Goal: Check status: Check status

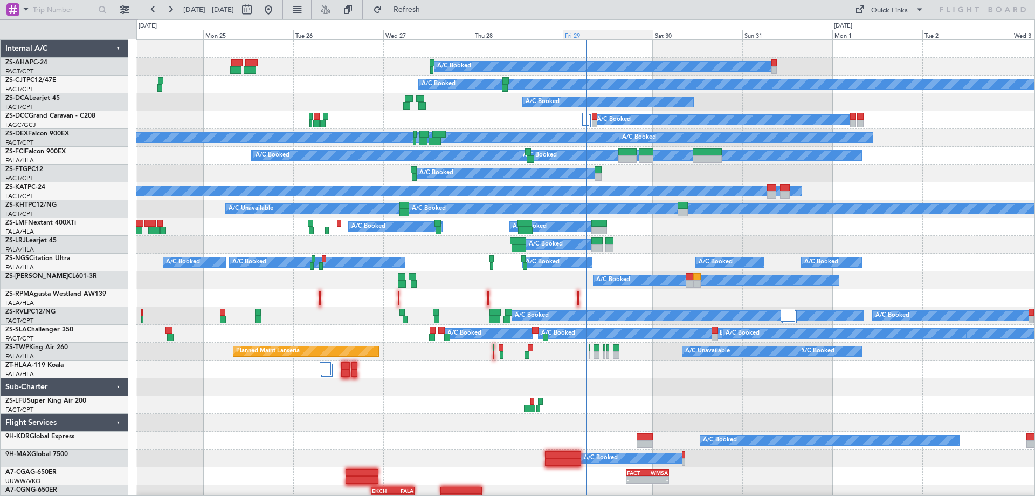
click at [580, 36] on div "Fri 29" at bounding box center [608, 35] width 90 height 10
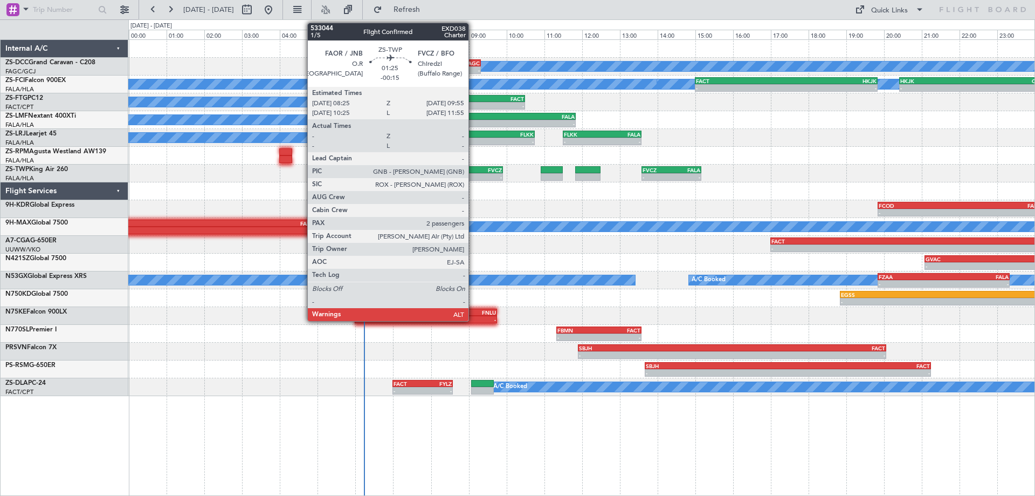
click at [473, 176] on div "-" at bounding box center [462, 177] width 28 height 6
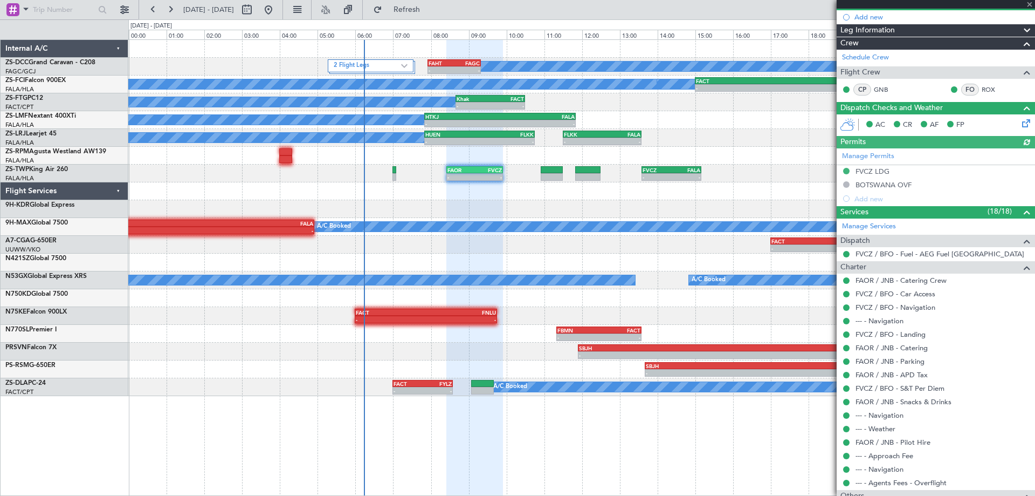
scroll to position [207, 0]
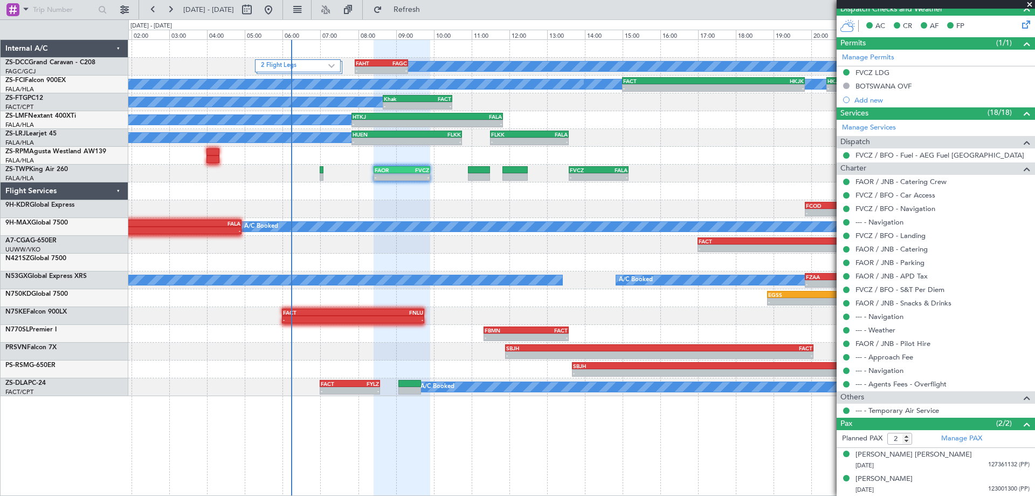
click at [709, 168] on div "- - FAOR 08:25 Z FVCZ 09:55 Z - - FVCZ 13:35 Z FALA 15:10 Z" at bounding box center [581, 173] width 907 height 18
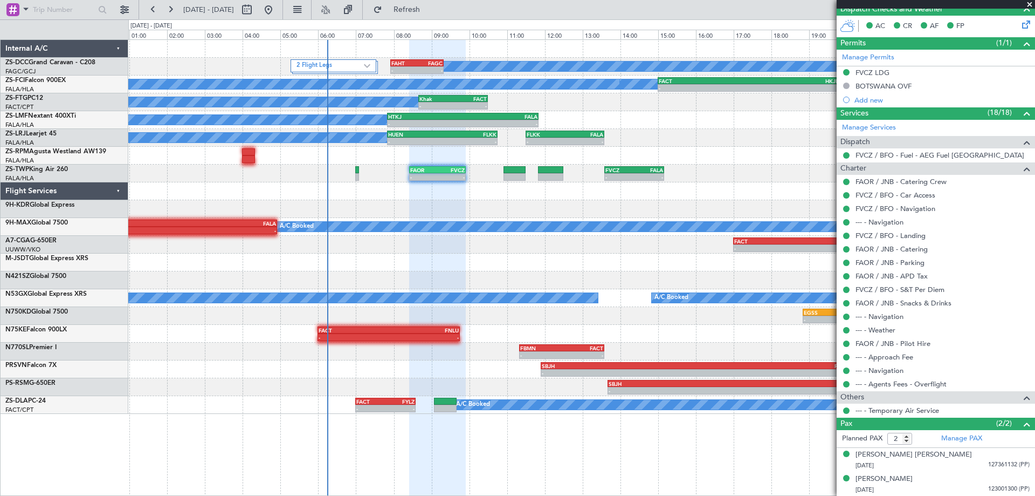
click at [632, 225] on div "2 Flight Legs A/C Booked - - FAHT 07:55 Z FAGC 09:20 Z A/C Booked A/C Booked A/…" at bounding box center [581, 227] width 907 height 374
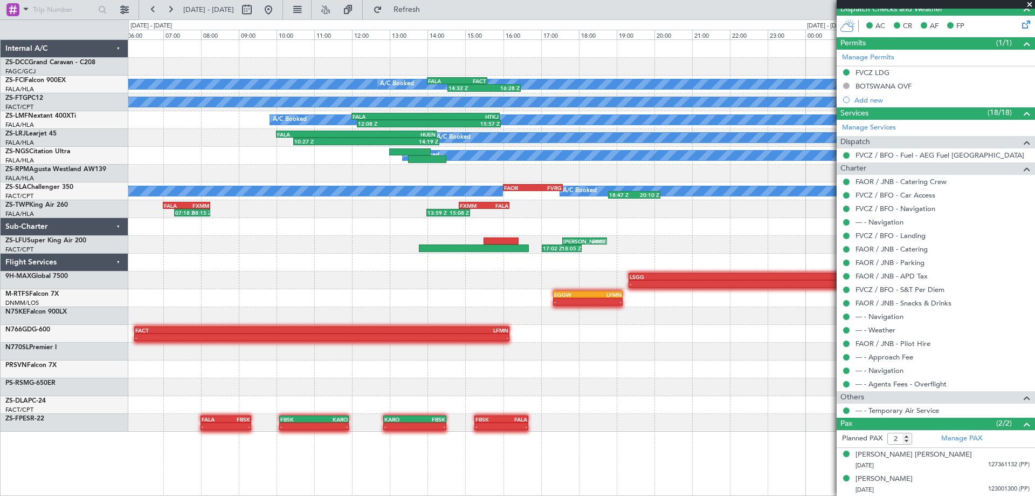
click at [573, 383] on div at bounding box center [581, 387] width 907 height 18
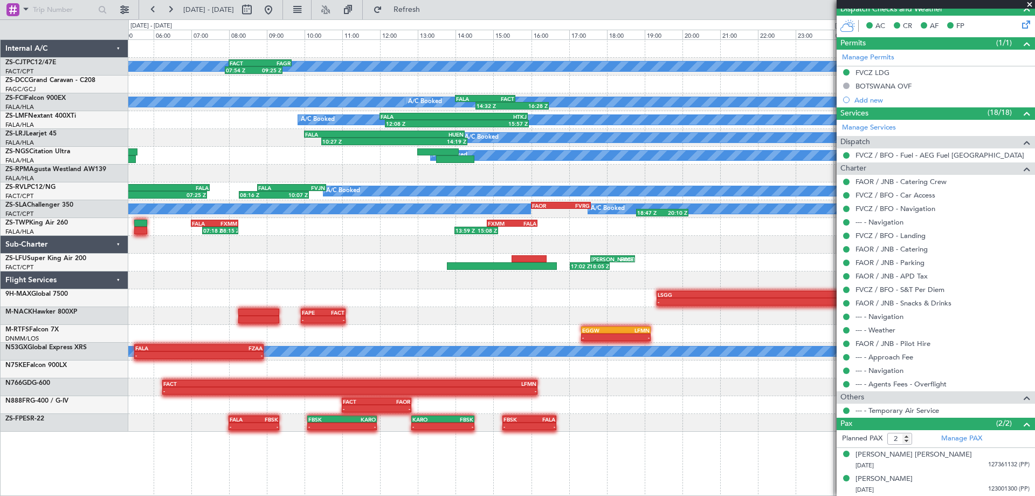
click at [332, 269] on div "17:02 Z 18:05 Z [PERSON_NAME] 17:35 Z FACT 18:45 Z" at bounding box center [581, 262] width 907 height 18
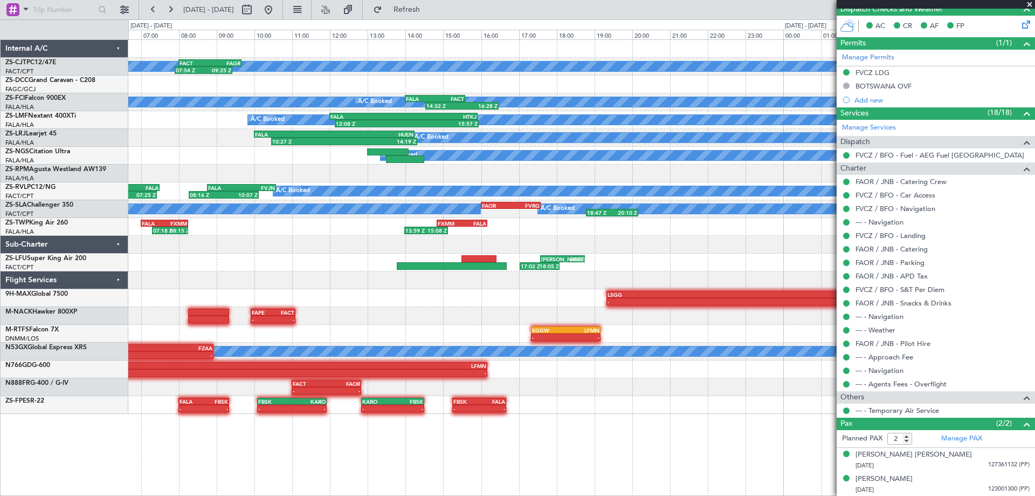
click at [381, 285] on div "A/C Booked 07:54 Z 09:25 Z FACT 08:00 Z FAGR 09:40 Z 2 Flight Legs - - FAHT 07:…" at bounding box center [581, 227] width 907 height 374
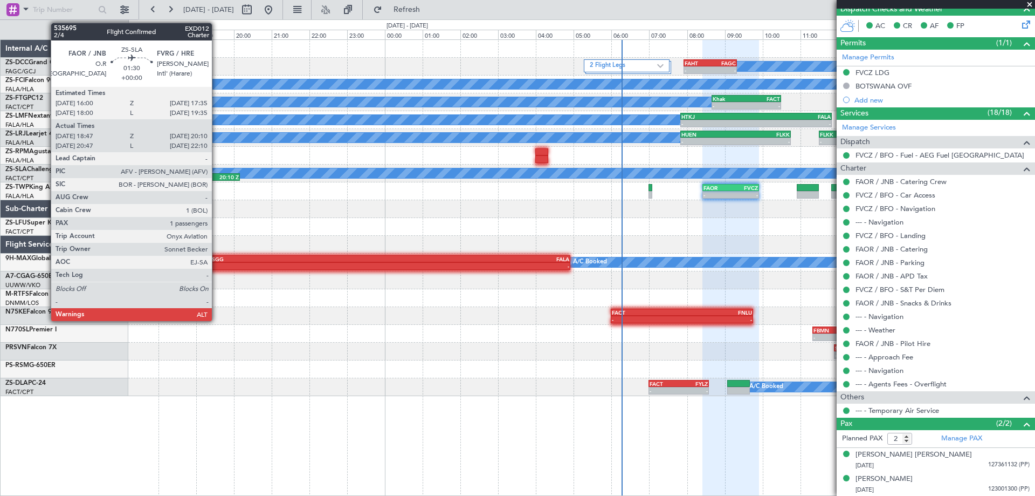
click at [217, 176] on div "20:10 Z" at bounding box center [226, 177] width 25 height 6
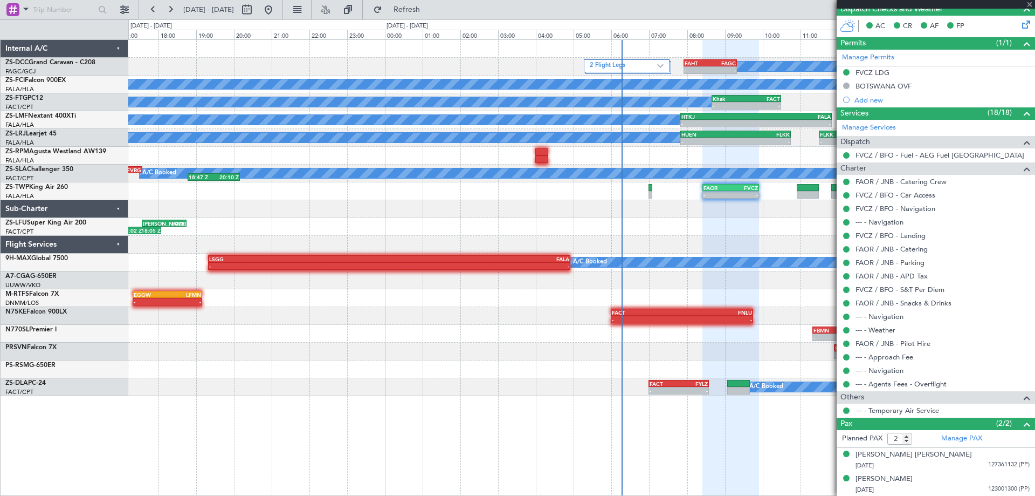
type input "18:47"
type input "20:05"
type input "1"
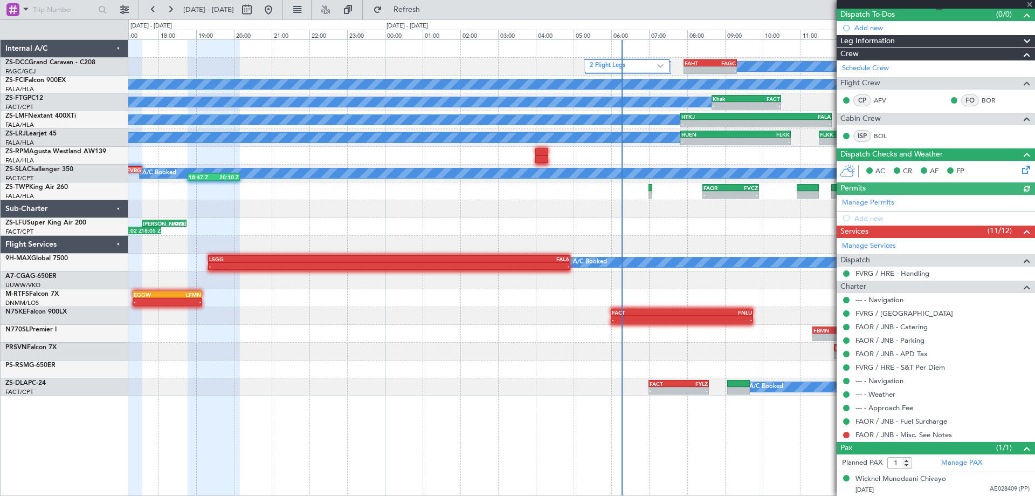
scroll to position [0, 0]
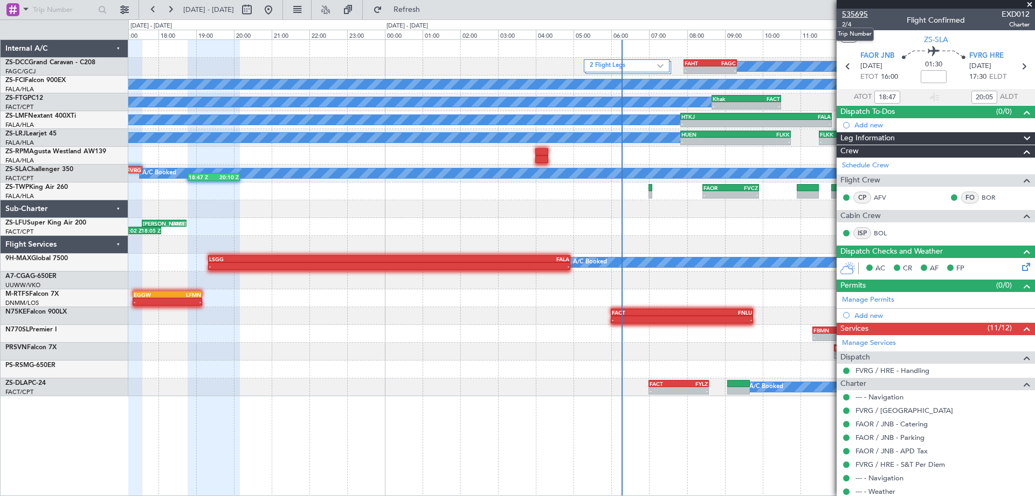
click at [863, 14] on span "535695" at bounding box center [855, 14] width 26 height 11
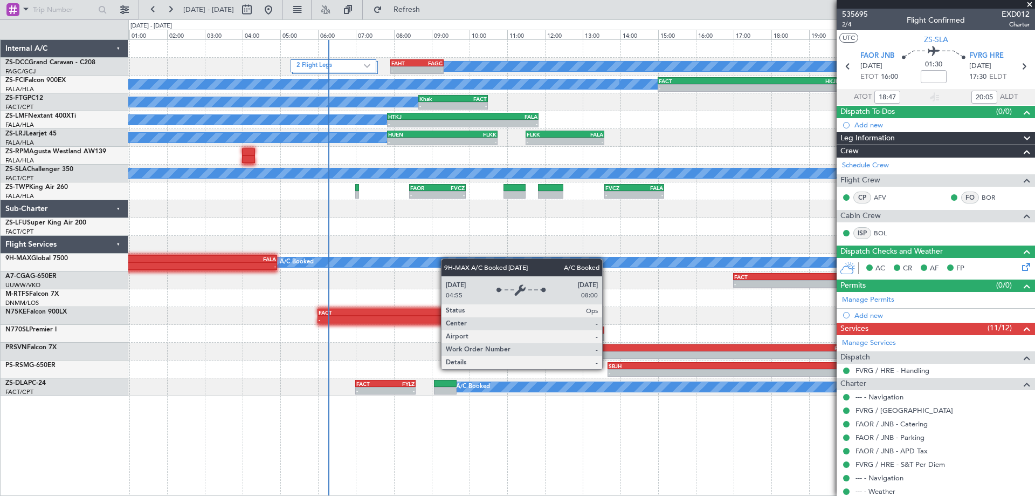
click at [444, 258] on div "2 Flight Legs A/C Booked - - FAHT 07:55 Z FAGC 09:20 Z A/C Booked A/C Booked A/…" at bounding box center [581, 218] width 907 height 356
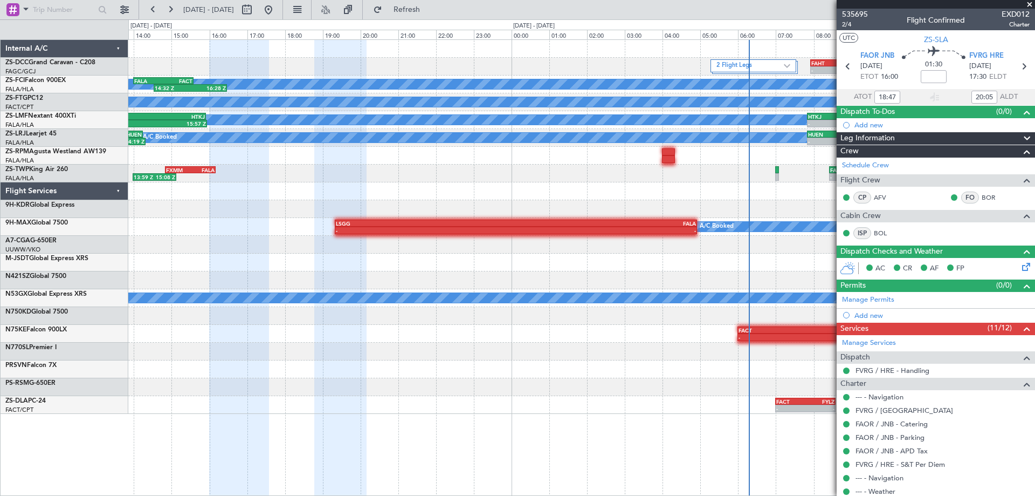
click at [640, 171] on div "- - FAOR 08:25 Z FVCZ 09:55 Z - - FVCZ 13:35 Z FALA 15:10 Z 13:59 Z 15:08 Z FXM…" at bounding box center [581, 173] width 907 height 18
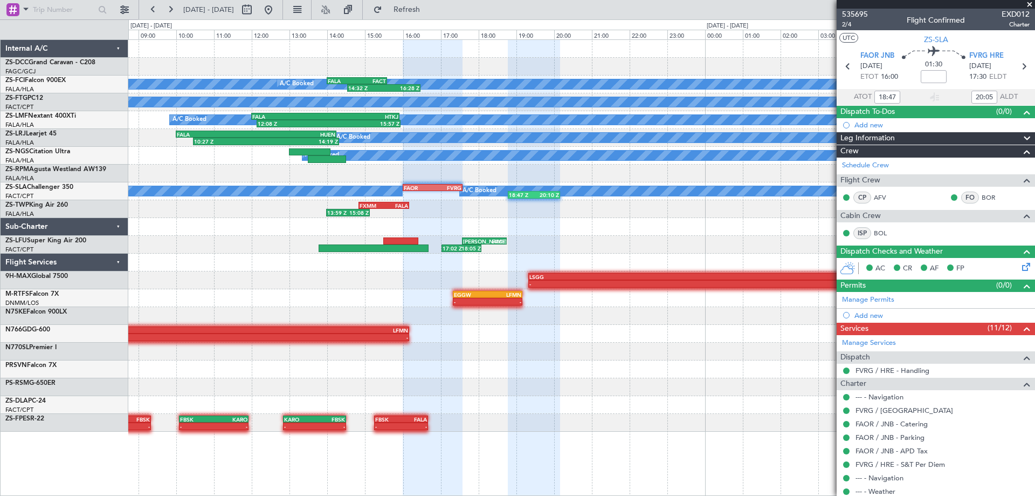
click at [588, 216] on div "2 Flight Legs A/C Booked - - FAHT 07:55 Z FAGC 09:20 Z A/C Booked A/C Booked A/…" at bounding box center [581, 236] width 907 height 392
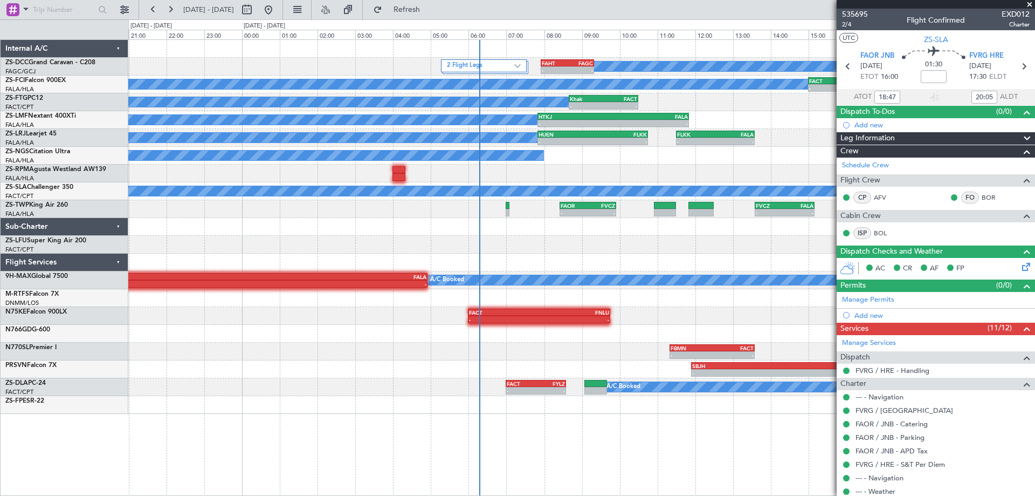
click at [420, 260] on div "2 Flight Legs A/C Booked - - FAHT 07:55 Z FAGC 09:20 Z A/C Booked A/C Booked A/…" at bounding box center [581, 227] width 907 height 374
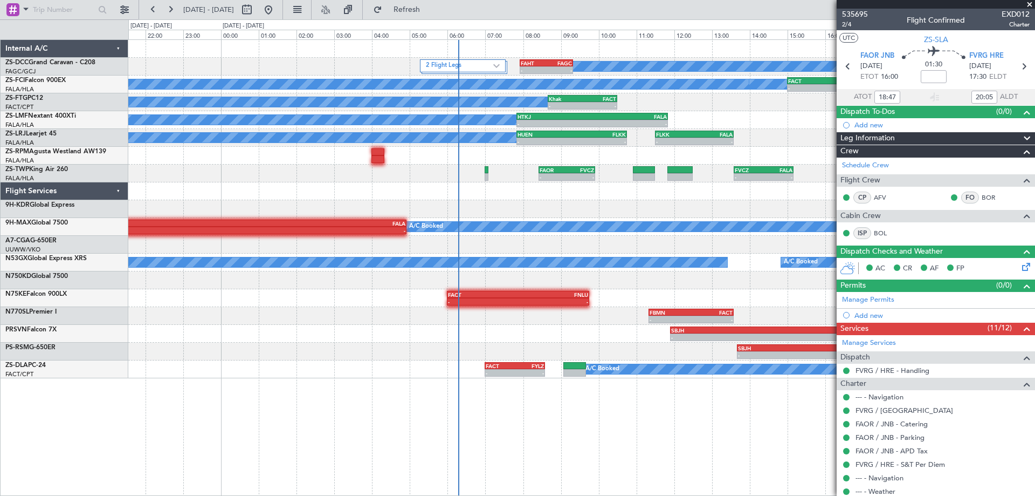
click at [590, 203] on div "2 Flight Legs A/C Booked - - FAHT 07:55 Z FAGC 09:20 Z A/C Booked A/C Booked A/…" at bounding box center [581, 209] width 907 height 338
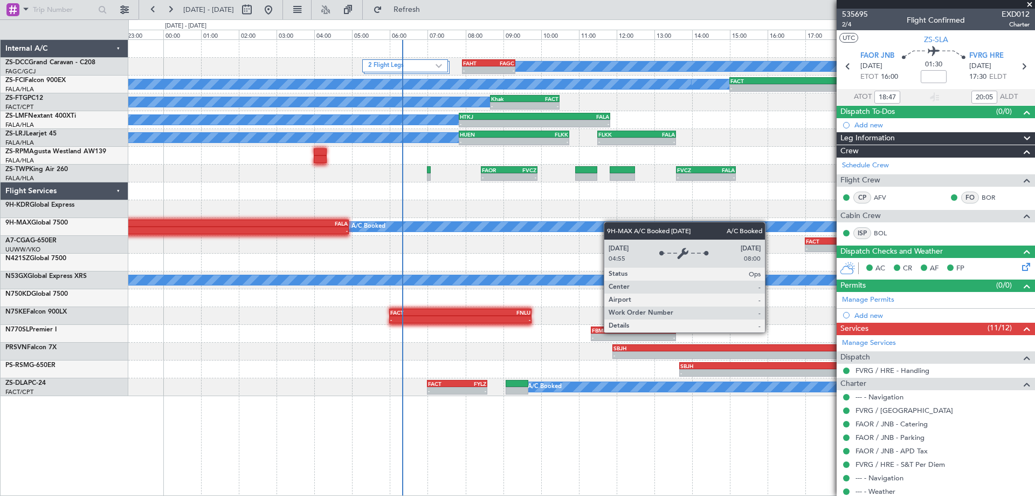
click at [609, 222] on div "2 Flight Legs A/C Booked - - FAHT 07:55 Z FAGC 09:20 Z A/C Booked A/C Booked A/…" at bounding box center [581, 218] width 907 height 356
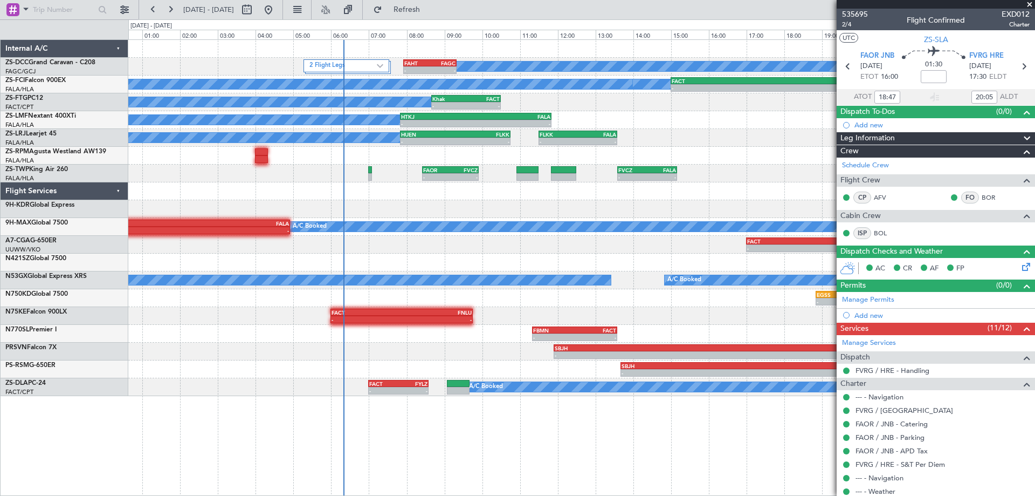
click at [685, 208] on div "- - FCOD 19:50 Z FALA 00:10 Z" at bounding box center [581, 209] width 907 height 18
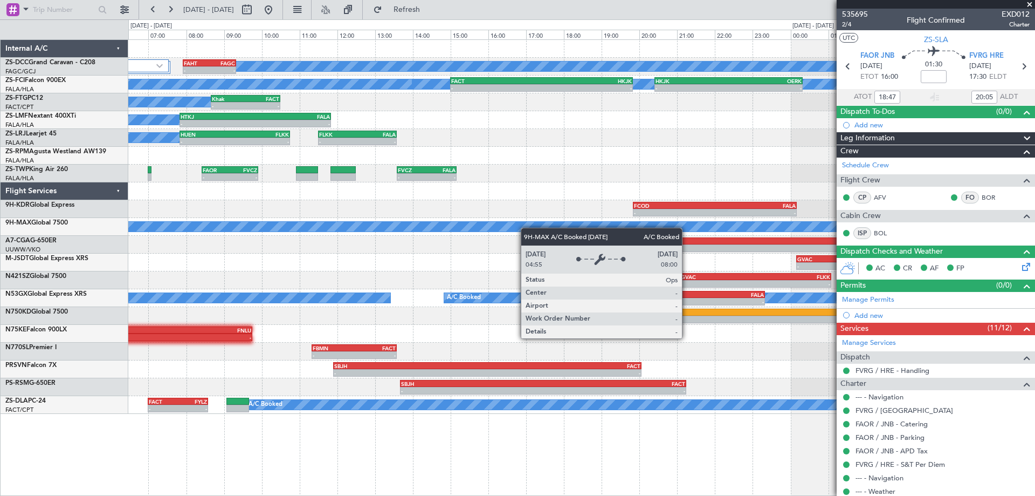
click at [507, 229] on div "2 Flight Legs A/C Booked - - FAHT 07:55 Z FAGC 09:20 Z A/C Booked A/C Booked A/…" at bounding box center [581, 227] width 907 height 374
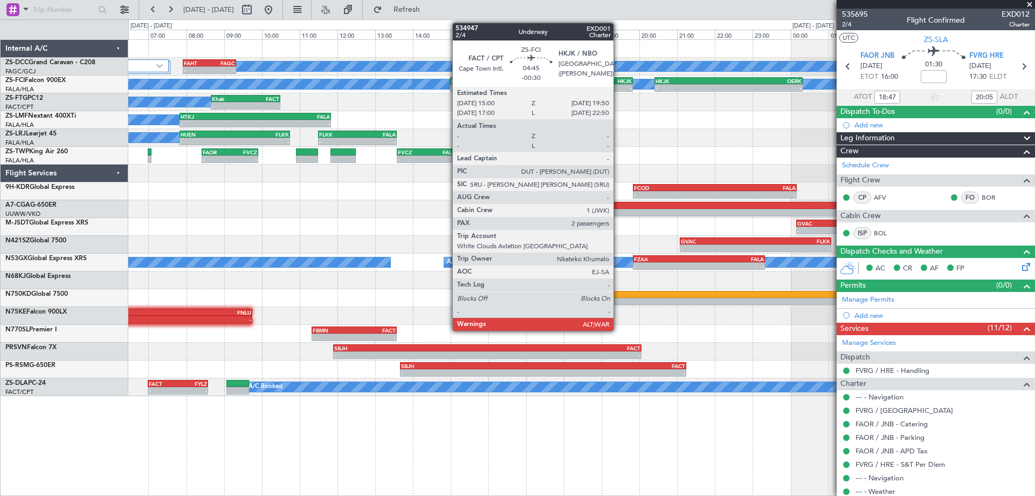
click at [619, 86] on div "-" at bounding box center [587, 88] width 91 height 6
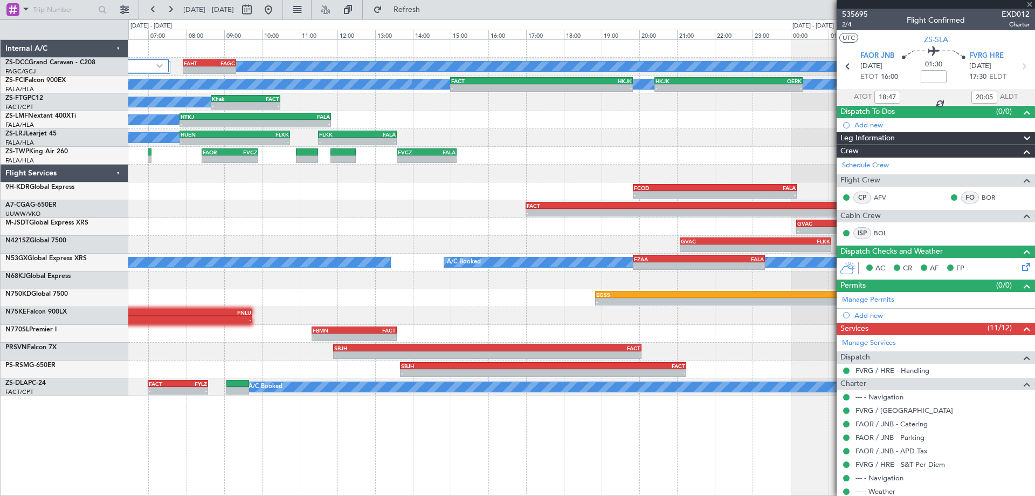
type input "-00:30"
type input "2"
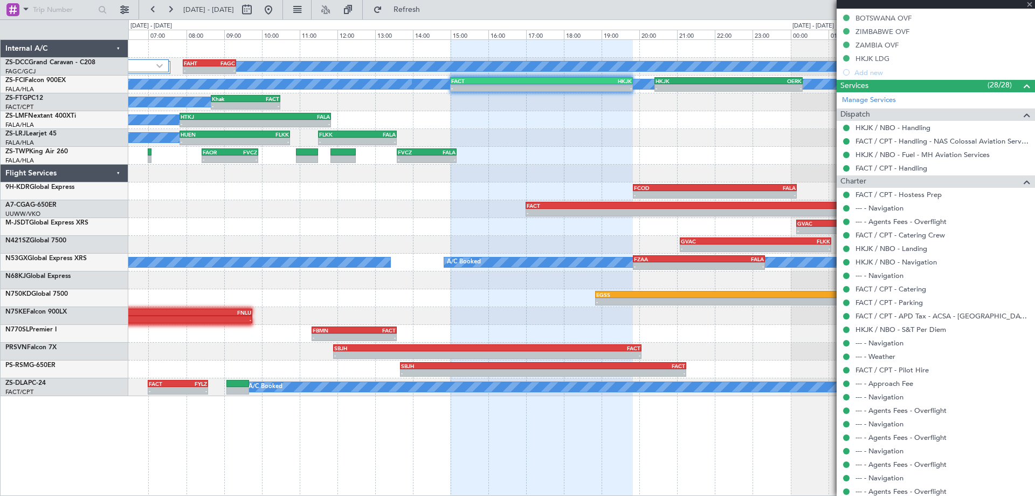
scroll to position [418, 0]
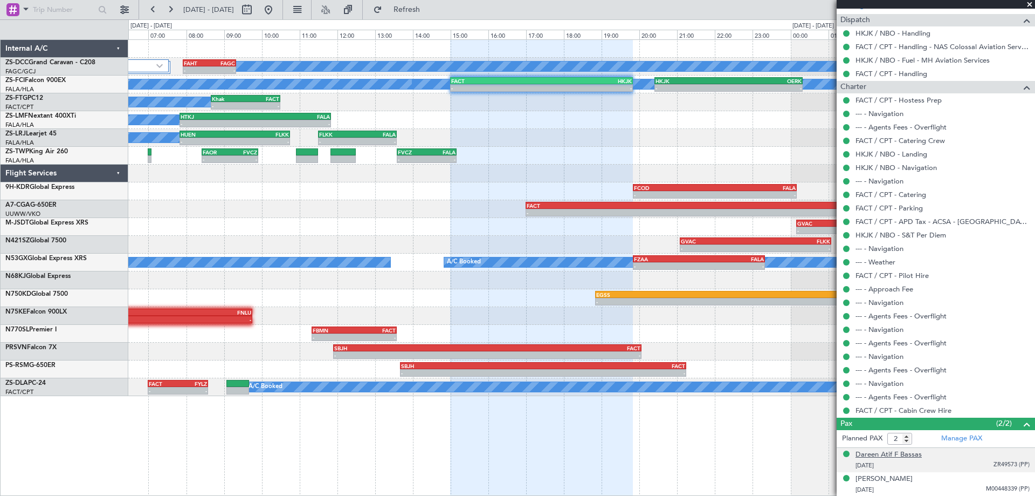
drag, startPoint x: 932, startPoint y: 454, endPoint x: 859, endPoint y: 450, distance: 72.9
click at [859, 450] on div "[PERSON_NAME] [DATE] ZR49573 (PP)" at bounding box center [943, 459] width 174 height 21
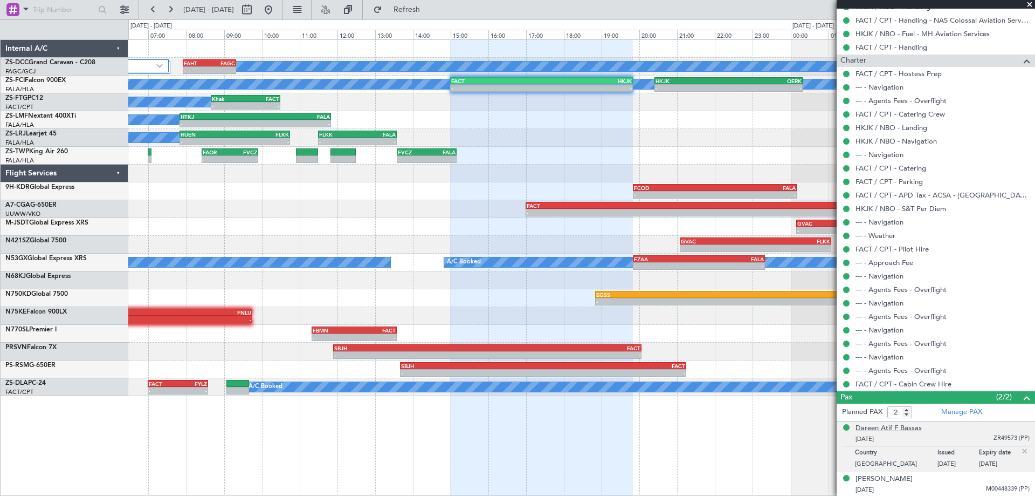
click at [895, 429] on div "Dareen Atif F Bassas" at bounding box center [889, 428] width 66 height 11
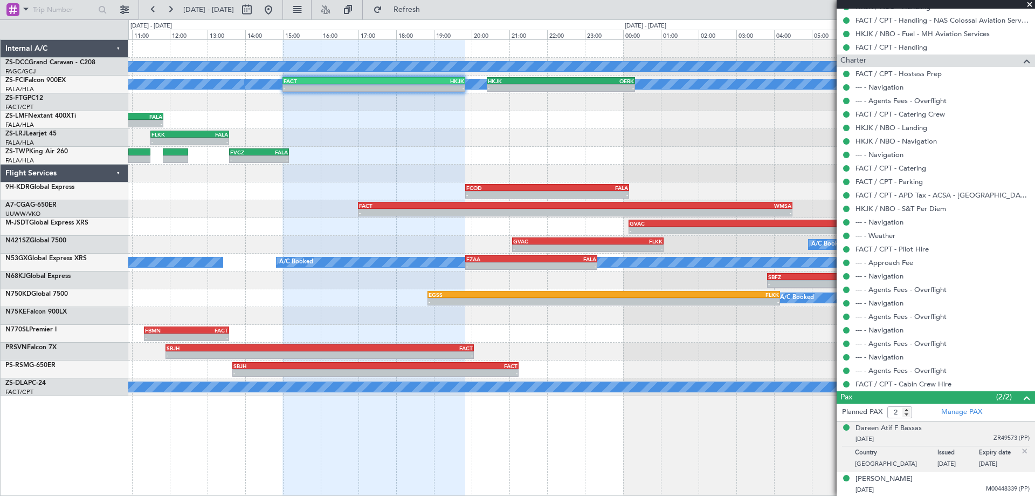
click at [392, 195] on div "A/C Booked 2 Flight Legs - - FAHT 07:55 Z FAGC 09:20 Z A/C Booked A/C Booked A/…" at bounding box center [581, 218] width 907 height 356
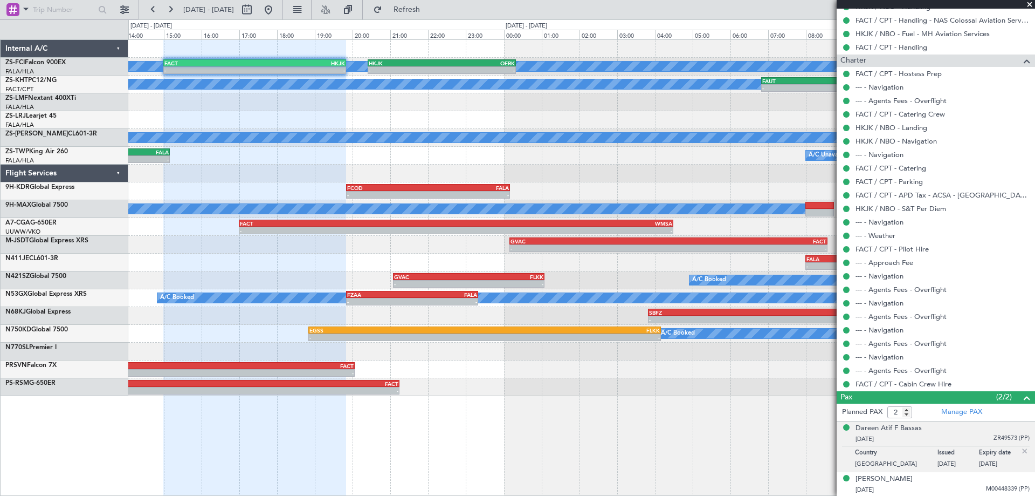
click at [594, 178] on div "A/C Booked A/C Booked - - FACT 15:00 Z HKJK 19:50 Z - - HKJK 20:25 Z OERK 00:20…" at bounding box center [581, 218] width 907 height 356
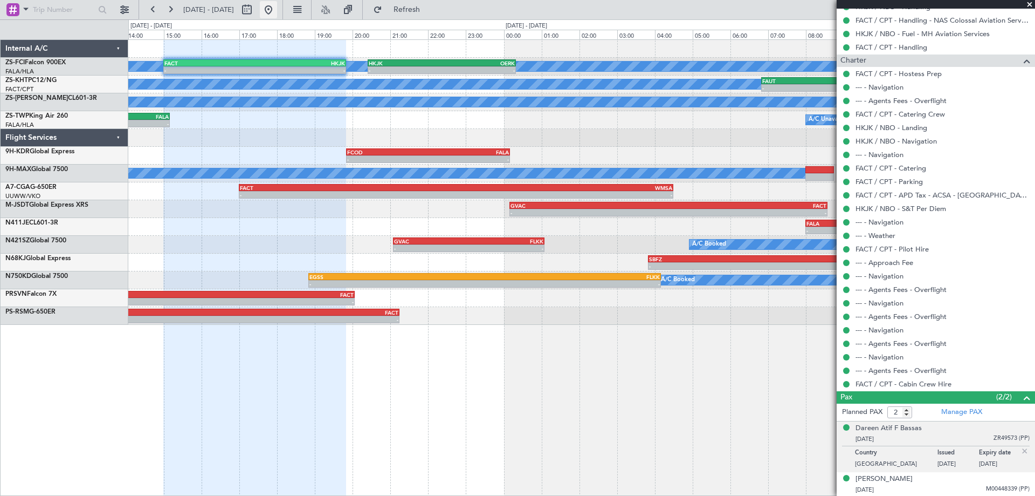
click at [277, 13] on button at bounding box center [268, 9] width 17 height 17
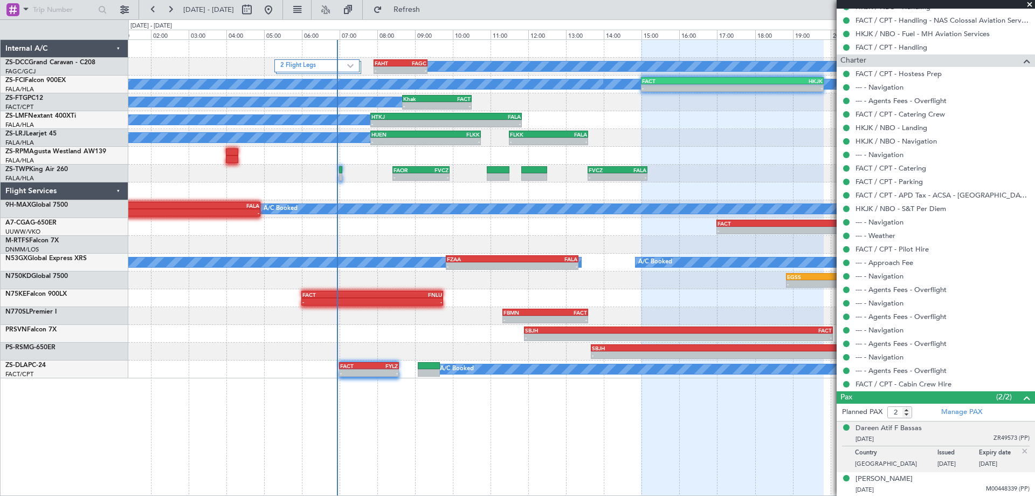
click at [481, 232] on div "- - FACT 17:00 Z WMSA 04:30 Z" at bounding box center [581, 227] width 907 height 18
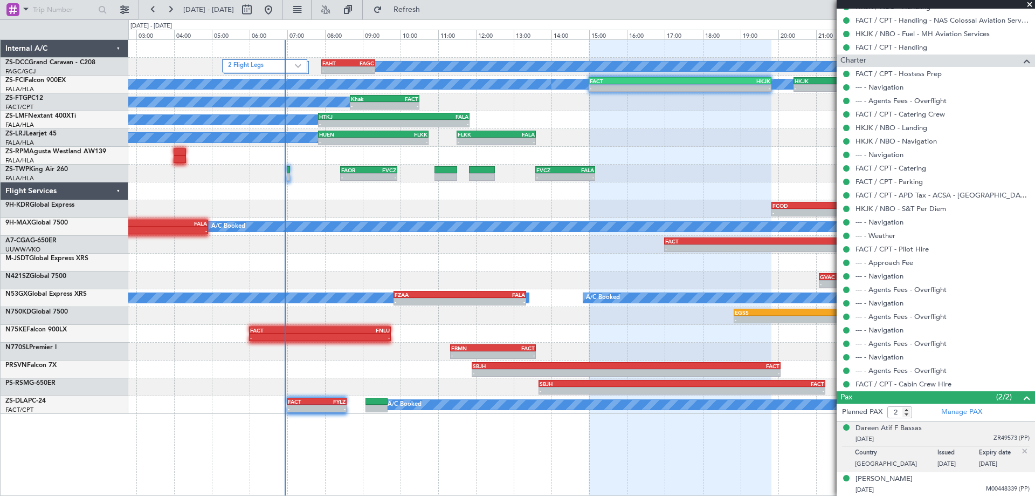
click at [642, 146] on div "2 Flight Legs A/C Booked - - FAHT 07:55 Z FAGC 09:20 Z A/C Booked A/C Booked - …" at bounding box center [581, 227] width 907 height 374
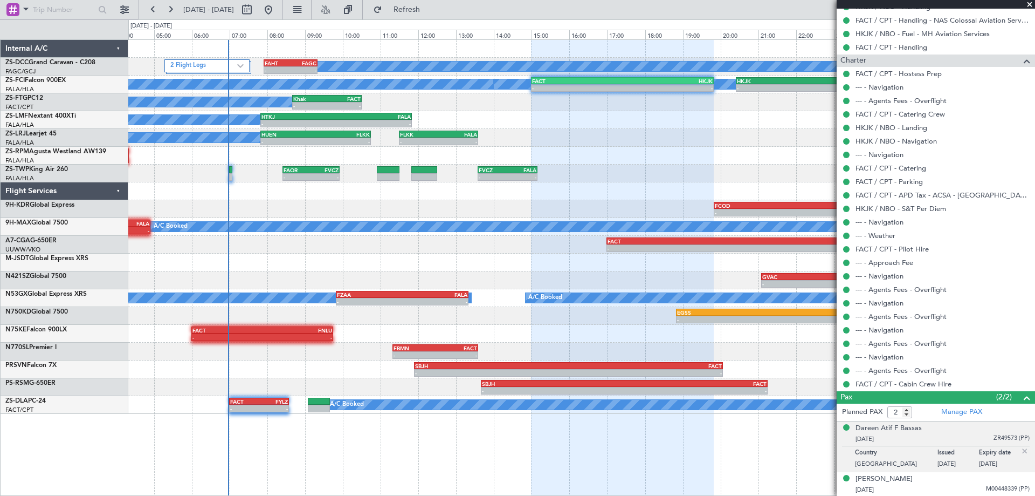
click at [607, 166] on div "2 Flight Legs A/C Booked - - FAHT 07:55 Z FAGC 09:20 Z A/C Booked A/C Booked - …" at bounding box center [581, 227] width 907 height 374
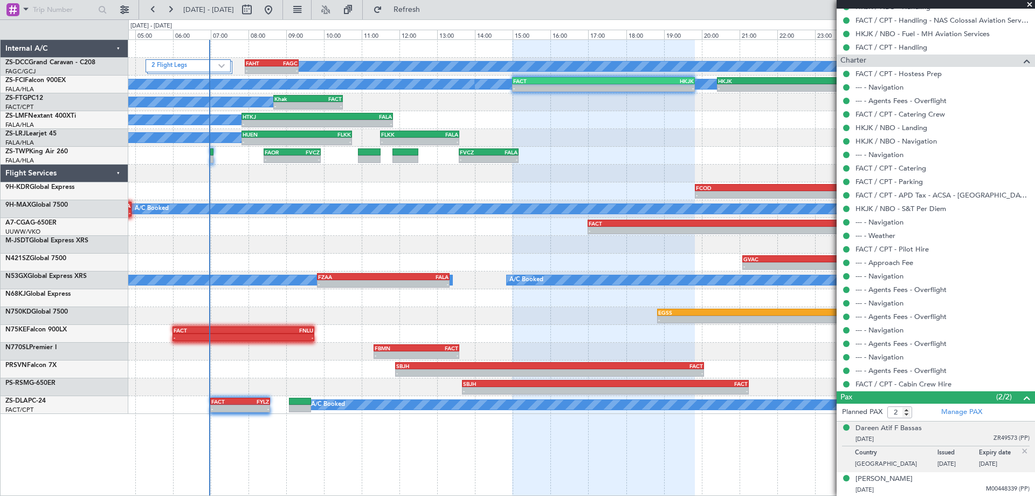
click at [681, 166] on div "2 Flight Legs A/C Booked - - FAHT 07:55 Z FAGC 09:20 Z A/C Booked A/C Booked - …" at bounding box center [581, 227] width 907 height 374
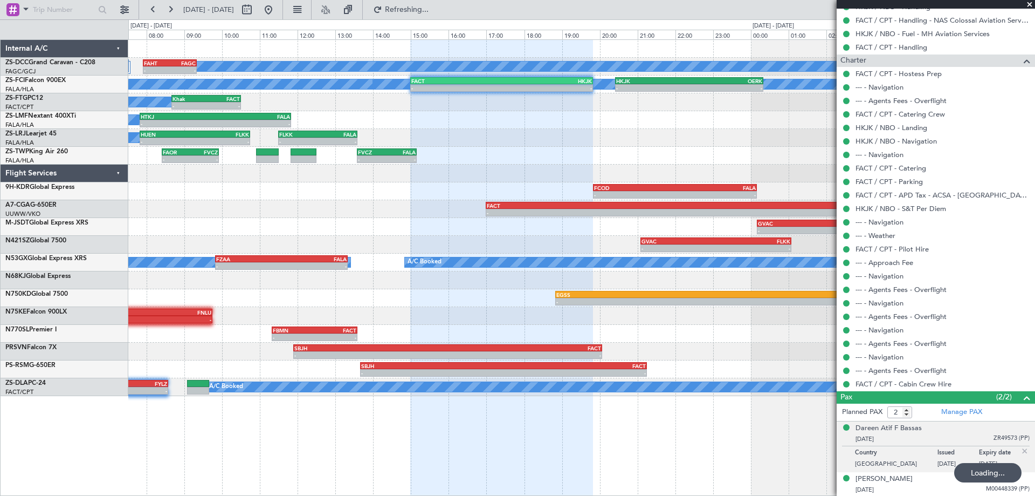
click at [555, 157] on div "2 Flight Legs A/C Booked - - FAHT 07:55 Z FAGC 09:20 Z A/C Booked A/C Booked - …" at bounding box center [581, 218] width 907 height 356
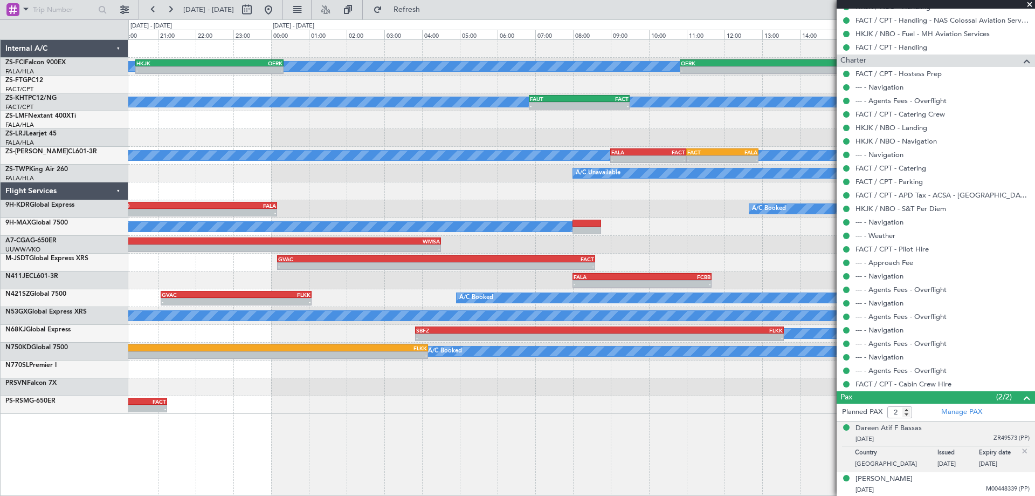
click at [309, 171] on div "A/C Booked A/C Booked - - HKJK 20:25 Z OERK 00:20 Z - - OERK 10:50 Z FALA 18:30…" at bounding box center [581, 227] width 907 height 374
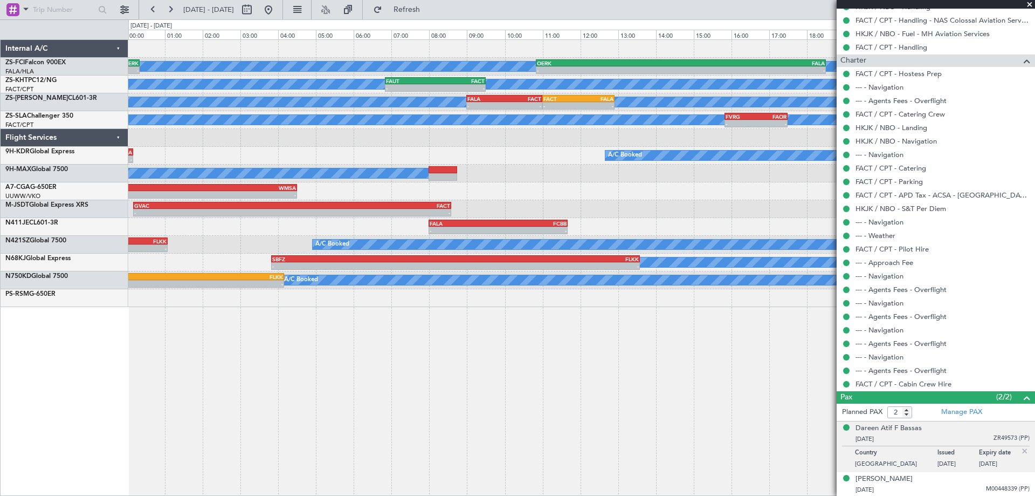
click at [589, 232] on div "A/C Booked A/C Booked - - HKJK 20:25 Z OERK 00:20 Z - - OERK 10:50 Z FALA 18:30…" at bounding box center [581, 173] width 907 height 267
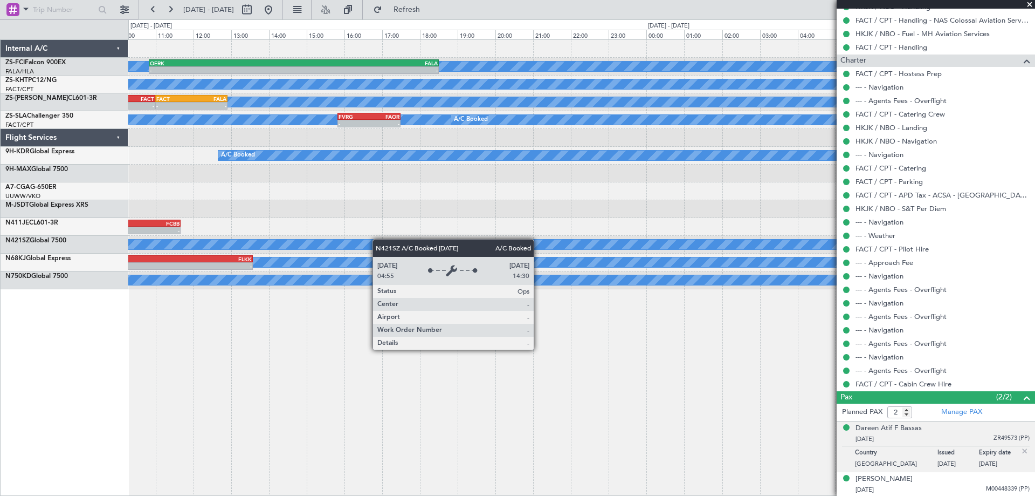
click at [377, 239] on div "A/C Booked A/C Booked - - OERK 10:50 Z FALA 18:30 Z A/C Unavailable - - FAUT 06…" at bounding box center [581, 164] width 907 height 249
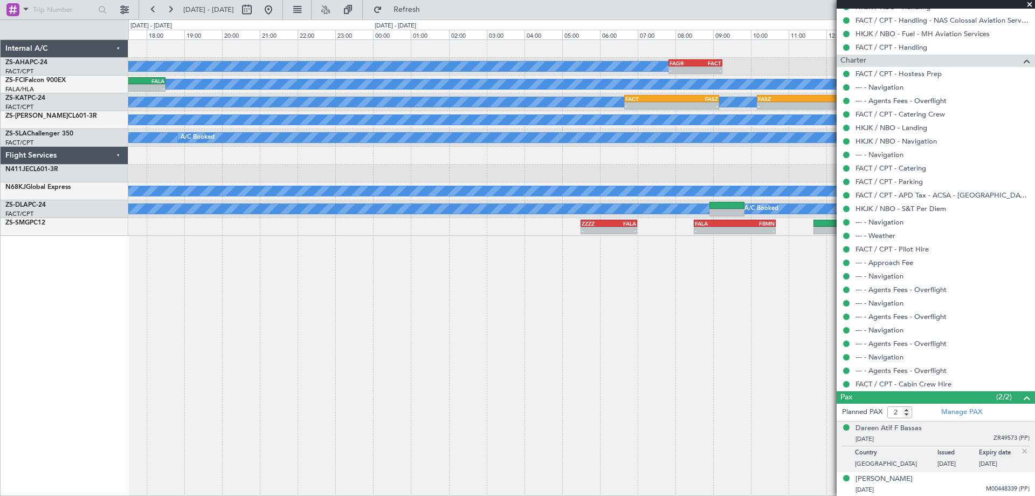
click at [239, 339] on div "A/C Booked - - FAGR 07:50 Z FACT 09:15 Z A/C Booked A/C Booked - - OERK 10:50 Z…" at bounding box center [581, 267] width 907 height 456
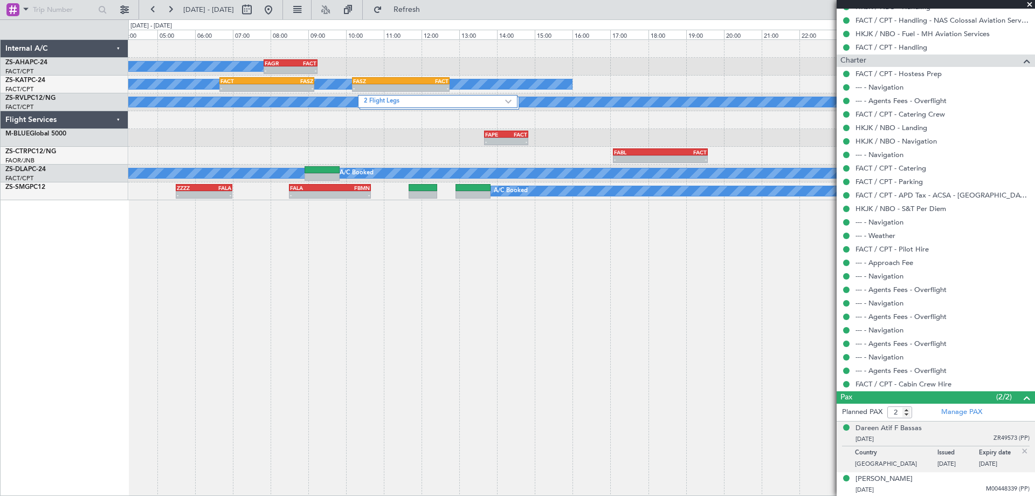
click at [497, 257] on div "A/C Booked - - FAGR 07:50 Z FACT 09:15 Z A/C Unavailable - - FACT 06:40 Z FASZ …" at bounding box center [581, 267] width 907 height 456
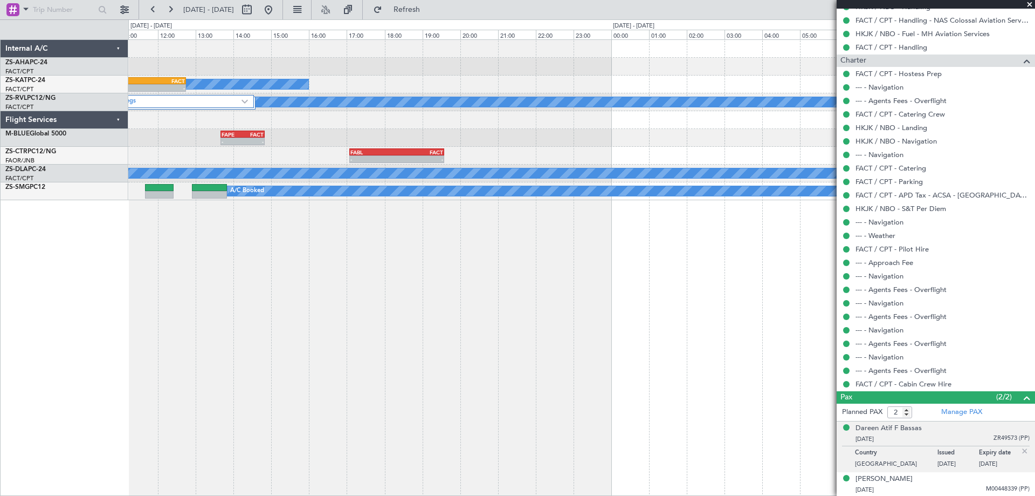
click at [477, 299] on div "- - FAGR 07:50 Z FACT 09:15 Z A/C Booked A/C Unavailable - - FASZ 10:10 Z FACT …" at bounding box center [581, 267] width 907 height 456
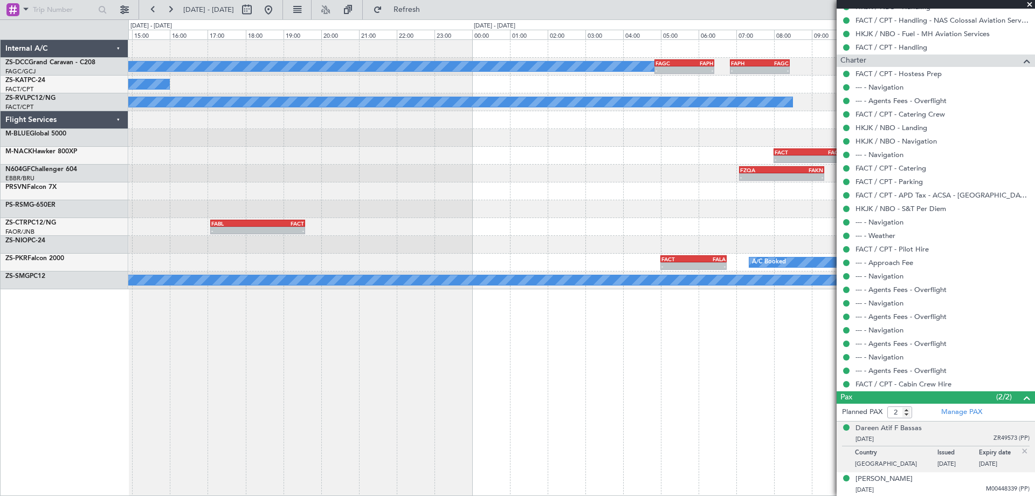
click at [386, 249] on div "- - BALM 10:20 Z FACT 13:10 Z" at bounding box center [581, 245] width 907 height 18
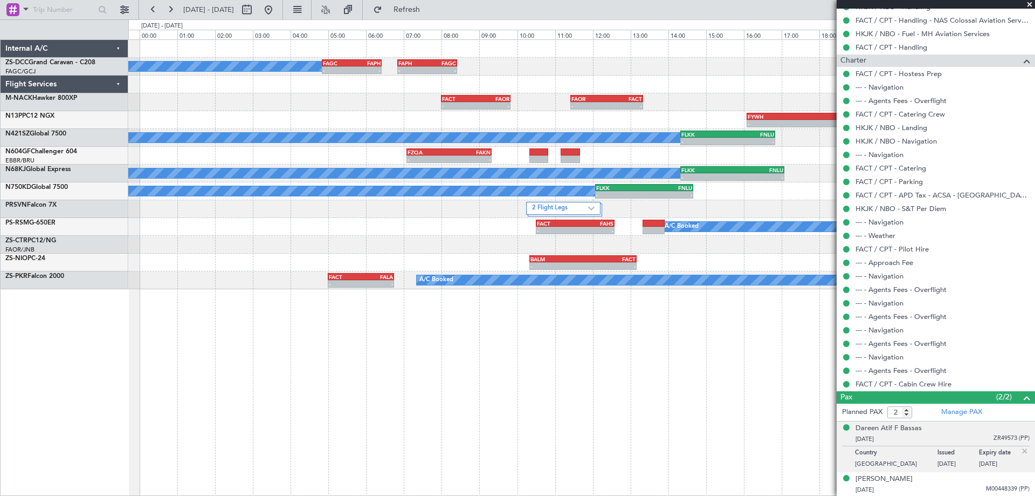
click at [522, 363] on div "A/C Booked - - FAGC 04:50 Z FAPH 06:25 Z - - FAPH 06:50 Z FAGC 08:25 Z - - FACT…" at bounding box center [581, 267] width 907 height 456
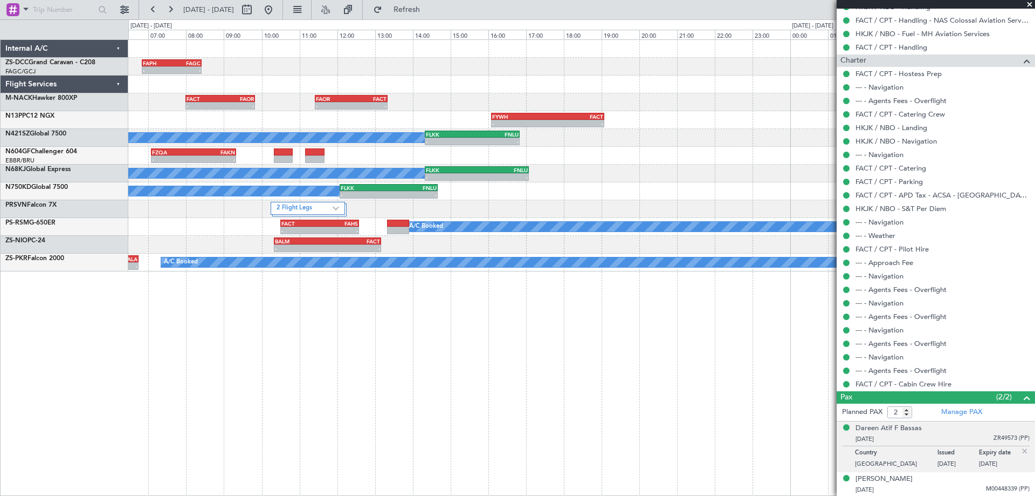
click at [443, 374] on div "- - FAPH 06:50 Z FAGC 08:25 Z - - FAGC 04:50 Z FAPH 06:25 Z A/C Booked - - FACT…" at bounding box center [581, 267] width 907 height 456
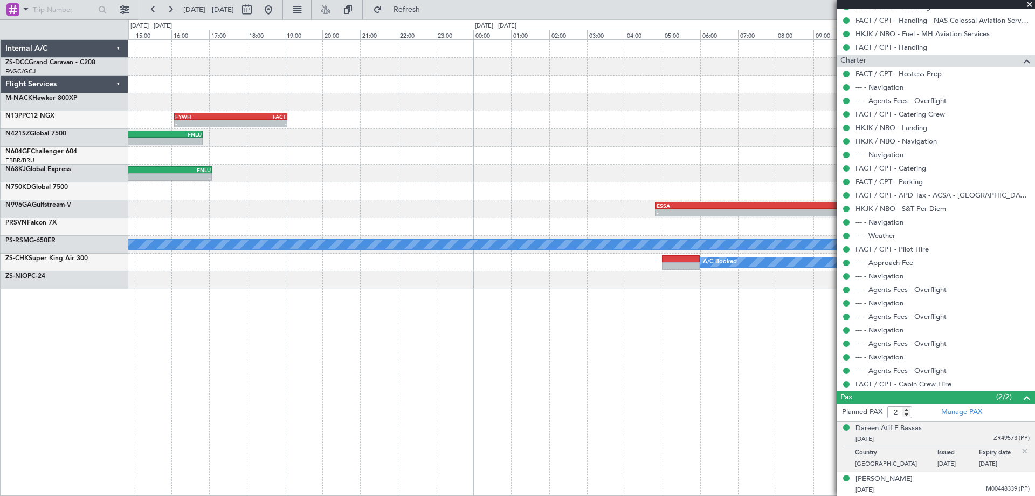
click at [409, 359] on div "- - FAOR 11:25 Z FACT 13:20 Z FACT 08:00 Z FAOR 09:50 Z - - - - FYWH 16:05 Z FA…" at bounding box center [581, 267] width 907 height 456
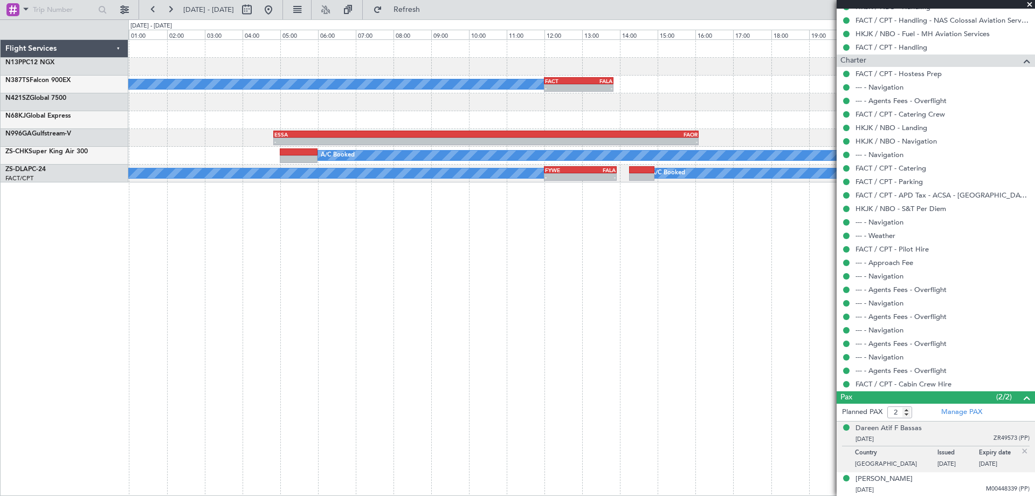
click at [334, 392] on div "FYWH 16:05 Z FACT 19:05 Z - - A/C Booked - - FACT 12:00 Z FALA 13:50 Z - - ESSA…" at bounding box center [581, 267] width 907 height 456
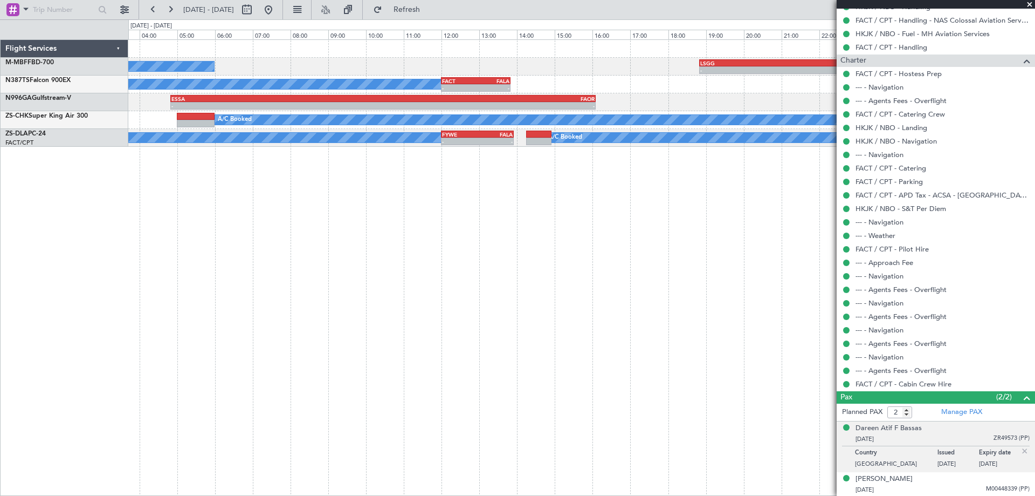
click at [534, 359] on div "A/C Booked - - LSGG 18:50 Z FALA 05:00 Z A/C Booked - - FACT 12:00 Z FALA 13:50…" at bounding box center [581, 267] width 907 height 456
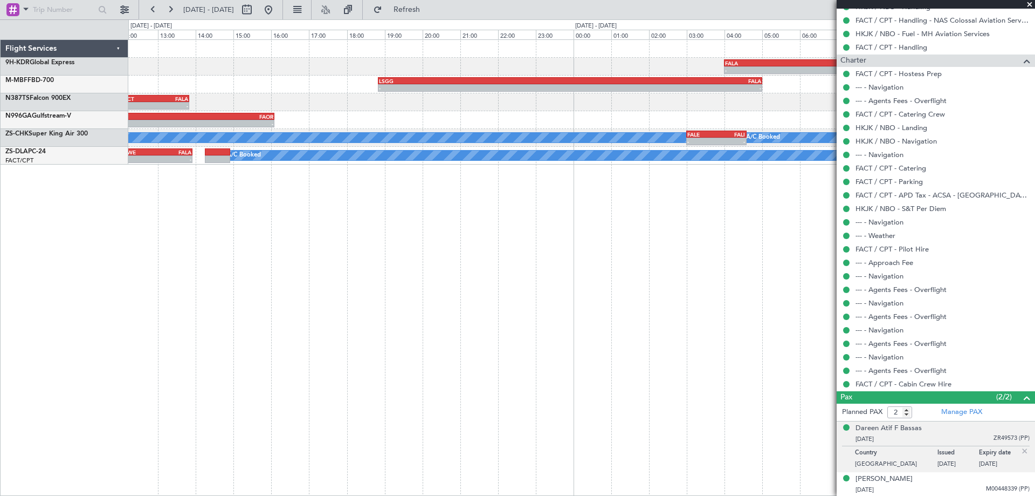
click at [336, 334] on div "- - FALA 04:00 Z EGLF 15:15 Z A/C Booked - - LSGG 18:50 Z FALA 05:00 Z - - FACT…" at bounding box center [581, 267] width 907 height 456
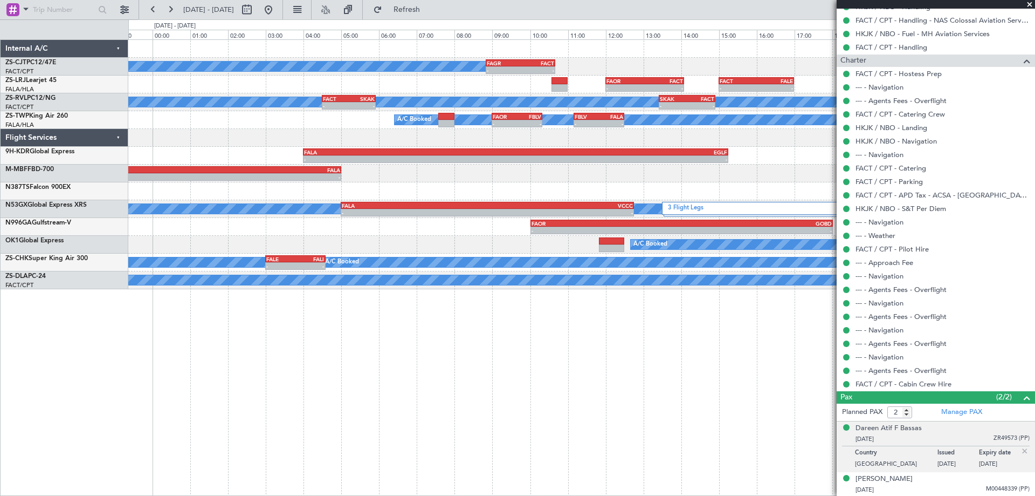
click at [233, 377] on div "A/C Booked - - FAGR 08:50 Z FACT 10:40 Z - - FAOR 12:00 Z FACT 14:05 Z FACT 15:…" at bounding box center [581, 267] width 907 height 456
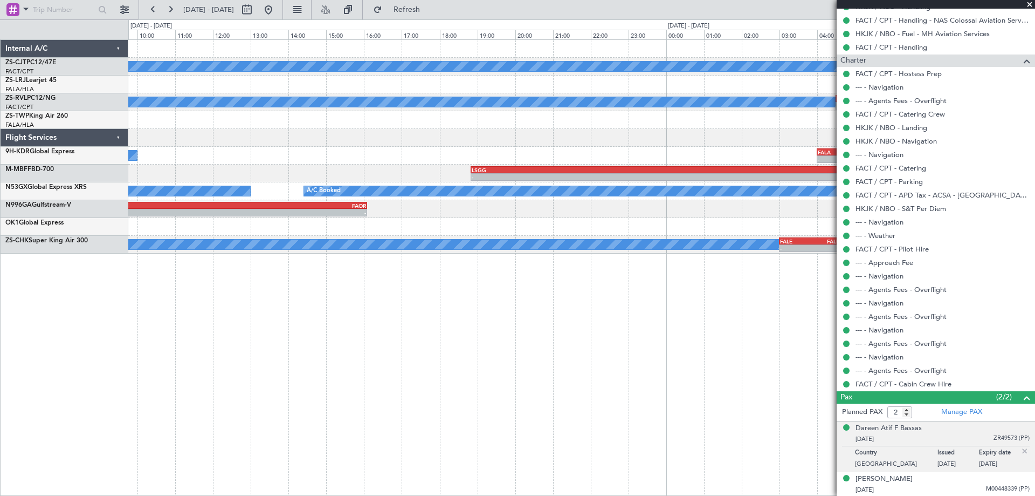
click at [781, 341] on div "A/C Booked - - FAGR 08:50 Z FACT 10:40 Z FACT 15:00 Z FALE 17:00 Z - - FAOR 12:…" at bounding box center [581, 267] width 907 height 456
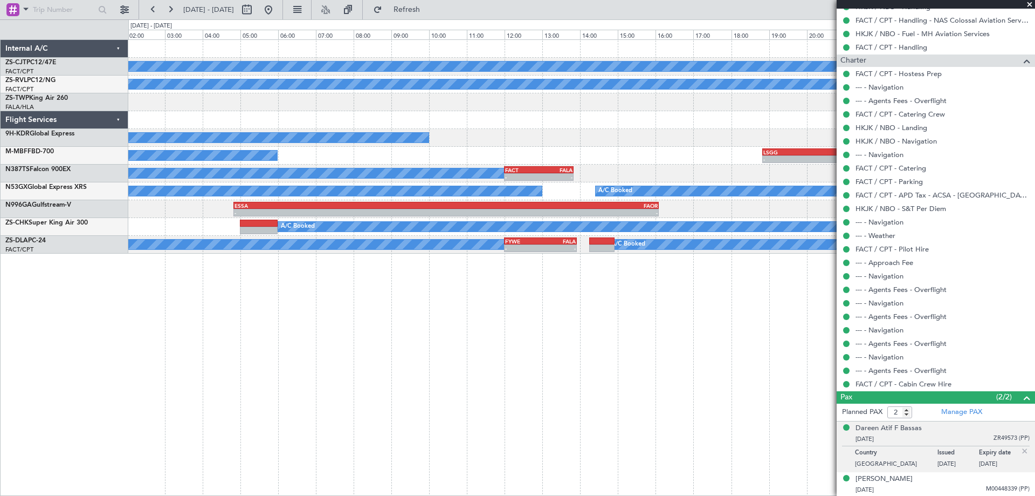
click at [628, 337] on div "A/C Booked A/C Booked - - FACT 04:30 Z SKAK 05:55 Z A/C Booked A/C Booked A/C B…" at bounding box center [581, 267] width 907 height 456
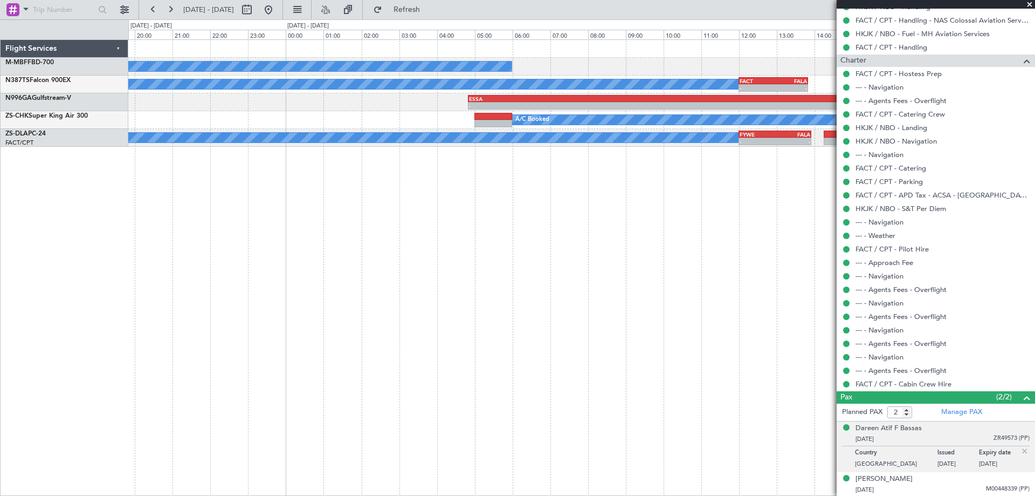
click at [733, 374] on div "- - LSGG 18:50 Z FALA 05:00 Z A/C Booked A/C Booked - - FACT 12:00 Z FALA 13:50…" at bounding box center [581, 267] width 907 height 456
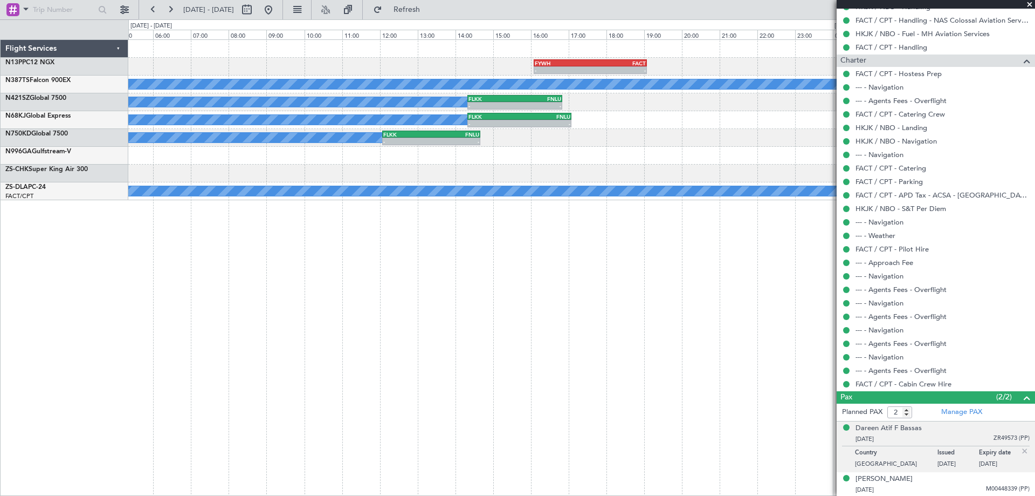
click at [594, 356] on div "- - FYWH 16:05 Z FACT 19:05 Z A/C Booked A/C Booked - - FLKK 14:20 Z FNLU 16:50…" at bounding box center [581, 267] width 907 height 456
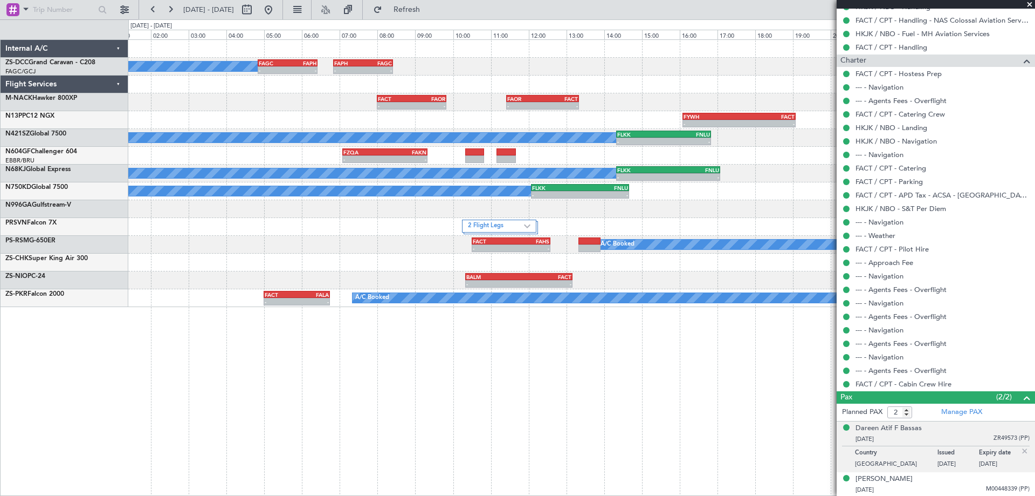
click at [470, 408] on div "- - FAGC 04:50 Z FAPH 06:25 Z - - FAPH 06:50 Z FAGC 08:25 Z A/C Booked - - FACT…" at bounding box center [581, 267] width 907 height 456
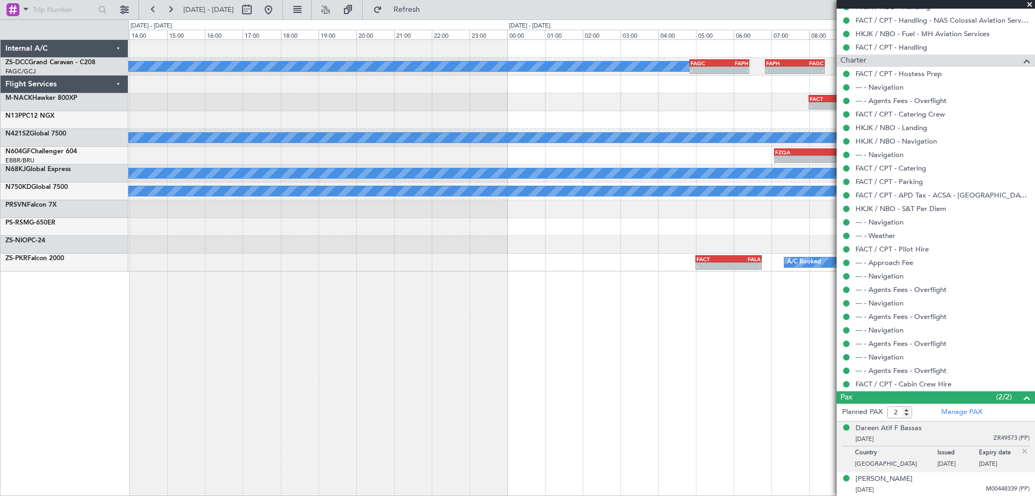
click at [672, 439] on div "- - FAGC 04:50 Z FAPH 06:25 Z - - FAPH 06:50 Z FAGC 08:25 Z A/C Booked - - FACT…" at bounding box center [581, 267] width 907 height 456
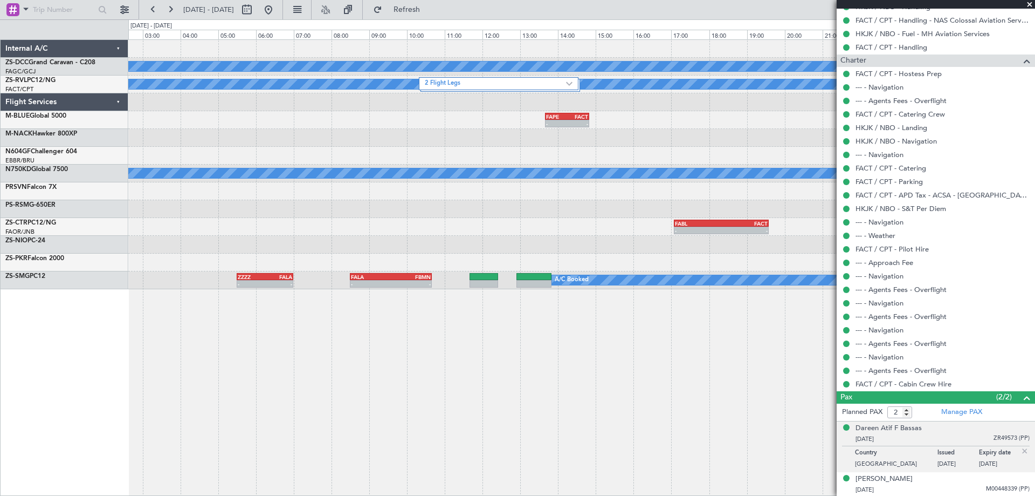
click at [651, 418] on div "A/C Booked - - FAGC 04:50 Z FAPH 06:25 Z - - FAPH 06:50 Z FAGC 08:25 Z 2 Flight…" at bounding box center [581, 267] width 907 height 456
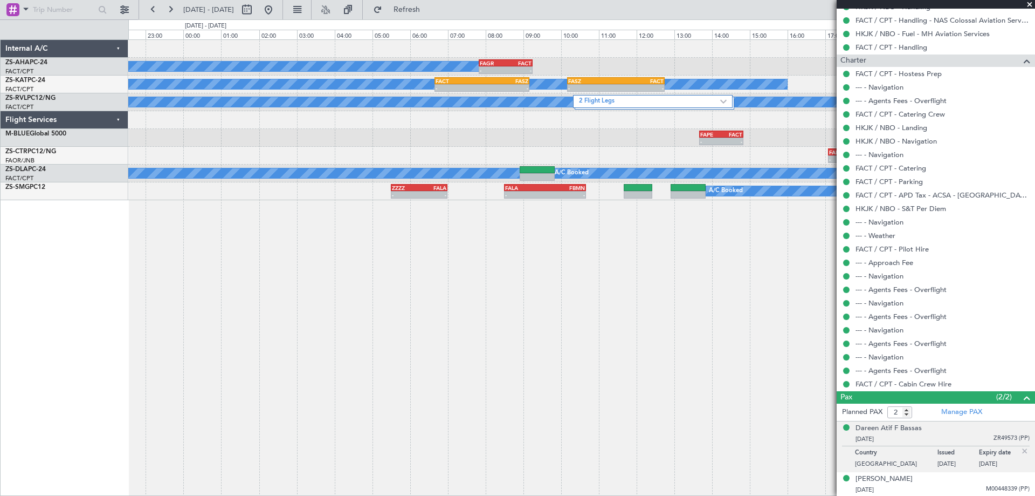
click at [458, 378] on div "A/C Booked - - FAGR 07:50 Z FACT 09:15 Z A/C Unavailable - - FACT 06:40 Z FASZ …" at bounding box center [581, 267] width 907 height 456
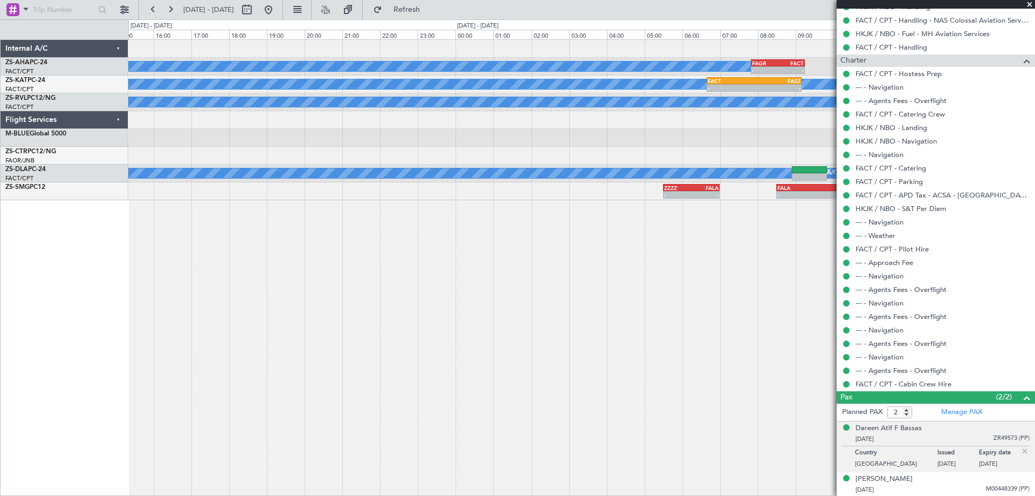
click at [668, 359] on div "A/C Booked - - FAGR 07:50 Z FACT 09:15 Z A/C Unavailable - - FACT 06:40 Z FASZ …" at bounding box center [581, 267] width 907 height 456
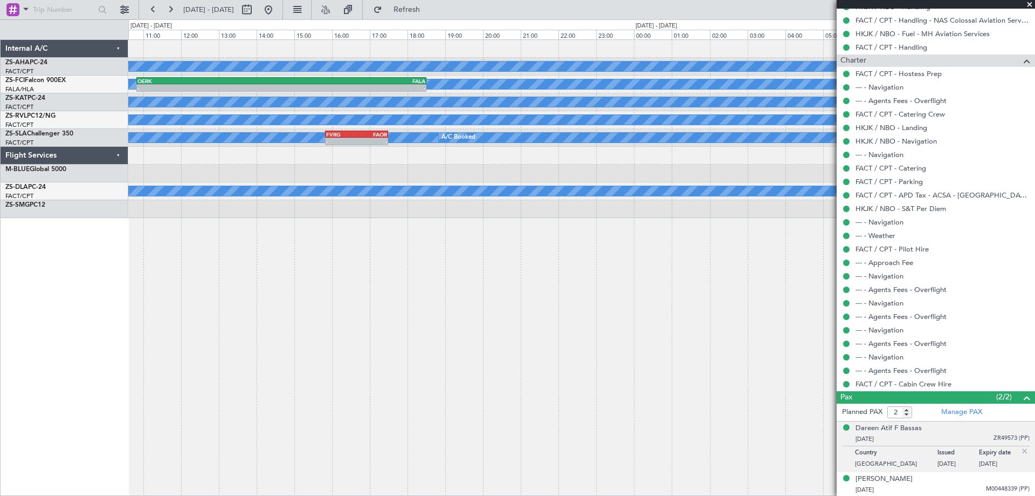
click at [609, 355] on div "A/C Booked - - FAGR 07:50 Z FACT 09:15 Z A/C Booked A/C Booked - - OERK 10:50 Z…" at bounding box center [581, 267] width 907 height 456
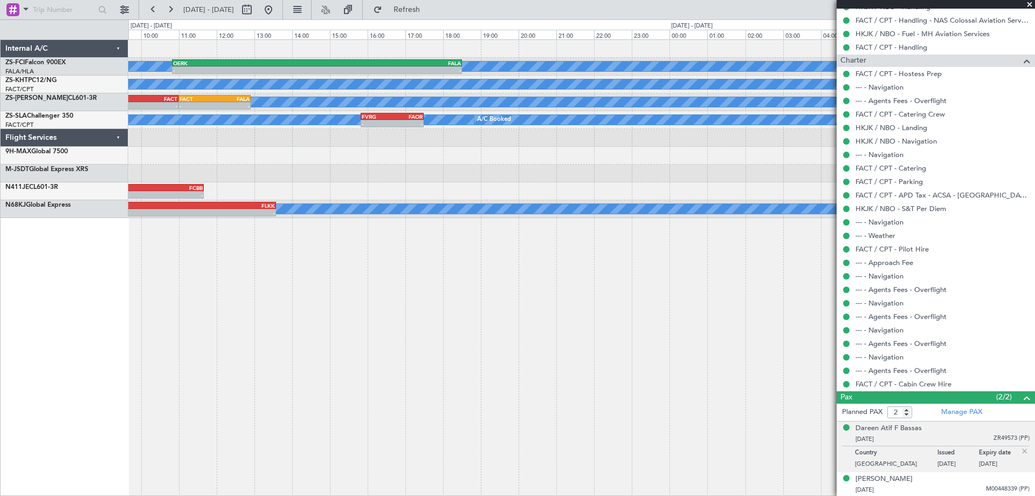
click at [170, 410] on div "A/C Booked A/C Booked - - OERK 10:50 Z FALA 18:30 Z A/C Unavailable - - FAUT 06…" at bounding box center [581, 267] width 907 height 456
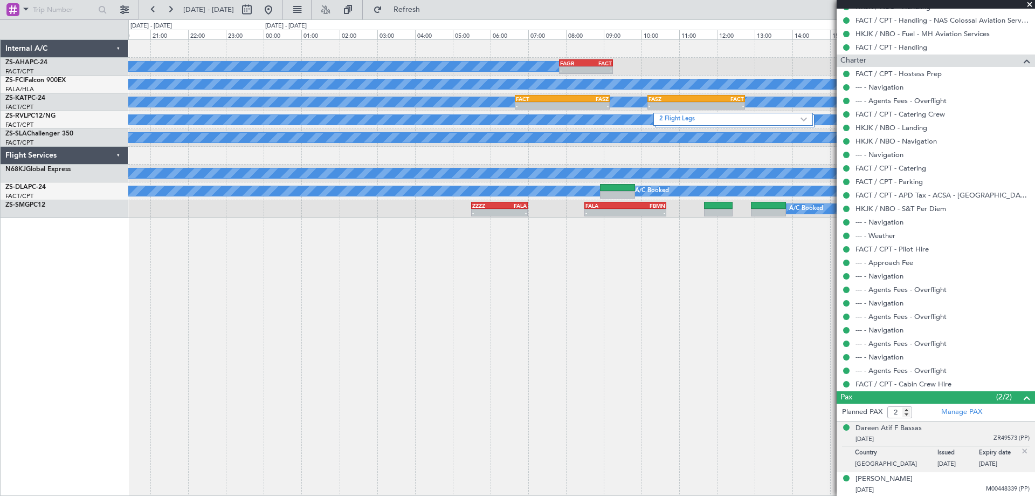
click at [242, 402] on div "A/C Booked - - FAGR 07:50 Z FACT 09:15 Z A/C Booked A/C Booked OERK 10:50 Z FAL…" at bounding box center [581, 267] width 907 height 456
click at [416, 414] on div "A/C Booked - - FAGR 07:50 Z FACT 09:15 Z A/C Booked A/C Booked OERK 10:50 Z FAL…" at bounding box center [581, 267] width 907 height 456
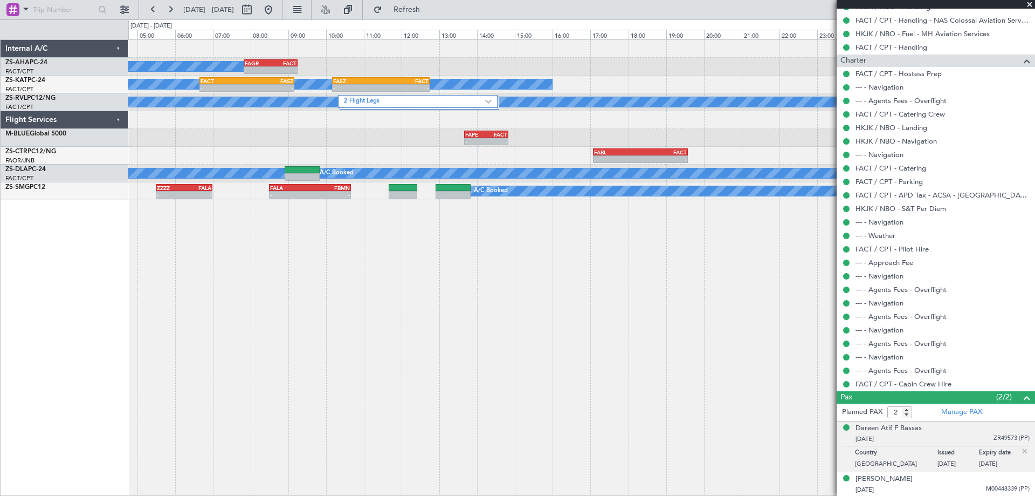
click at [440, 392] on div "A/C Booked - - FAGR 07:50 Z FACT 09:15 Z A/C Unavailable - - FACT 06:40 Z FASZ …" at bounding box center [581, 267] width 907 height 456
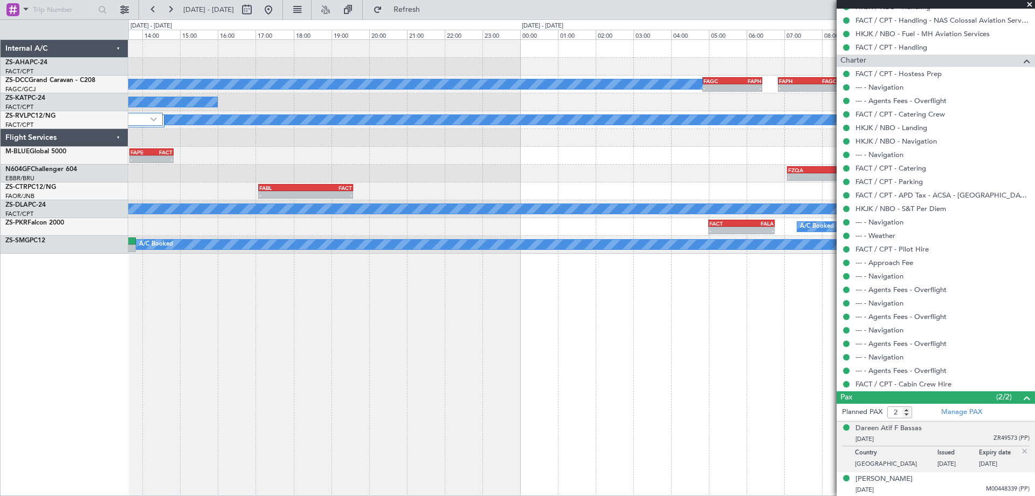
click at [379, 396] on div "- - FAGR 07:50 Z FACT 09:15 Z A/C Booked A/C Booked - - FAGC 04:50 Z FAPH 06:25…" at bounding box center [581, 267] width 907 height 456
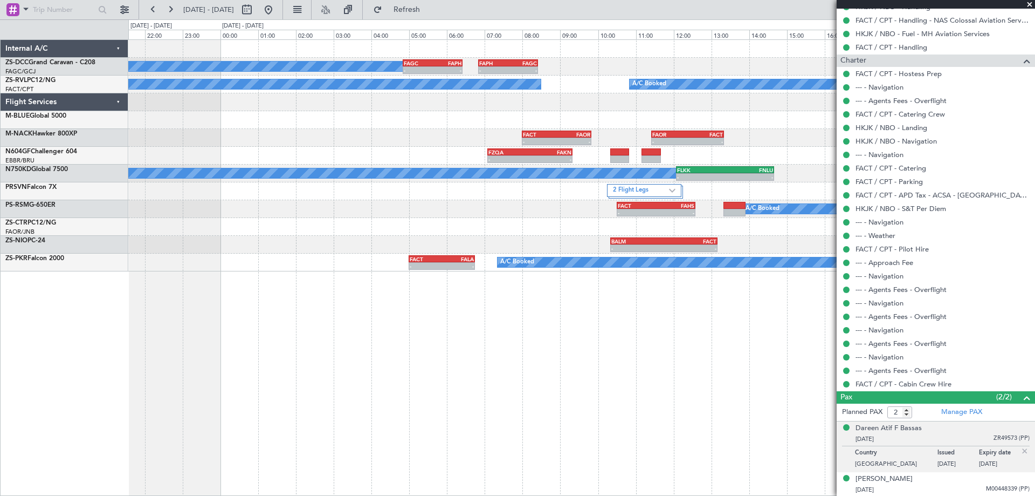
click at [320, 416] on div "A/C Booked - - FAGC 04:50 Z FAPH 06:25 Z - - FAPH 06:50 Z FAGC 08:25 Z A/C Book…" at bounding box center [581, 267] width 907 height 456
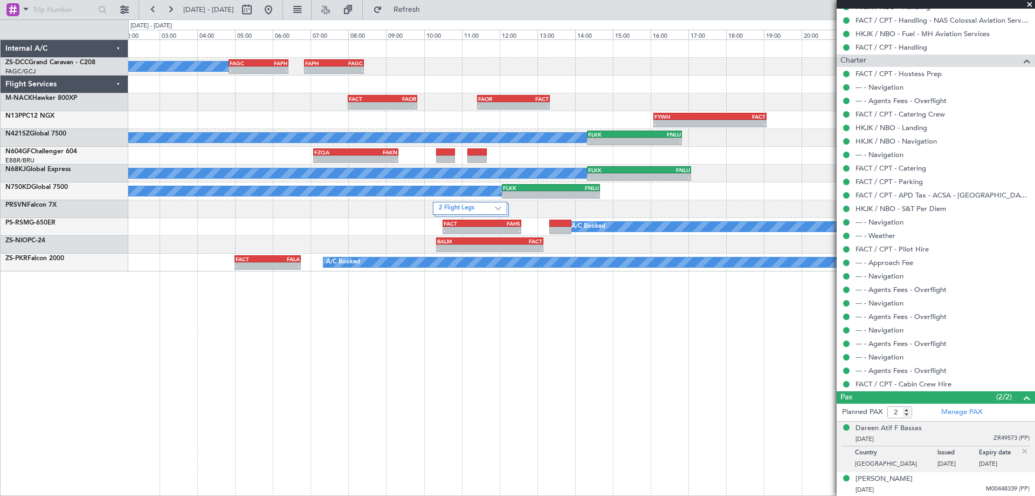
click at [510, 435] on div "A/C Booked - - FAGC 04:50 Z FAPH 06:25 Z - - FAPH 06:50 Z FAGC 08:25 Z - - FACT…" at bounding box center [581, 267] width 907 height 456
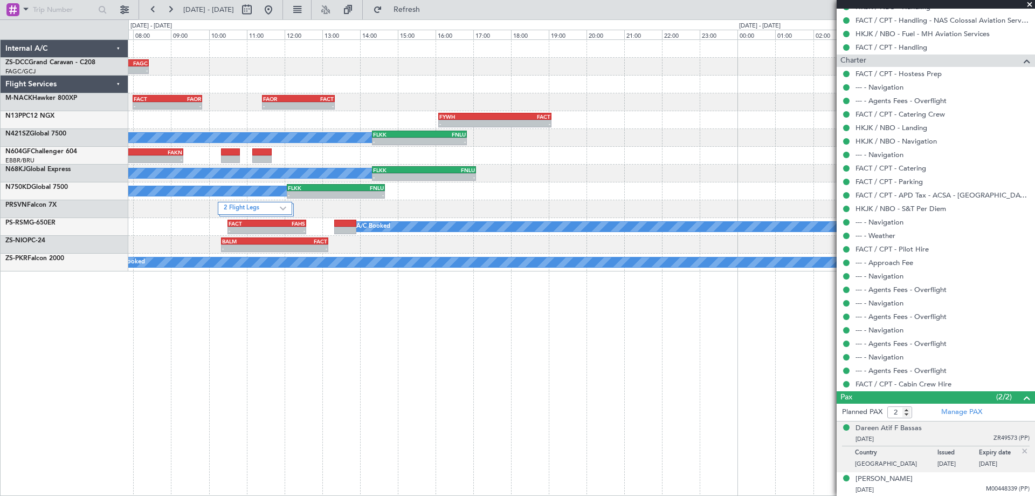
click at [434, 376] on div "- - FAPH 06:50 Z FAGC 08:25 Z - - FAGC 04:50 Z FAPH 06:25 Z A/C Booked - - FACT…" at bounding box center [581, 267] width 907 height 456
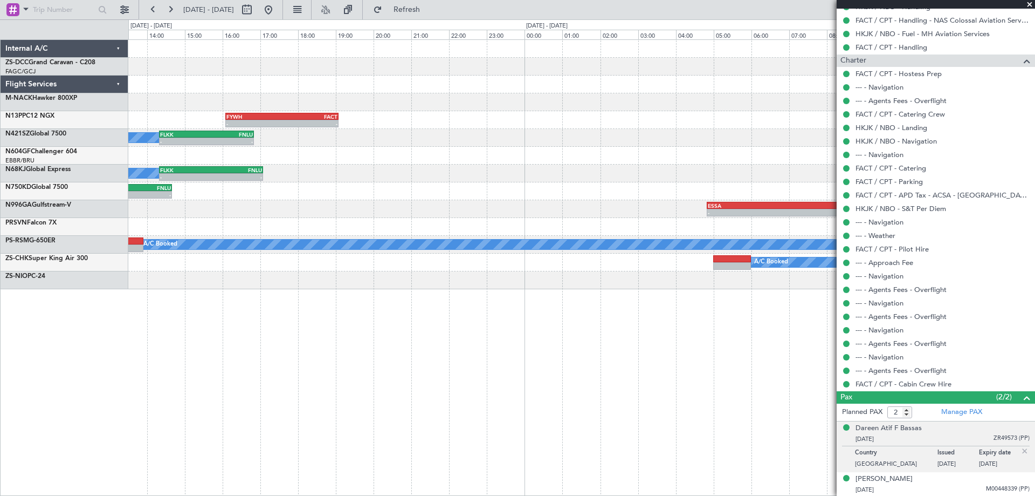
click at [352, 375] on div "- - FAPH 06:50 Z FAGC 08:25 Z FACT 08:00 Z FAOR 09:50 Z - - - - FAOR 11:25 Z FA…" at bounding box center [581, 267] width 907 height 456
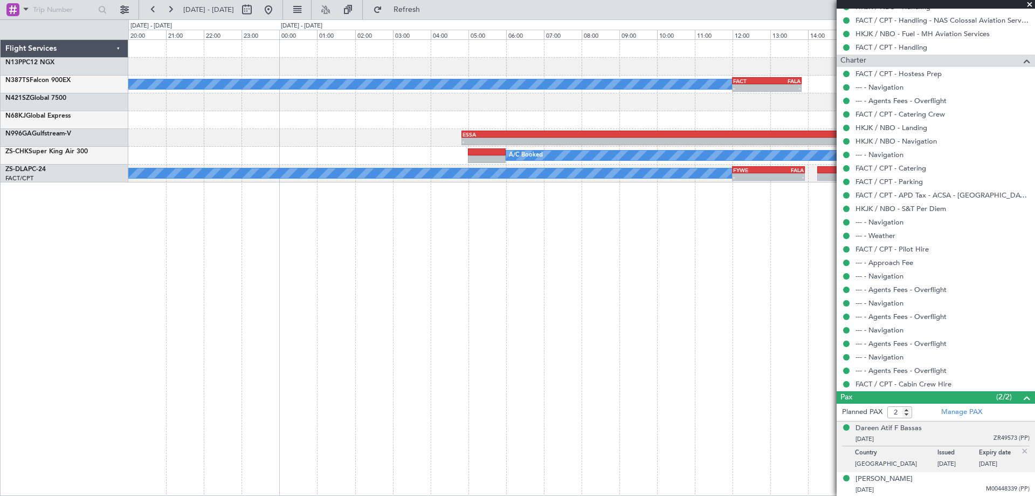
click at [485, 385] on div "FYWH 16:05 Z FACT 19:05 Z - - A/C Booked - - FACT 12:00 Z FALA 13:50 Z - - FLKK…" at bounding box center [581, 267] width 907 height 456
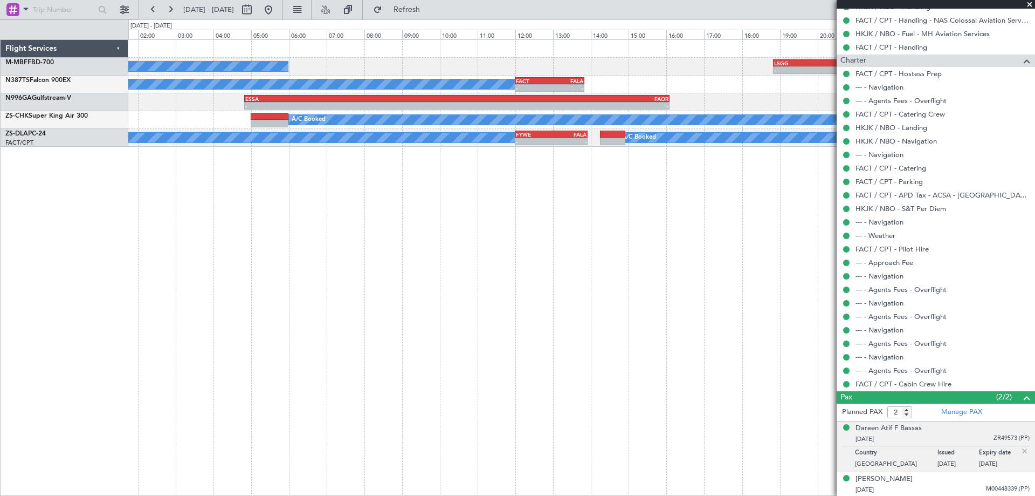
click at [472, 387] on div "A/C Booked - - LSGG 18:50 Z FALA 05:00 Z A/C Booked - - FACT 12:00 Z FALA 13:50…" at bounding box center [581, 267] width 907 height 456
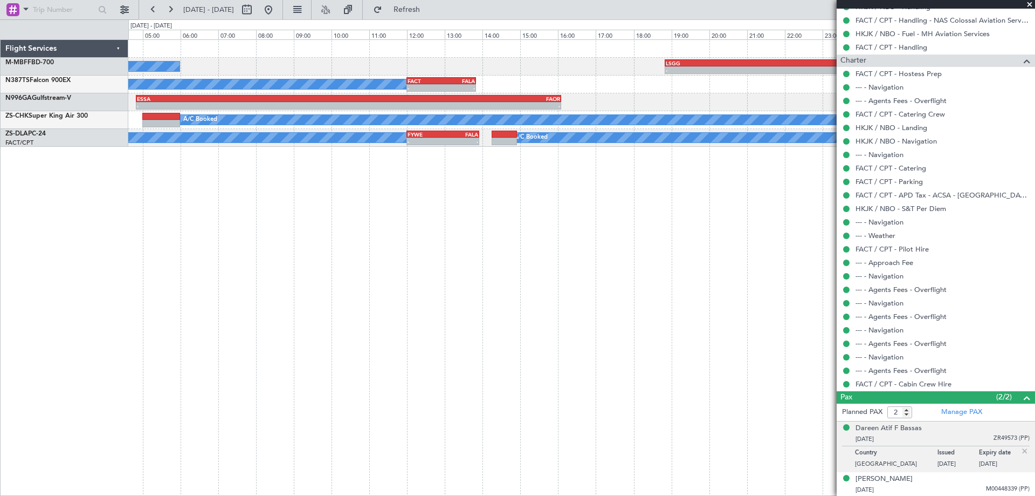
click at [510, 375] on div "A/C Booked - - LSGG 18:50 Z FALA 05:00 Z A/C Booked - - FACT 12:00 Z FALA 13:50…" at bounding box center [581, 267] width 907 height 456
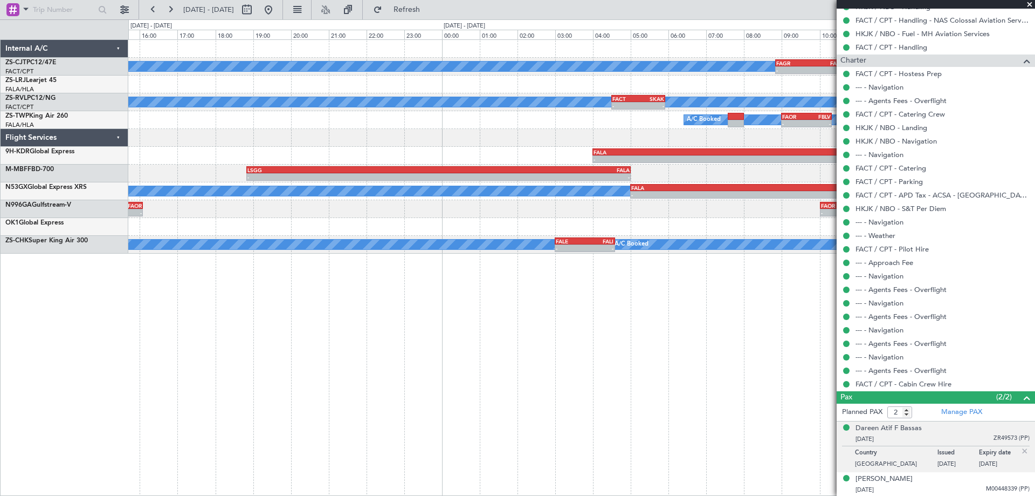
click at [319, 301] on div "A/C Booked - - FAGR 08:50 Z FACT 10:40 Z - - FAOR 12:00 Z FACT 14:05 Z - - FACT…" at bounding box center [581, 267] width 907 height 456
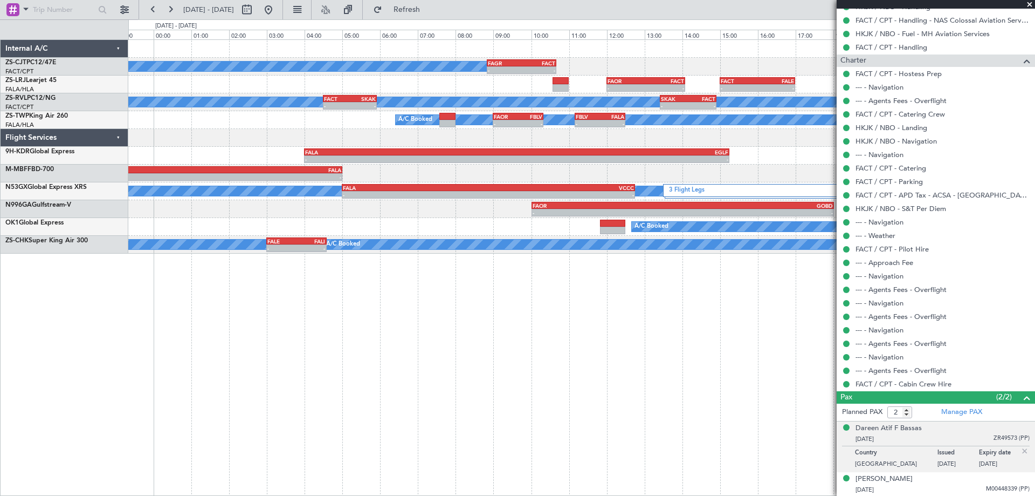
click at [245, 422] on div "A/C Booked - - FAGR 08:50 Z FACT 10:40 Z - - FAOR 12:00 Z FACT 14:05 Z - - FACT…" at bounding box center [581, 267] width 907 height 456
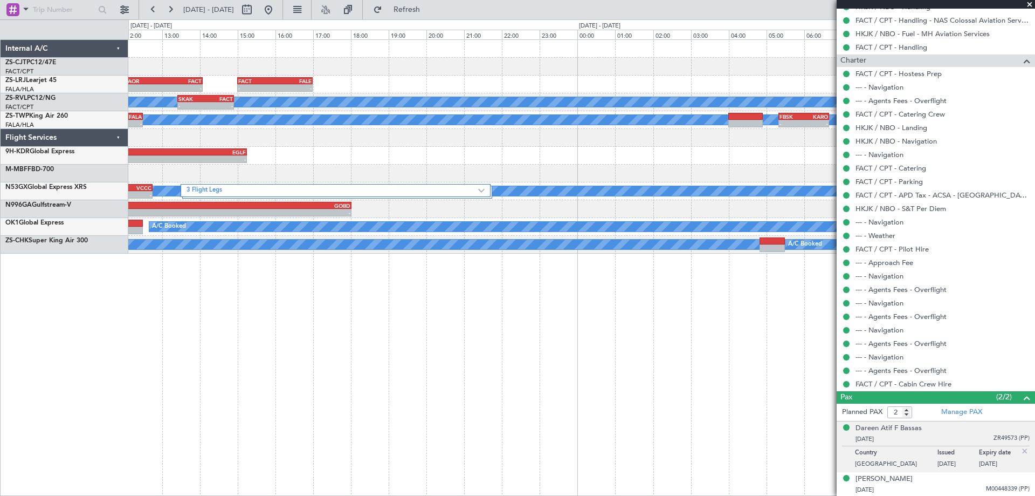
click at [223, 388] on div "- - FAGR 08:50 Z FACT 10:40 Z A/C Booked - - FAOR 12:00 Z FACT 14:05 Z - - FACT…" at bounding box center [581, 267] width 907 height 456
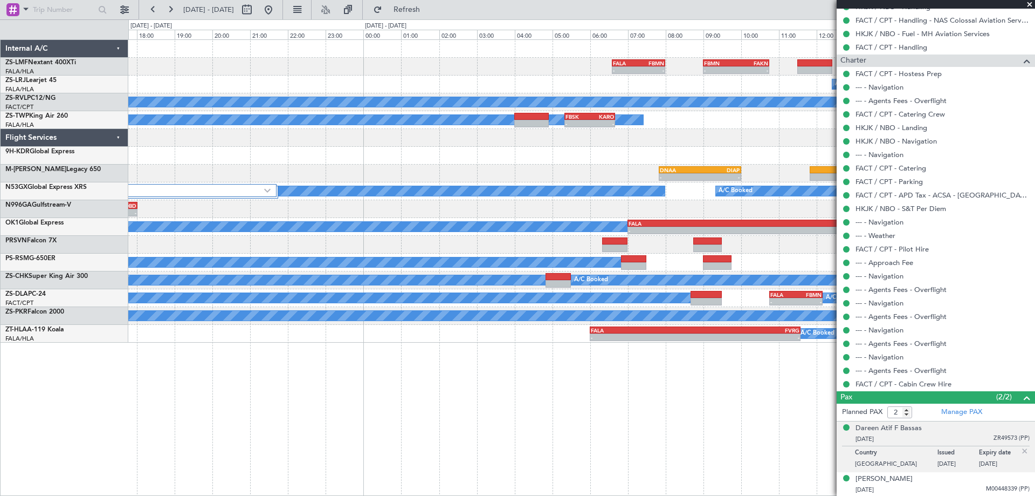
click at [235, 463] on div "- - FALA 06:35 Z FBMN 08:00 Z - - FBMN 09:00 Z FAKN 10:45 Z A/C Booked FACT 15:…" at bounding box center [581, 267] width 907 height 456
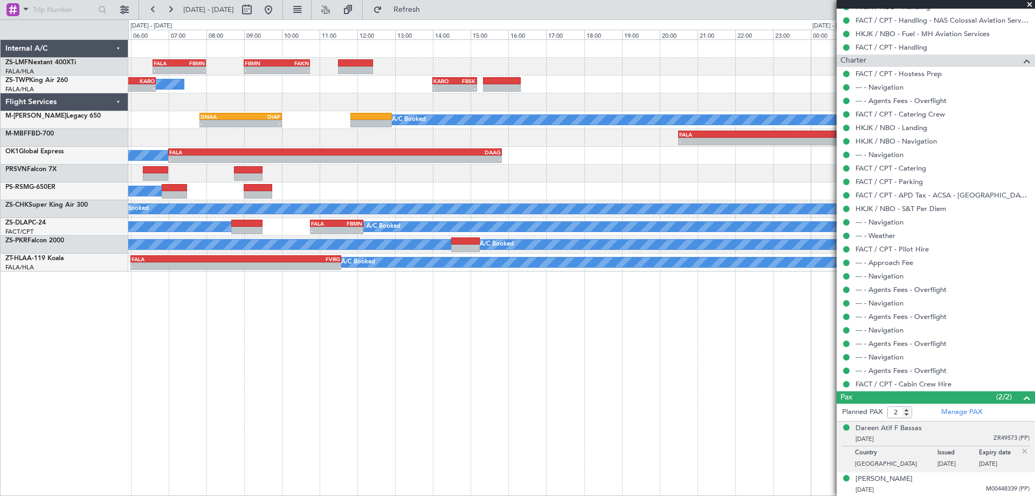
click at [396, 443] on div "- - FALA 06:35 Z FBMN 08:00 Z - - FBMN 09:00 Z FAKN 10:45 Z A/C Booked A/C Book…" at bounding box center [581, 267] width 907 height 456
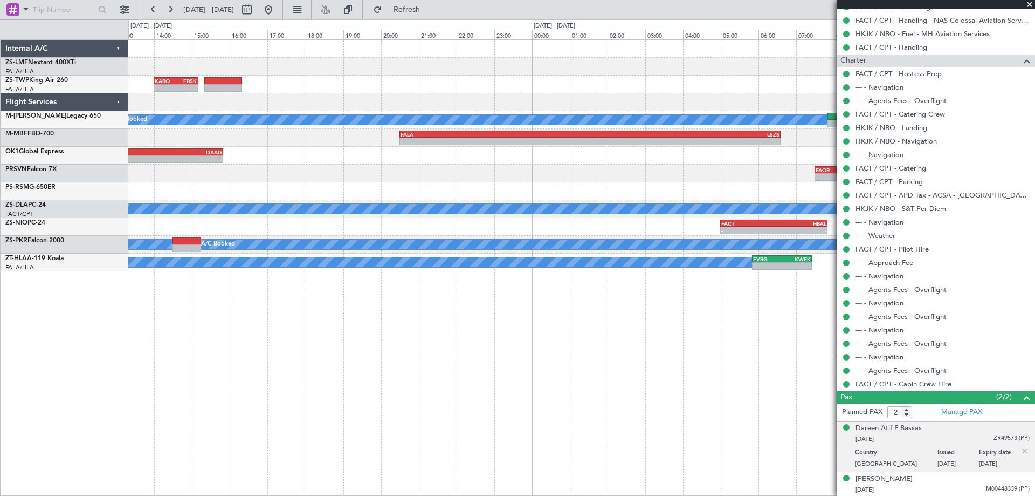
click at [370, 411] on div "FBMN 09:00 Z FAKN 10:45 Z - - FALA 06:35 Z FBMN 08:00 Z - - - - KARO 14:00 Z FB…" at bounding box center [581, 267] width 907 height 456
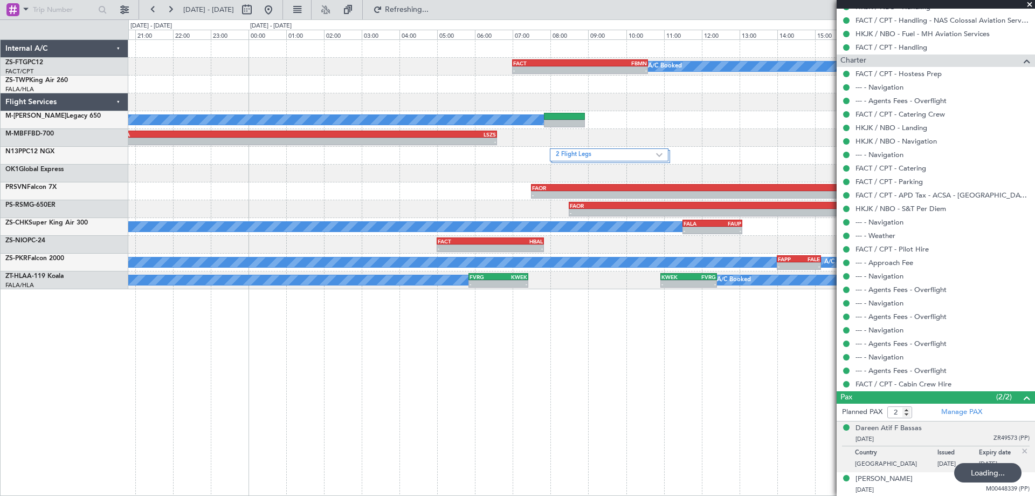
click at [311, 382] on div "A/C Booked - - FACT 07:00 Z FBMN 10:35 Z KARO 14:00 Z FBSK 15:10 Z - - A/C Book…" at bounding box center [581, 267] width 907 height 456
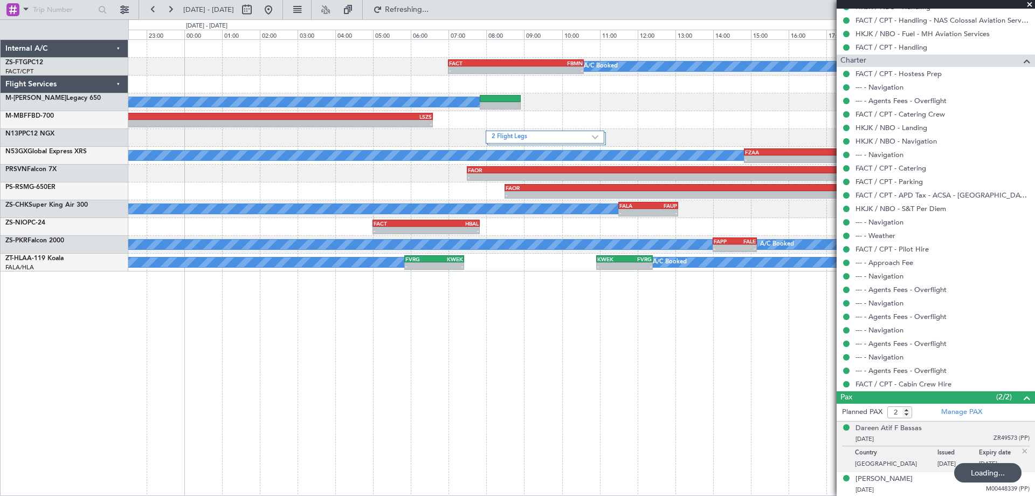
click at [479, 370] on div "A/C Booked - - FACT 07:00 Z FBMN 10:35 Z A/C Booked - - FALA 20:30 Z LSZS 06:35…" at bounding box center [581, 267] width 907 height 456
click at [231, 394] on div "A/C Booked - - FACT 07:00 Z FBMN 10:35 Z A/C Booked - - FALA 20:30 Z LSZS 06:35…" at bounding box center [581, 267] width 907 height 456
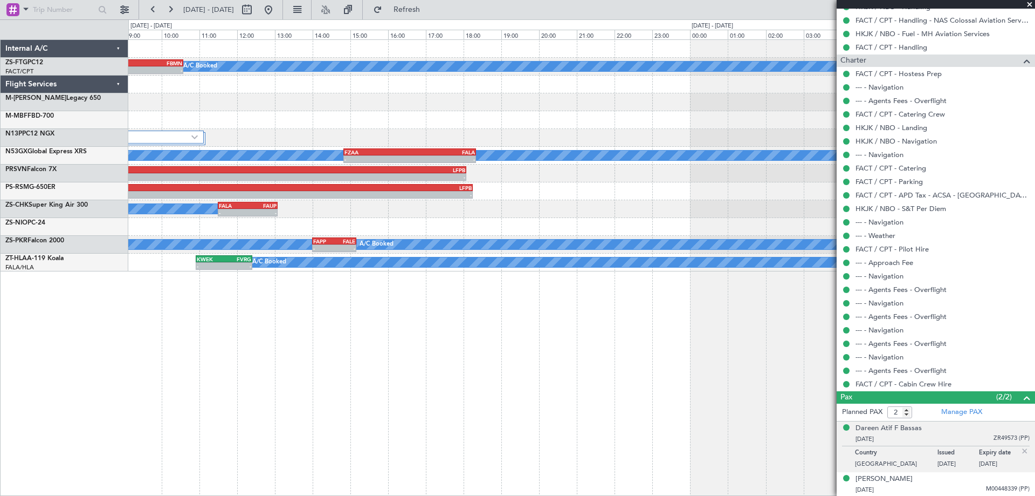
click at [372, 418] on div "A/C Booked - - FACT 07:00 Z FBMN 10:35 Z A/C Booked A/C Booked - - FALA 20:30 Z…" at bounding box center [581, 267] width 907 height 456
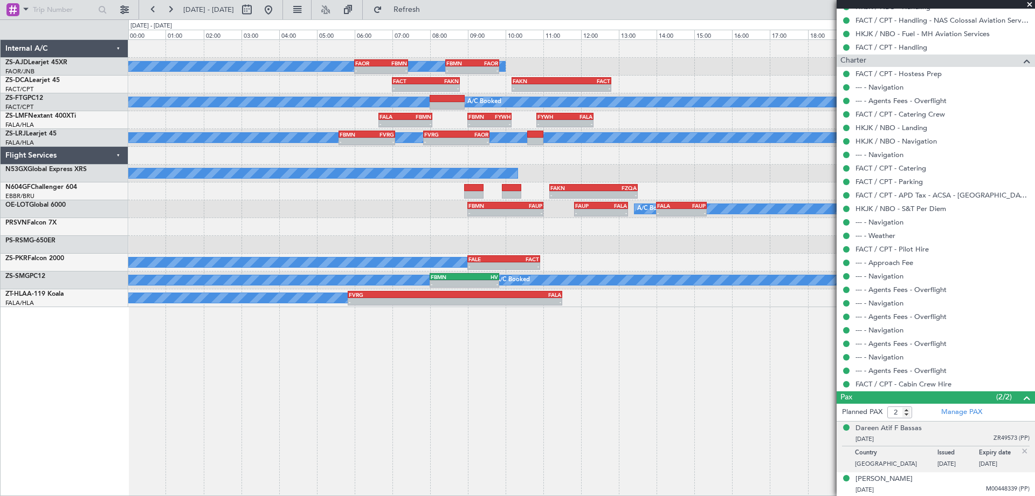
click at [394, 424] on div "A/C Booked A/C Booked A/C Booked - - FAOR 06:00 Z FBMN 07:25 Z - - FBMN 08:25 Z…" at bounding box center [581, 267] width 907 height 456
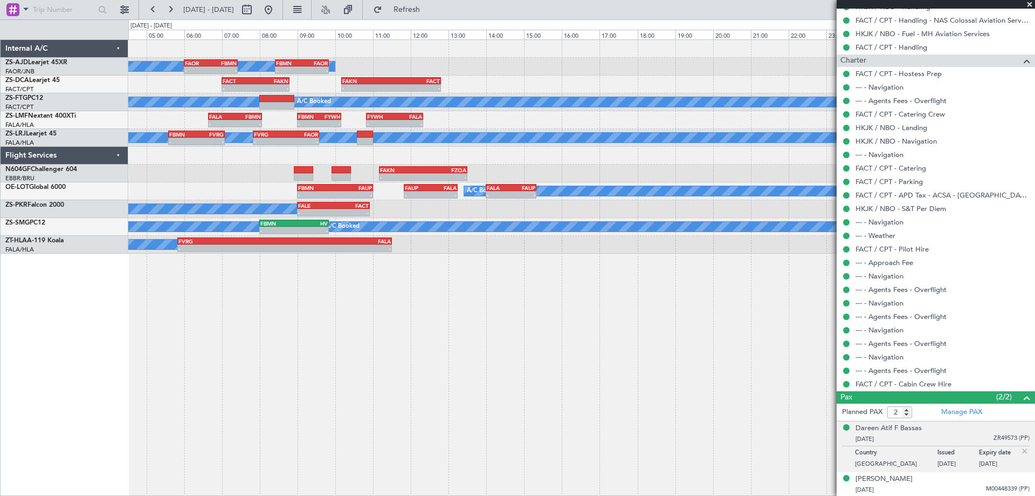
click at [332, 406] on div "A/C Booked A/C Booked A/C Booked - - FAOR 06:00 Z FBMN 07:25 Z - - FBMN 08:25 Z…" at bounding box center [581, 267] width 907 height 456
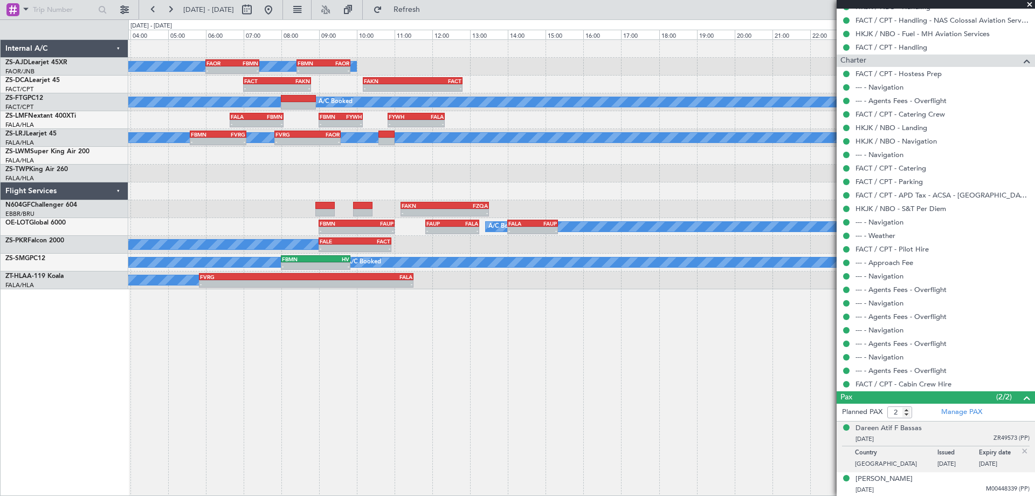
click at [636, 391] on div "A/C Booked A/C Booked A/C Booked - - FBMN 08:25 Z FAOR 09:50 Z FAOR 06:00 Z FBM…" at bounding box center [581, 267] width 907 height 456
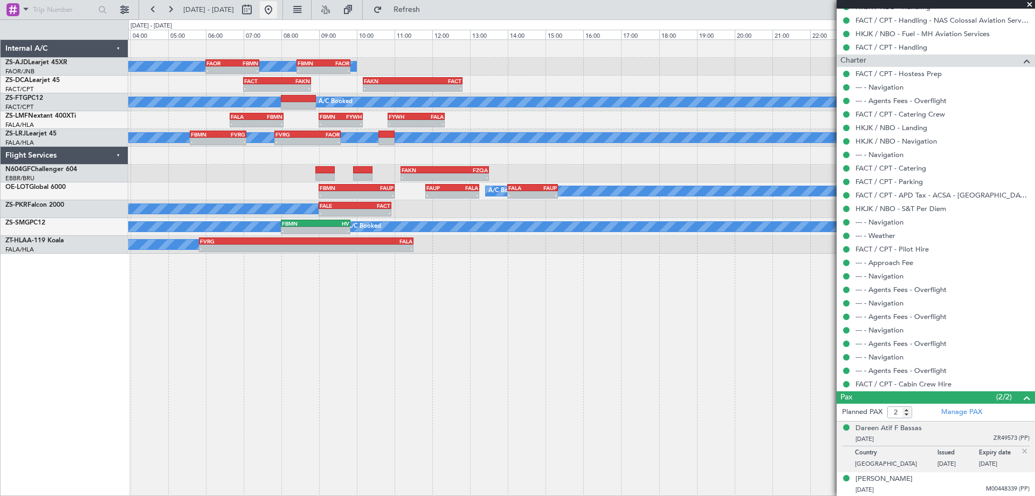
click at [277, 8] on button at bounding box center [268, 9] width 17 height 17
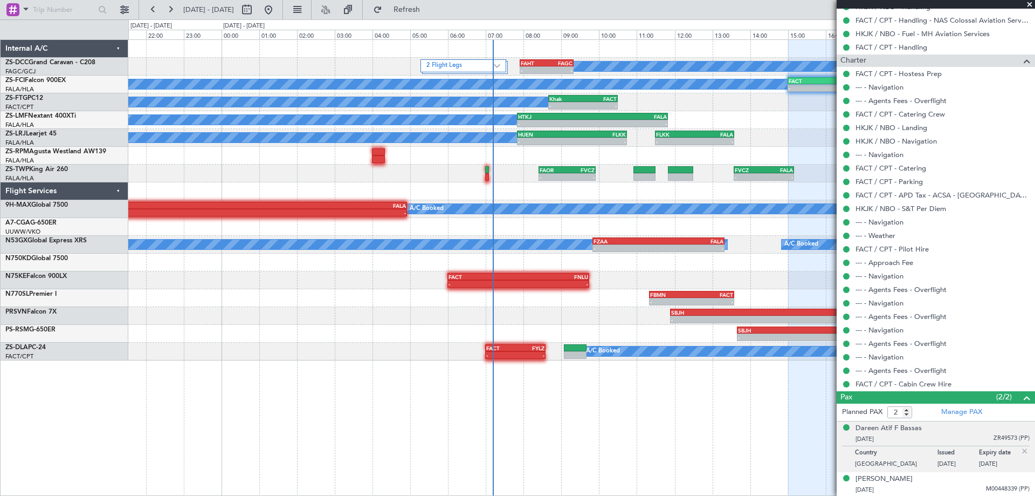
click at [571, 231] on div "- - FACT 17:00 Z WMSA 04:30 Z" at bounding box center [581, 227] width 907 height 18
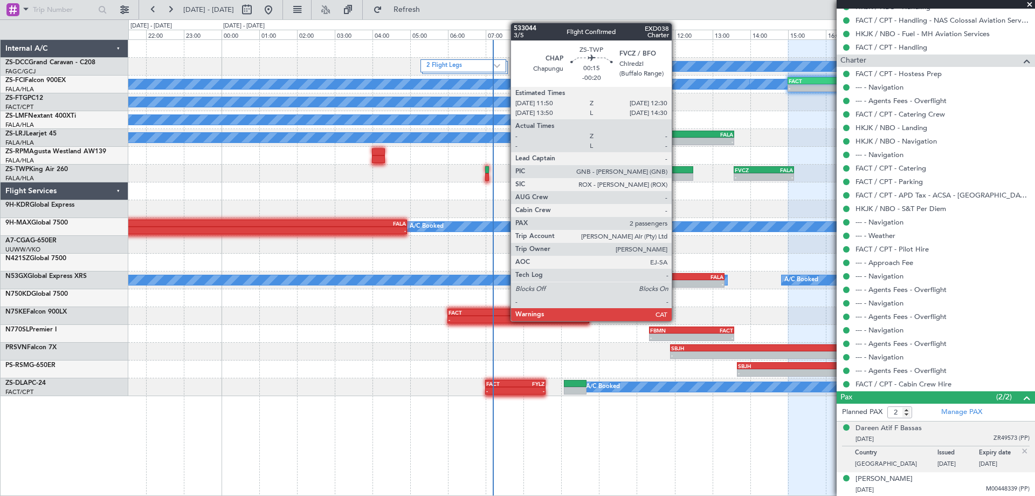
click at [677, 171] on div at bounding box center [680, 170] width 25 height 8
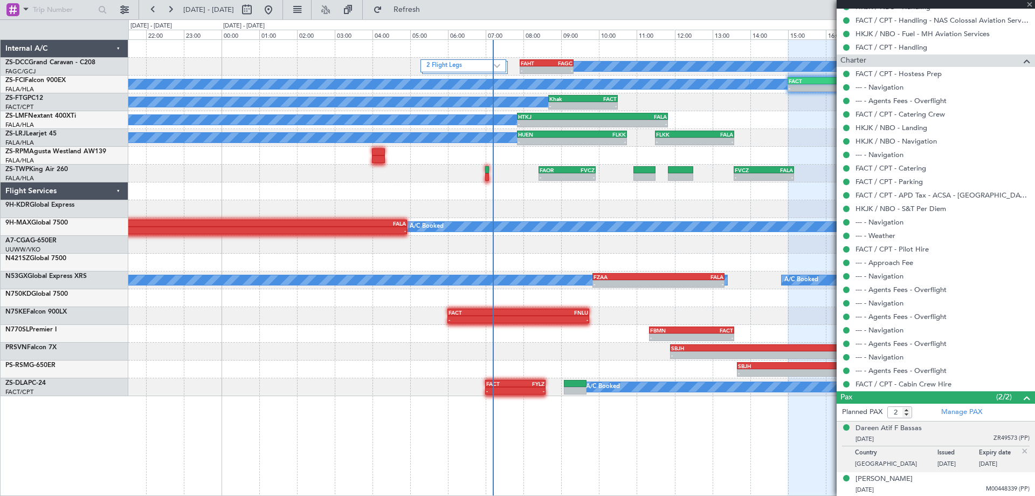
type input "-00:20"
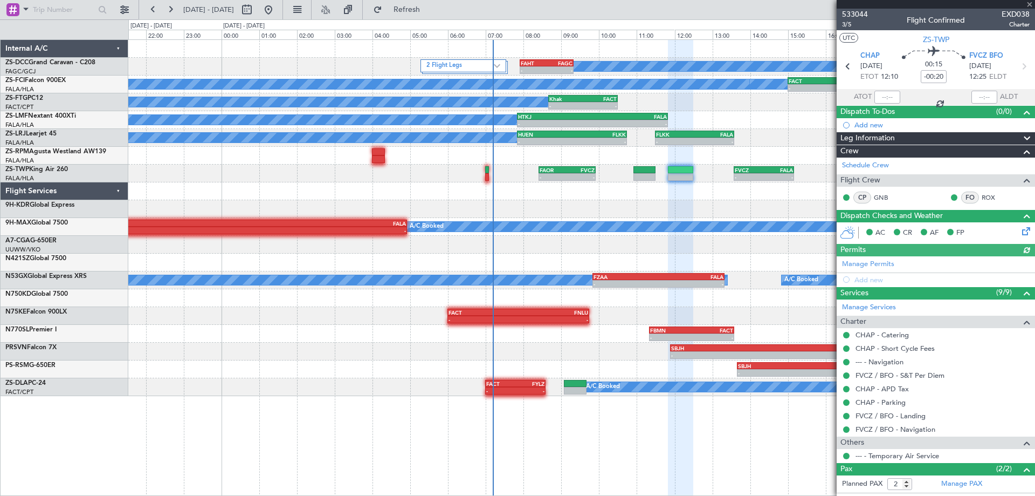
scroll to position [45, 0]
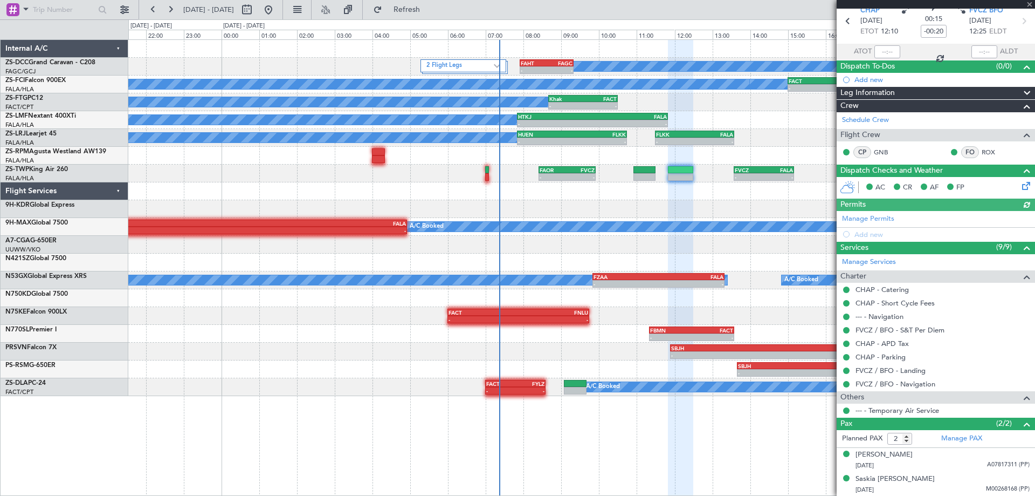
click at [487, 285] on div "2 Flight Legs A/C Booked - - FAHT 07:55 Z FAGC 09:20 Z A/C Booked A/C Booked A/…" at bounding box center [581, 218] width 907 height 356
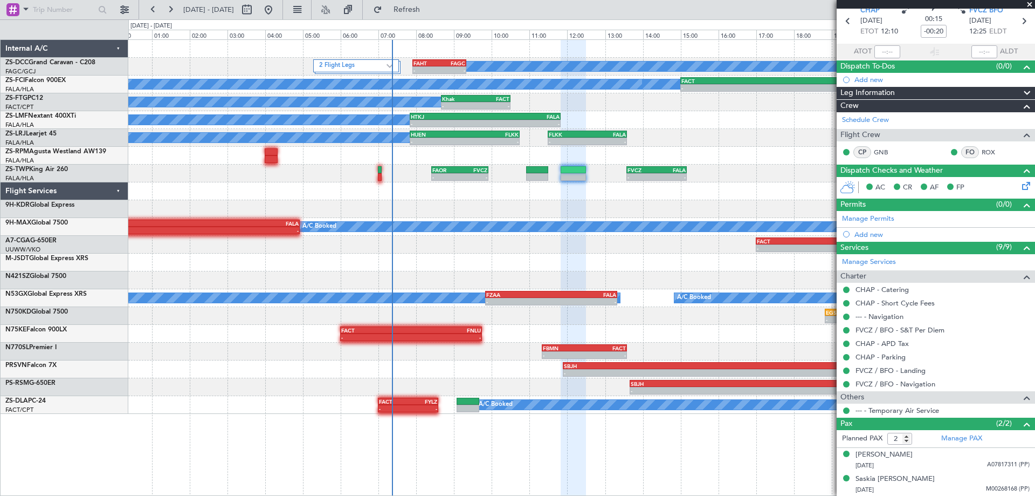
click at [827, 198] on div at bounding box center [581, 191] width 907 height 18
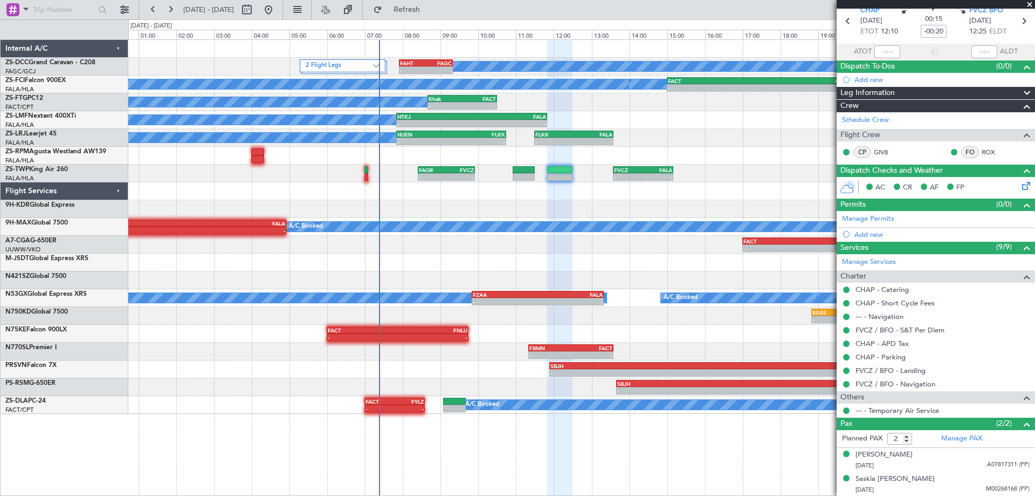
click at [707, 176] on div "- - FVCZ 13:35 Z FALA 15:10 Z FAOR 08:25 Z FVCZ 09:55 Z - -" at bounding box center [581, 173] width 907 height 18
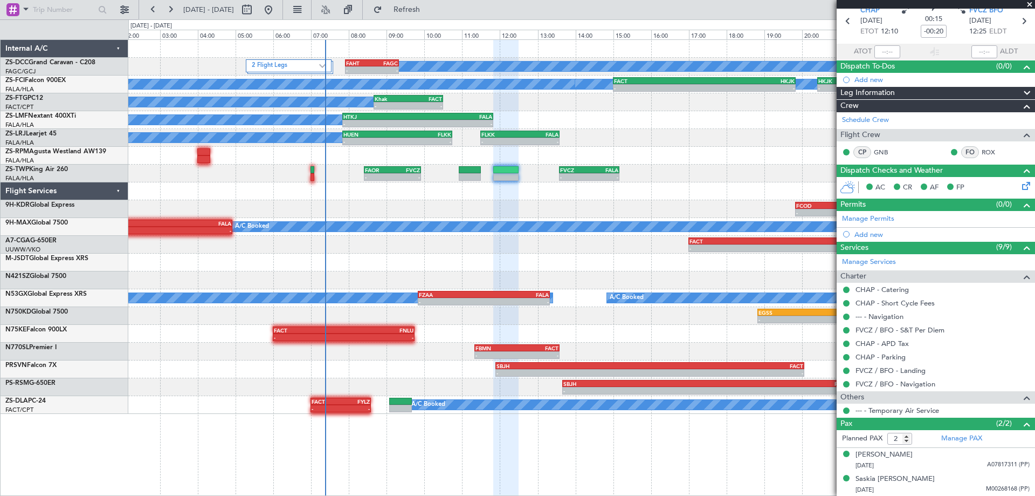
click at [705, 180] on div "- - FVCZ 13:35 Z FALA 15:10 Z FAOR 08:25 Z FVCZ 09:55 Z - - A/C Unavailable" at bounding box center [581, 173] width 907 height 18
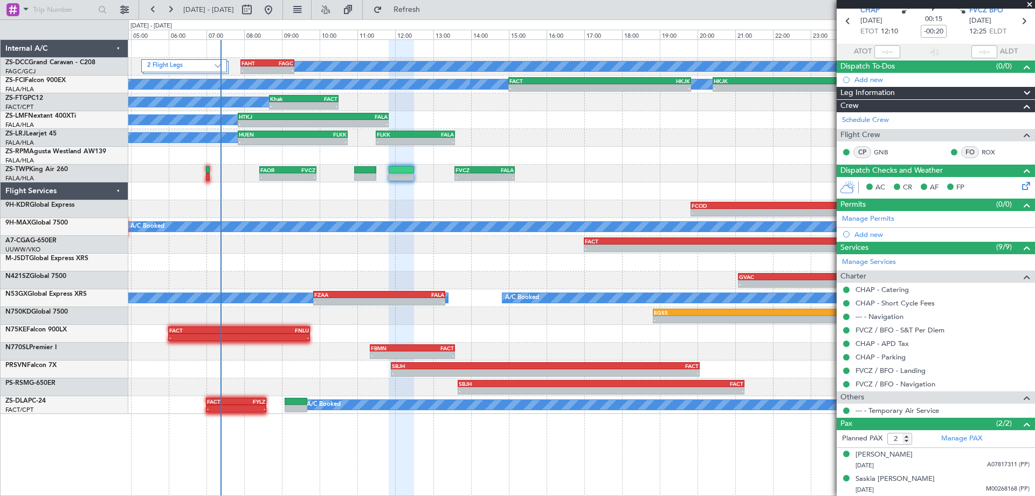
click at [615, 153] on div "A/C Booked - - FAHT 07:55 Z FAGC 09:20 Z 2 Flight Legs A/C Booked A/C Booked A/…" at bounding box center [581, 227] width 907 height 374
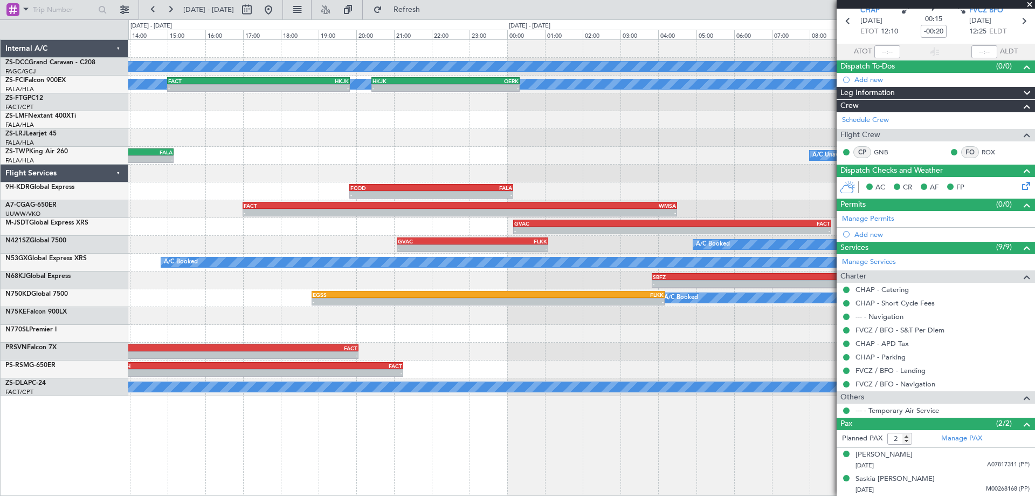
click at [387, 138] on div "FLKK 11:30 Z FALA 13:35 Z - - HUEN 07:50 Z FLKK 10:45 Z - - A/C Booked A/C Book…" at bounding box center [581, 138] width 907 height 18
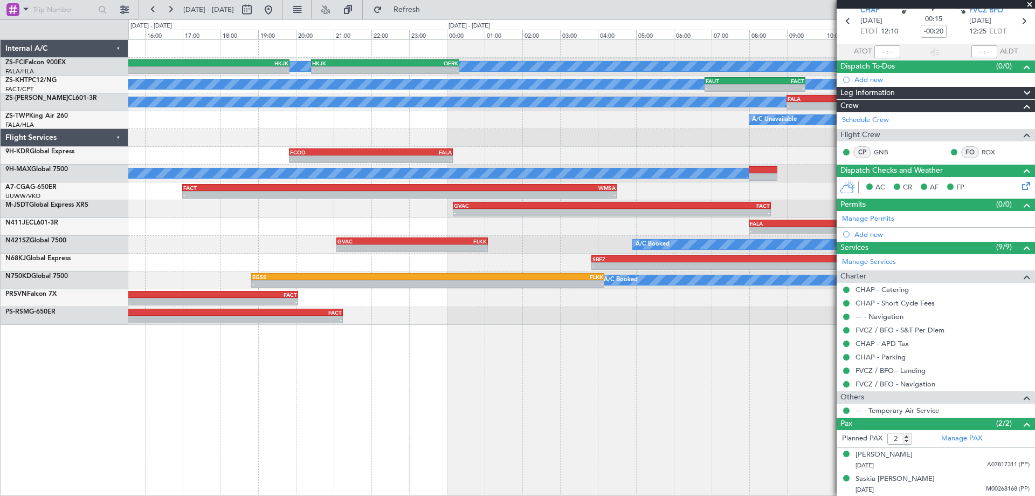
click at [491, 159] on div "A/C Booked A/C Booked - - FACT 15:00 Z HKJK 19:50 Z - - HKJK 20:25 Z OERK 00:20…" at bounding box center [581, 182] width 907 height 285
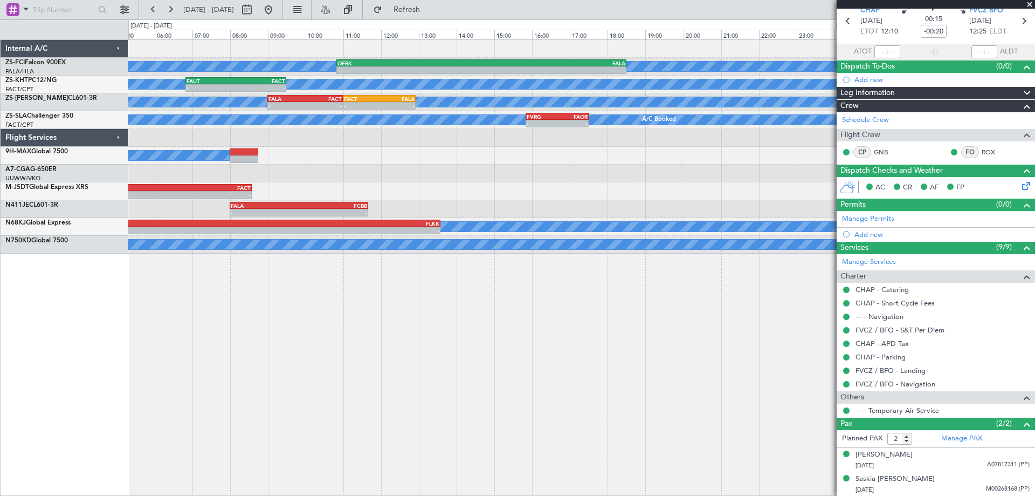
click at [586, 368] on div "A/C Booked A/C Booked - - OERK 10:50 Z FALA 18:30 Z HKJK 20:25 Z OERK 00:20 Z -…" at bounding box center [581, 267] width 907 height 456
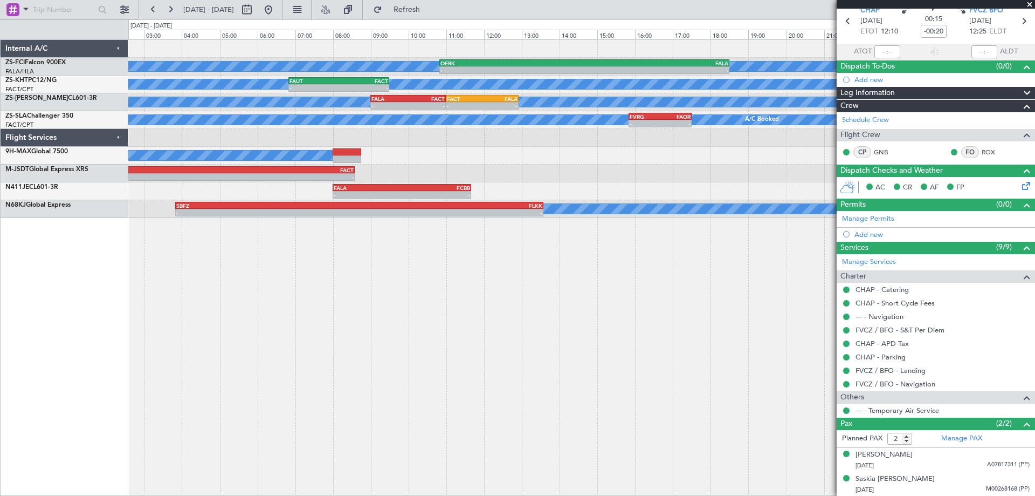
click at [706, 358] on div "A/C Booked A/C Booked - - OERK 10:50 Z FALA 18:30 Z HKJK 20:25 Z OERK 00:20 Z -…" at bounding box center [581, 267] width 907 height 456
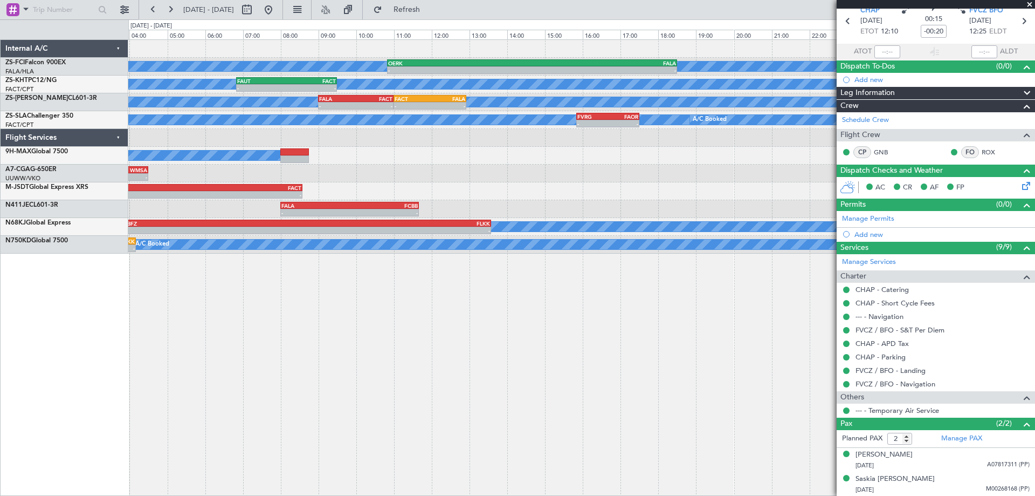
click at [652, 360] on div "A/C Booked A/C Booked - - OERK 10:50 Z FALA 18:30 Z HKJK 20:25 Z OERK 00:20 Z -…" at bounding box center [581, 267] width 907 height 456
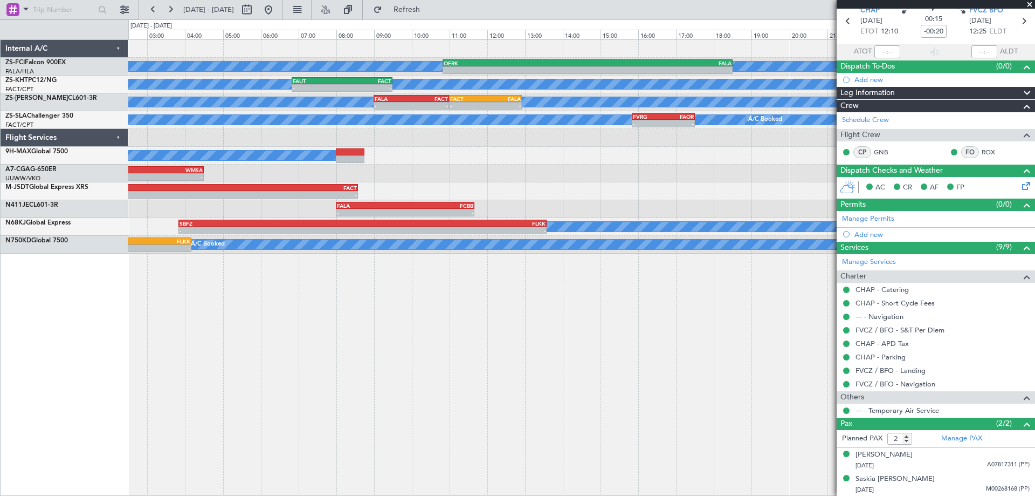
click at [560, 226] on div "A/C Booked A/C Booked - - OERK 10:50 Z FALA 18:30 Z HKJK 20:25 Z OERK 00:20 Z -…" at bounding box center [581, 147] width 907 height 214
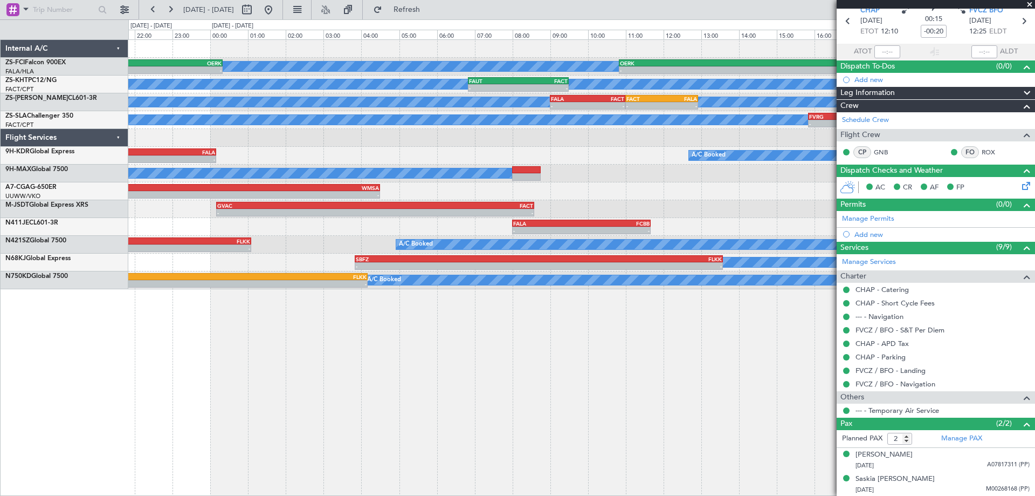
click at [724, 326] on div "A/C Booked A/C Booked - - OERK 10:50 Z FALA 18:30 Z HKJK 20:25 Z OERK 00:20 Z -…" at bounding box center [581, 267] width 907 height 456
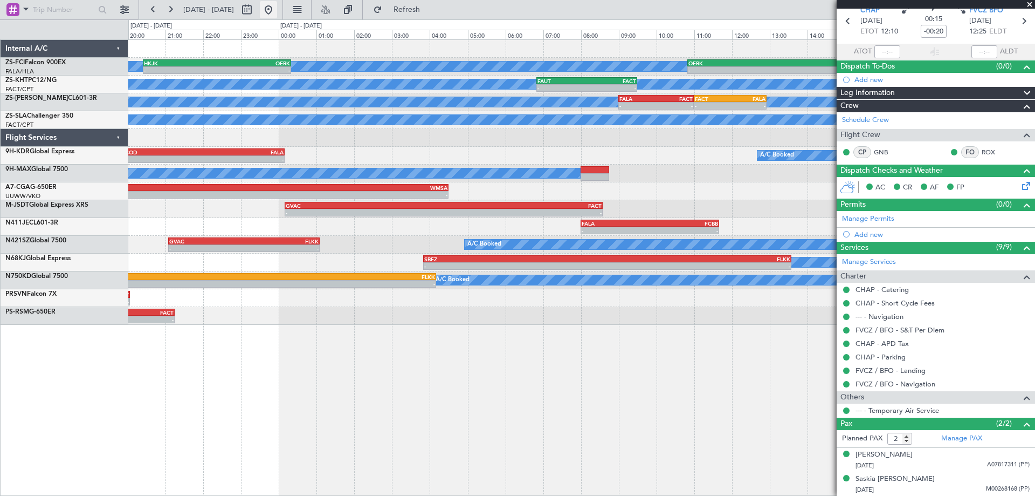
click at [277, 9] on button at bounding box center [268, 9] width 17 height 17
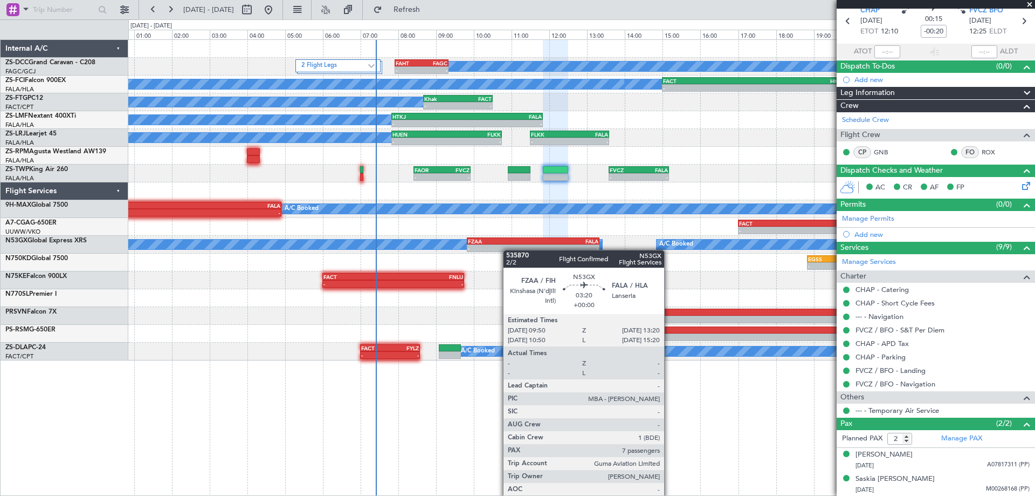
click at [509, 250] on div "A/C Booked FAHT 07:55 Z FAGC 09:20 Z - - 2 Flight Legs A/C Booked A/C Booked FA…" at bounding box center [581, 200] width 907 height 320
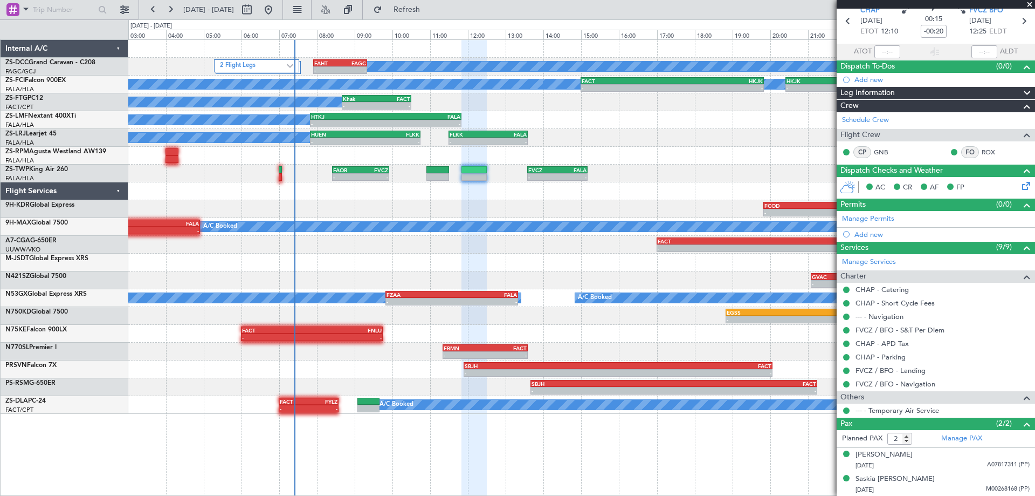
click at [633, 427] on div "A/C Booked FAHT 07:55 Z FAGC 09:20 Z - - 2 Flight Legs A/C Booked A/C Booked FA…" at bounding box center [581, 267] width 907 height 456
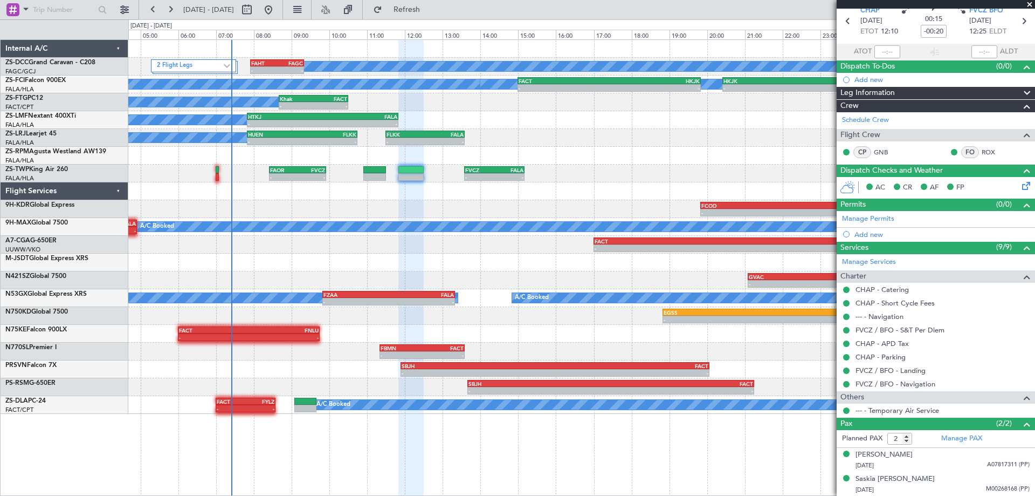
click at [659, 175] on div "- - FVCZ 13:35 Z FALA 15:10 Z FAOR 08:25 Z FVCZ 09:55 Z - - A/C Unavailable" at bounding box center [581, 173] width 907 height 18
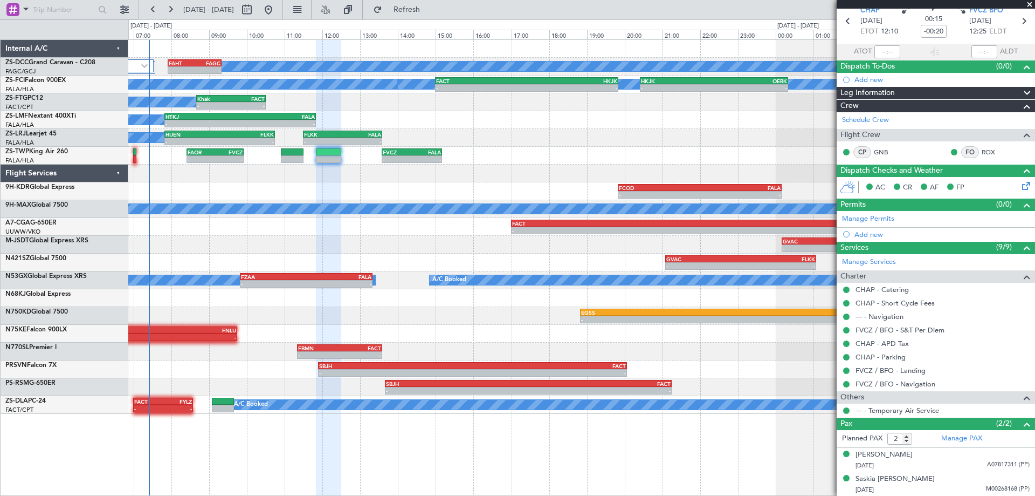
click at [592, 181] on div "A/C Booked FAHT 07:55 Z FAGC 09:20 Z - - 2 Flight Legs A/C Booked A/C Booked FA…" at bounding box center [581, 227] width 907 height 374
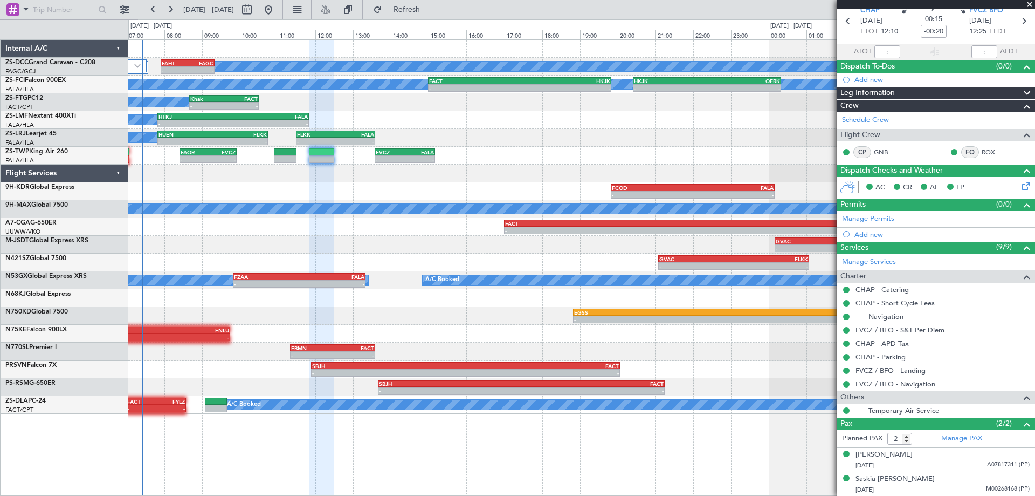
click at [552, 160] on div "- - FVCZ 13:35 Z FALA 15:10 Z FAOR 08:25 Z FVCZ 09:55 Z - - A/C Unavailable" at bounding box center [581, 156] width 907 height 18
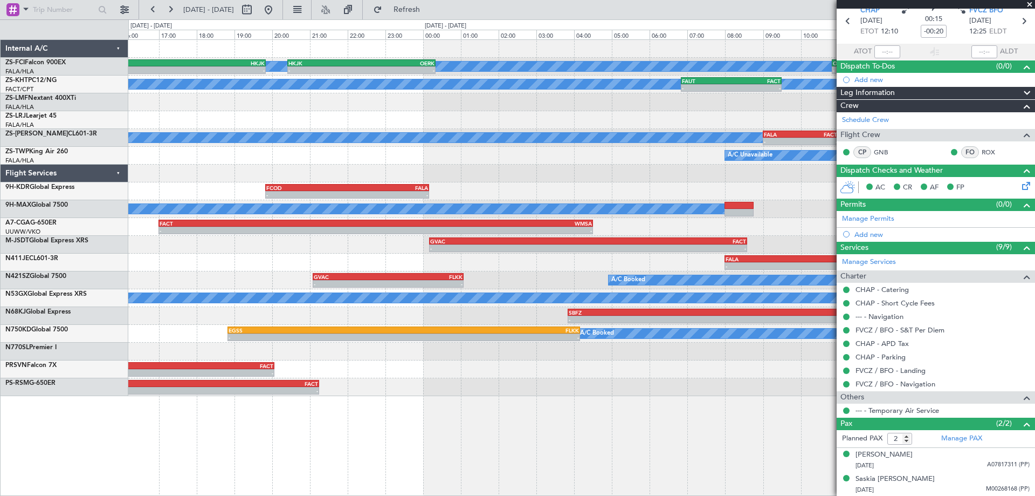
click at [571, 167] on div "A/C Booked A/C Booked FACT 15:00 Z HKJK 19:50 Z - - - - HKJK 20:25 Z OERK 00:20…" at bounding box center [581, 218] width 907 height 356
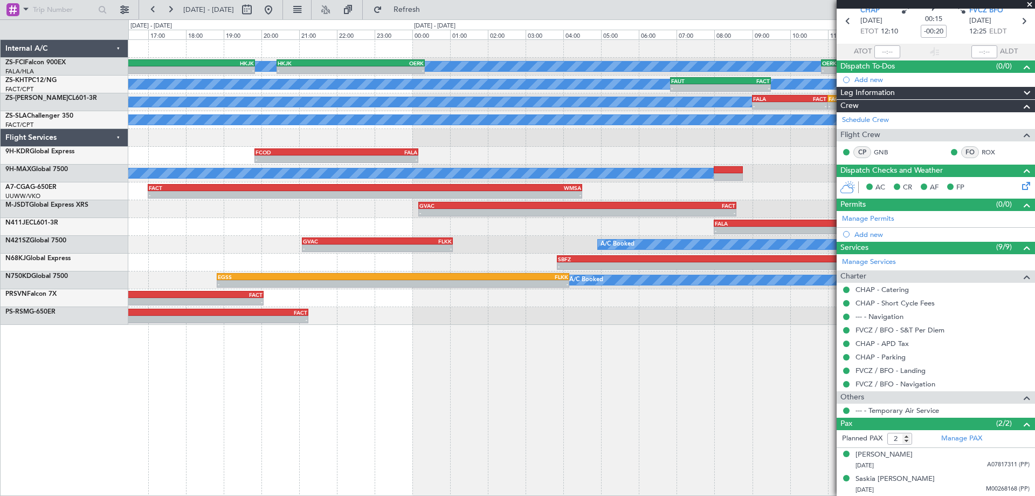
click at [673, 180] on div "A/C Booked" at bounding box center [581, 173] width 907 height 18
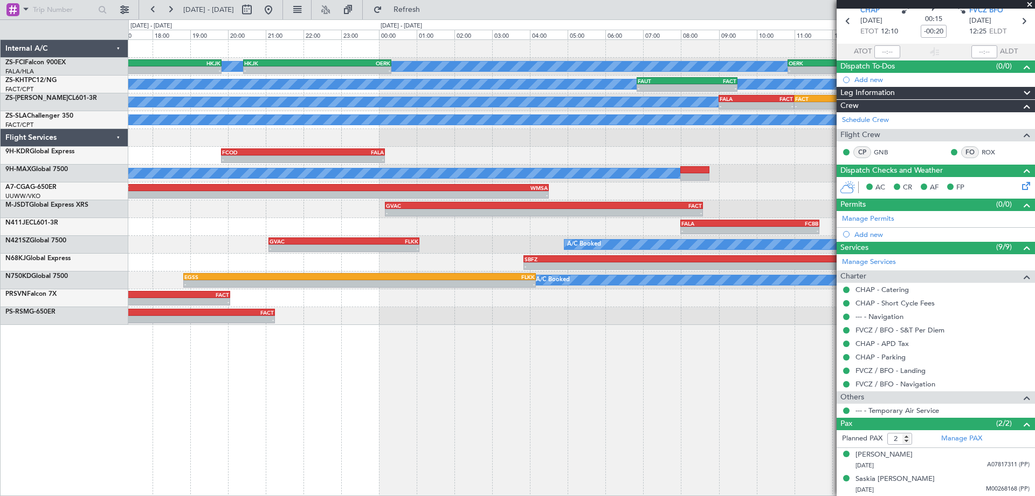
click at [395, 161] on div "- - FCOD 19:50 Z FALA 00:10 Z A/C Booked" at bounding box center [581, 156] width 907 height 18
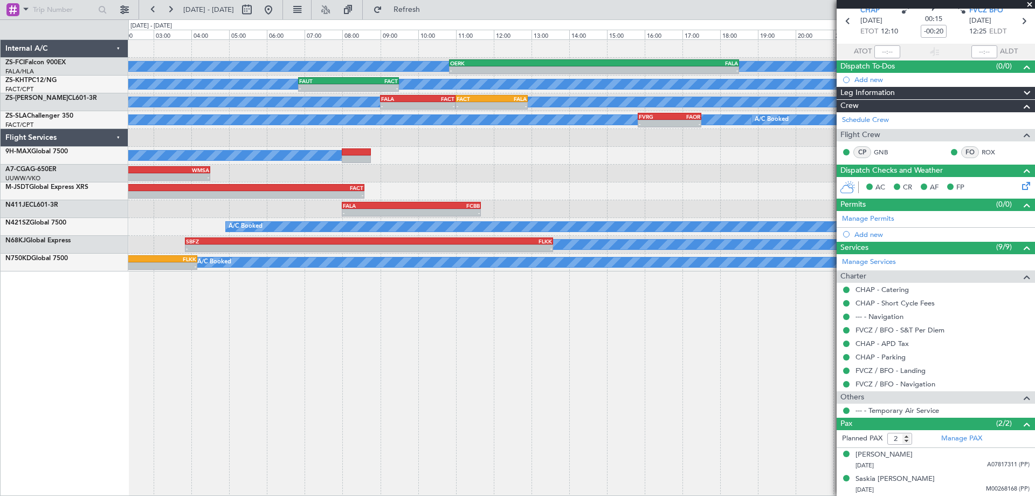
click at [577, 190] on div "- - GVAC 00:10 Z FACT 08:35 Z" at bounding box center [581, 191] width 907 height 18
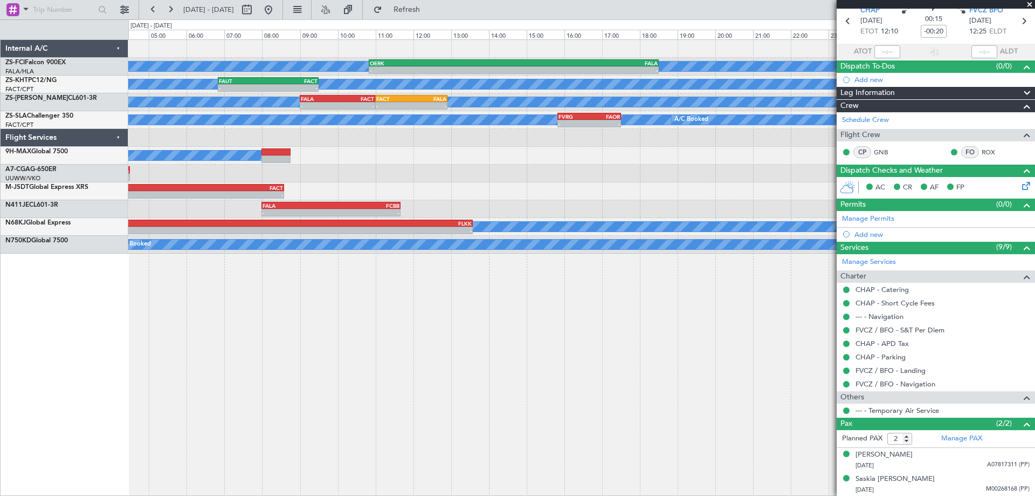
click at [571, 208] on div "A/C Booked A/C Booked - - OERK 10:50 Z FALA 18:30 Z HKJK 20:25 Z OERK 00:20 Z -…" at bounding box center [581, 147] width 907 height 214
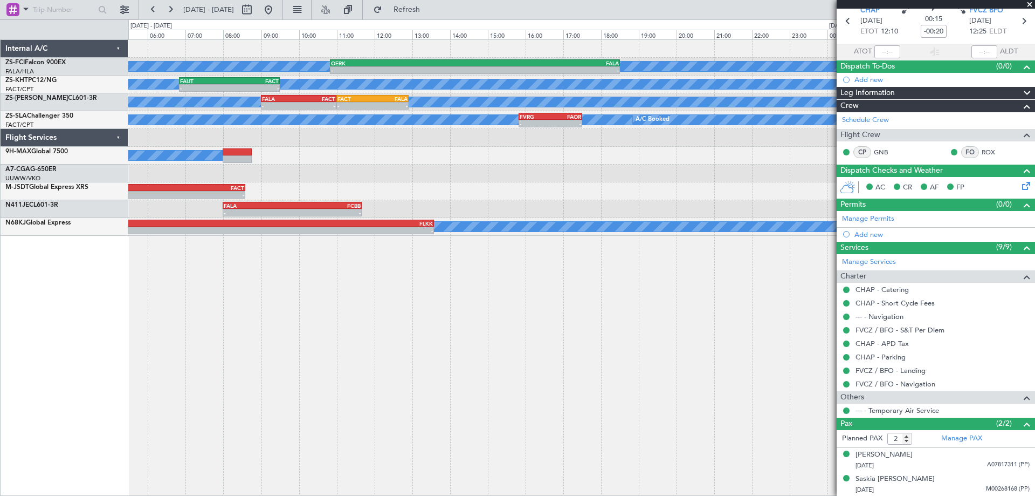
click at [512, 187] on div "A/C Booked A/C Booked - - OERK 10:50 Z FALA 18:30 Z HKJK 20:25 Z OERK 00:20 Z -…" at bounding box center [581, 138] width 907 height 196
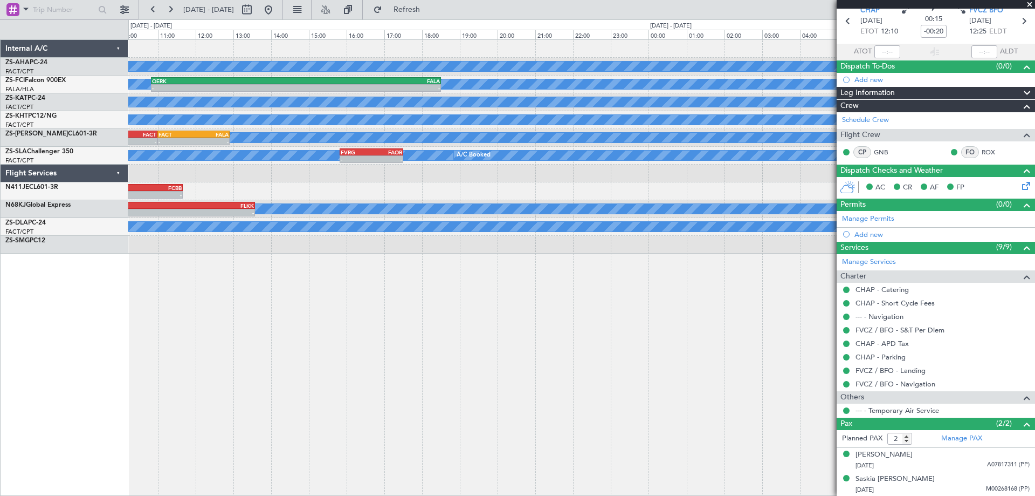
click at [284, 227] on div "A/C Booked - - FAGR 07:50 Z FACT 09:15 Z A/C Booked A/C Booked - - OERK 10:50 Z…" at bounding box center [581, 147] width 907 height 214
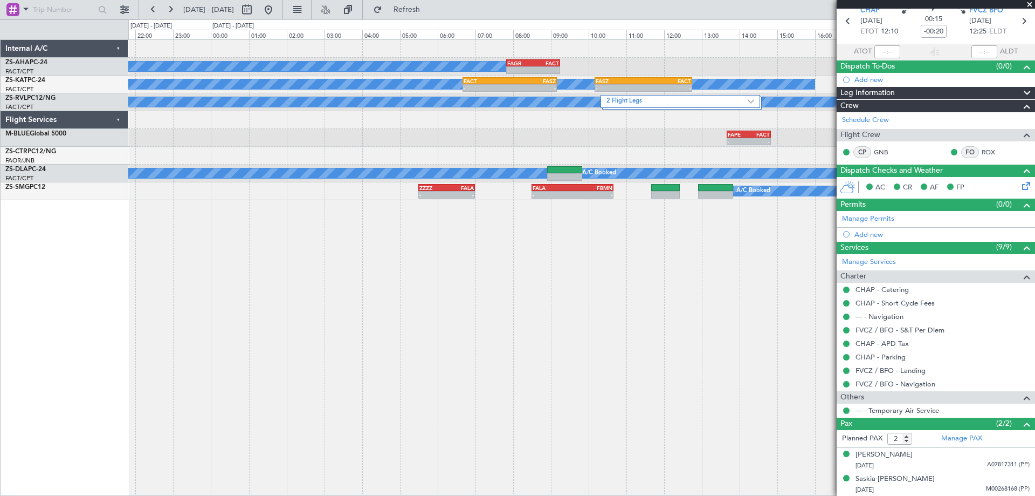
click at [458, 313] on div "A/C Booked - - FAGR 07:50 Z FACT 09:15 Z A/C Unavailable - - FACT 06:40 Z FASZ …" at bounding box center [581, 267] width 907 height 456
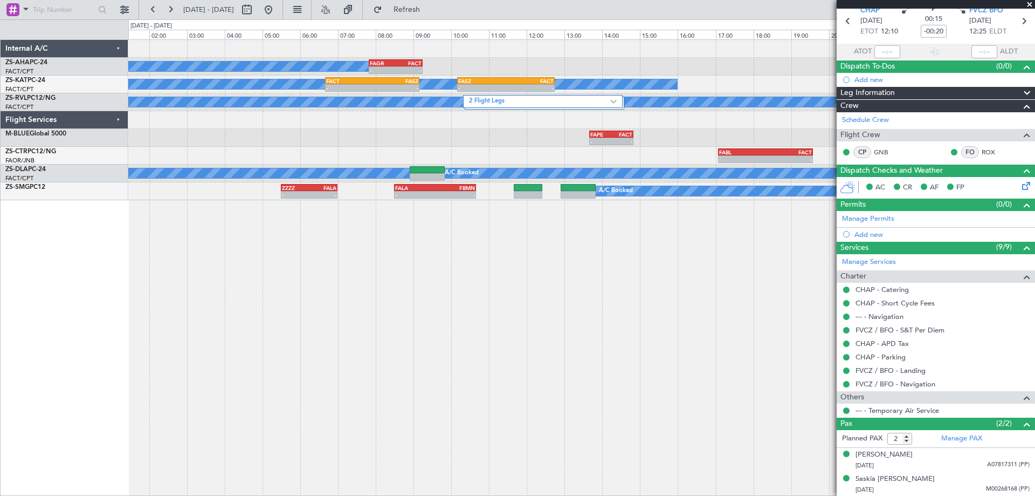
click at [473, 338] on div "A/C Booked - - FAGR 07:50 Z FACT 09:15 Z A/C Unavailable - - FACT 06:40 Z FASZ …" at bounding box center [581, 267] width 907 height 456
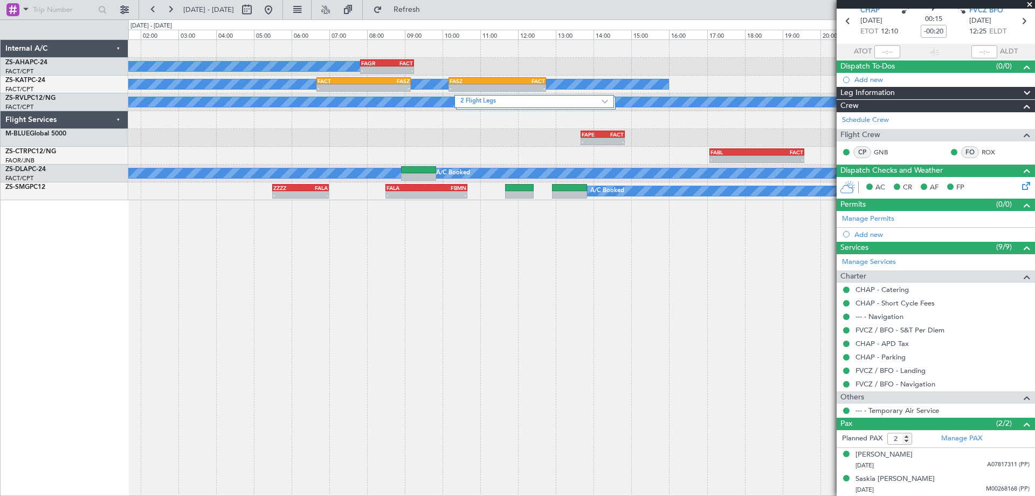
click at [497, 299] on div "A/C Booked - - FAGR 07:50 Z FACT 09:15 Z A/C Unavailable - - FACT 06:40 Z FASZ …" at bounding box center [581, 267] width 907 height 456
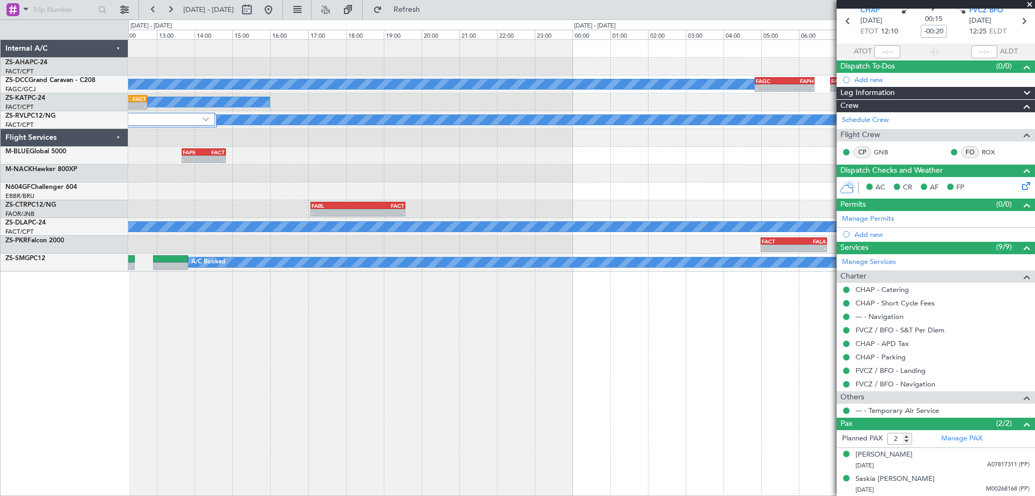
click at [524, 307] on div "- - FAGR 07:50 Z FACT 09:15 Z A/C Booked A/C Booked - - FAGC 04:50 Z FAPH 06:25…" at bounding box center [581, 267] width 907 height 456
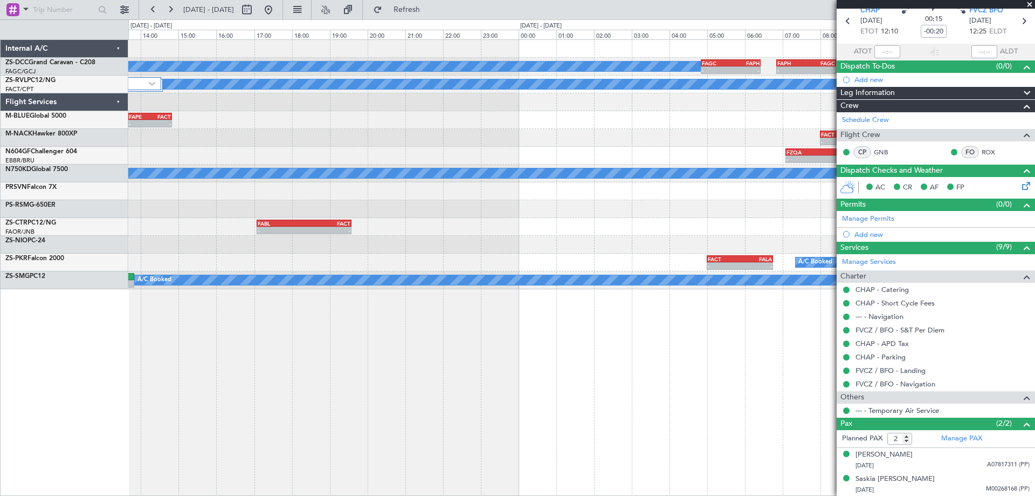
click at [682, 343] on div "A/C Booked - - FAGC 04:50 Z FAPH 06:25 Z - - FAPH 06:50 Z FAGC 08:25 Z 2 Flight…" at bounding box center [581, 267] width 907 height 456
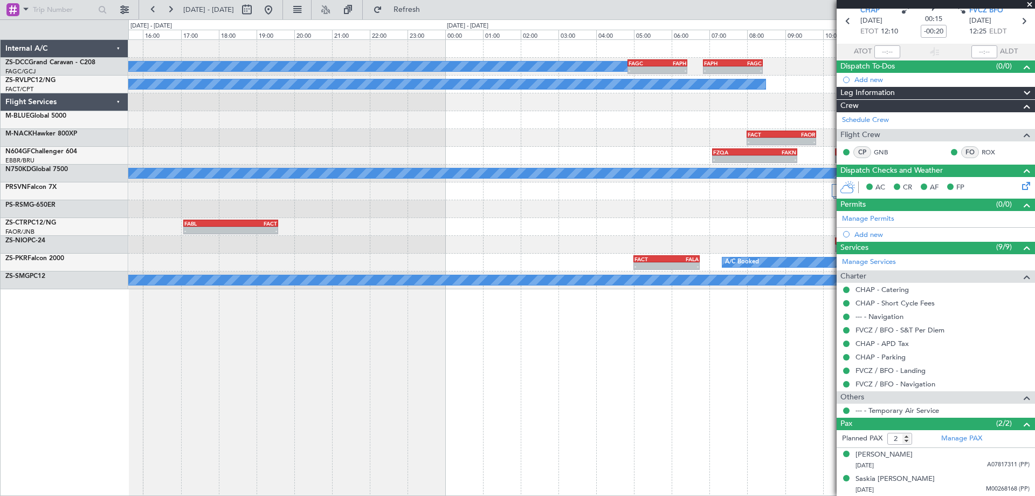
click at [576, 360] on div "A/C Booked - - FAGC 04:50 Z FAPH 06:25 Z - - FAPH 06:50 Z FAGC 08:25 Z A/C Book…" at bounding box center [581, 267] width 907 height 456
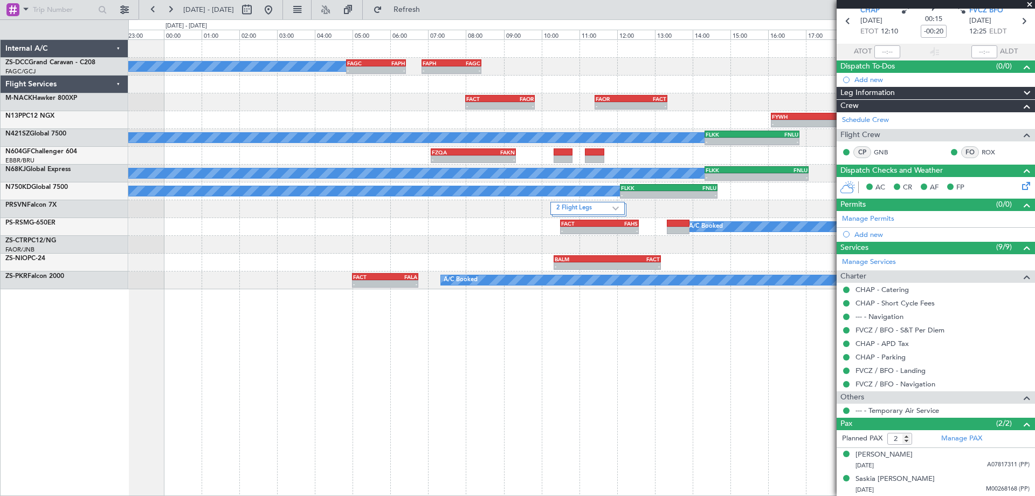
click at [463, 394] on div "A/C Booked - - FAGC 04:50 Z FAPH 06:25 Z - - FAPH 06:50 Z FAGC 08:25 Z - - FACT…" at bounding box center [581, 267] width 907 height 456
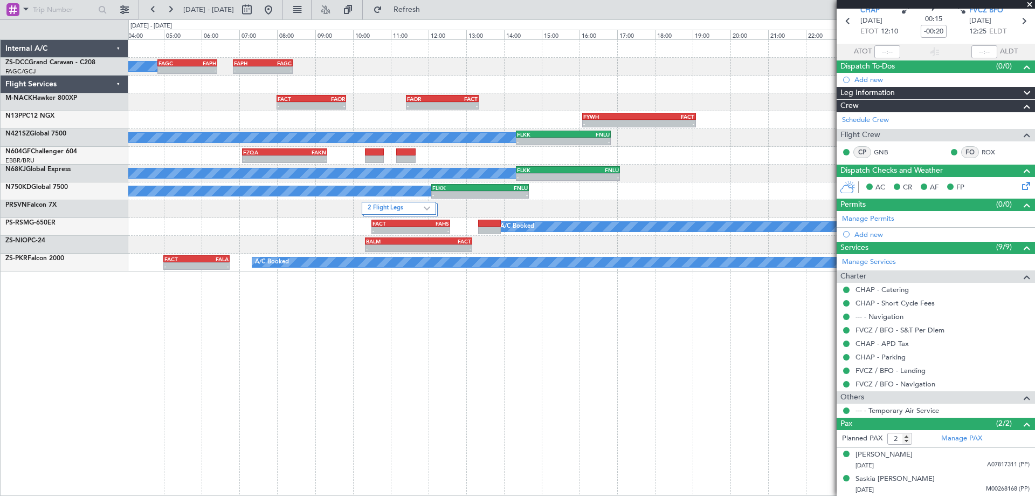
click at [420, 386] on div "A/C Booked - - FAGC 04:50 Z FAPH 06:25 Z - - FAPH 06:50 Z FAGC 08:25 Z - - FACT…" at bounding box center [581, 267] width 907 height 456
click at [539, 372] on div "A/C Booked - - FAGC 04:50 Z FAPH 06:25 Z - - FAPH 06:50 Z FAGC 08:25 Z - - FACT…" at bounding box center [581, 267] width 907 height 456
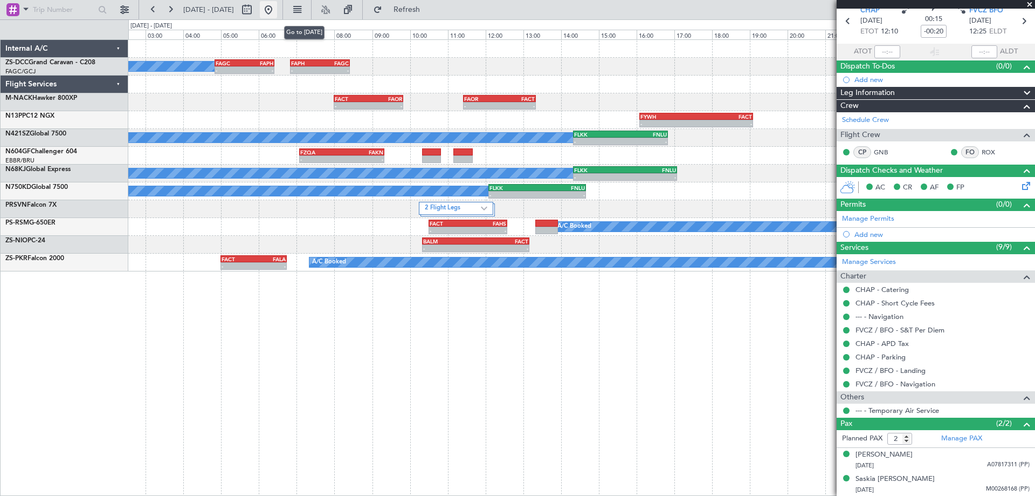
click at [277, 12] on button at bounding box center [268, 9] width 17 height 17
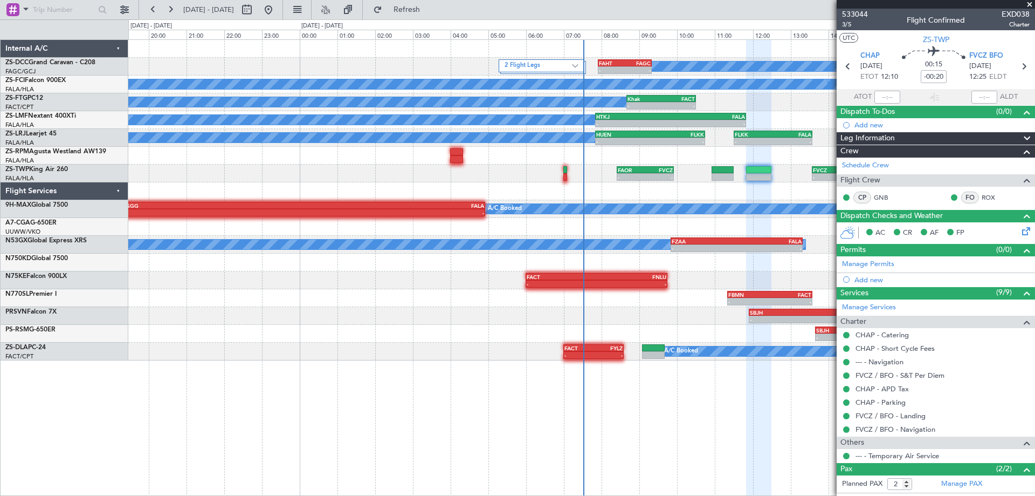
scroll to position [45, 0]
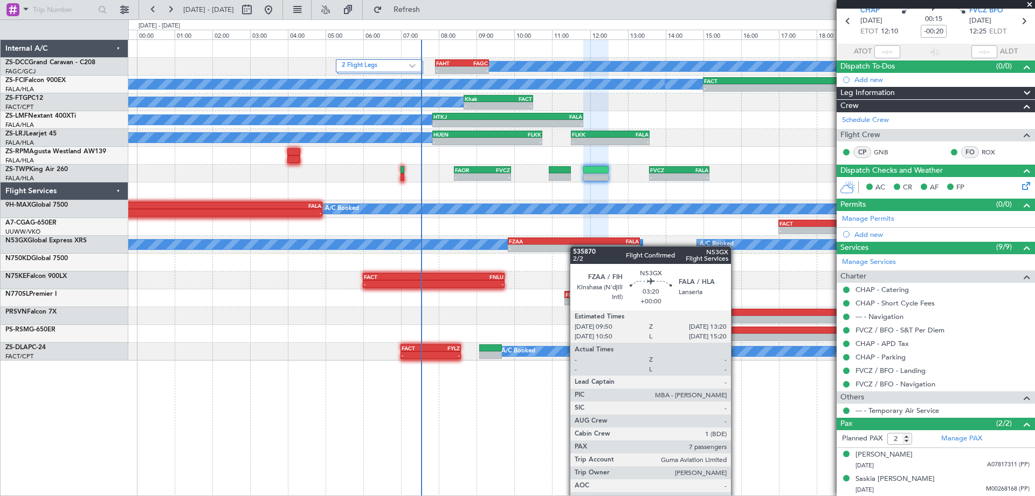
click at [540, 246] on div "2 Flight Legs A/C Booked - - FAHT 07:55 Z FAGC 09:20 Z A/C Booked A/C Booked A/…" at bounding box center [581, 200] width 907 height 320
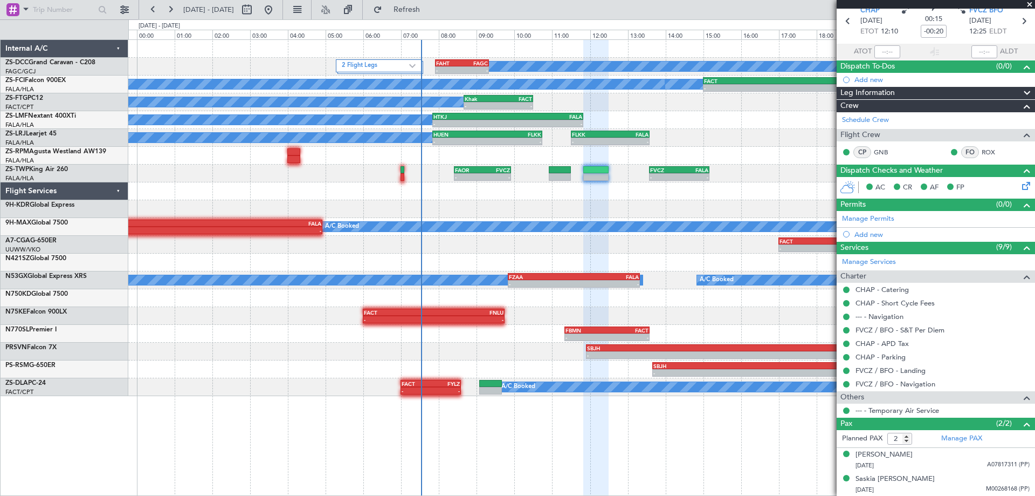
click at [541, 187] on div "2 Flight Legs A/C Booked - - FAHT 07:55 Z FAGC 09:20 Z A/C Booked A/C Booked A/…" at bounding box center [581, 218] width 907 height 356
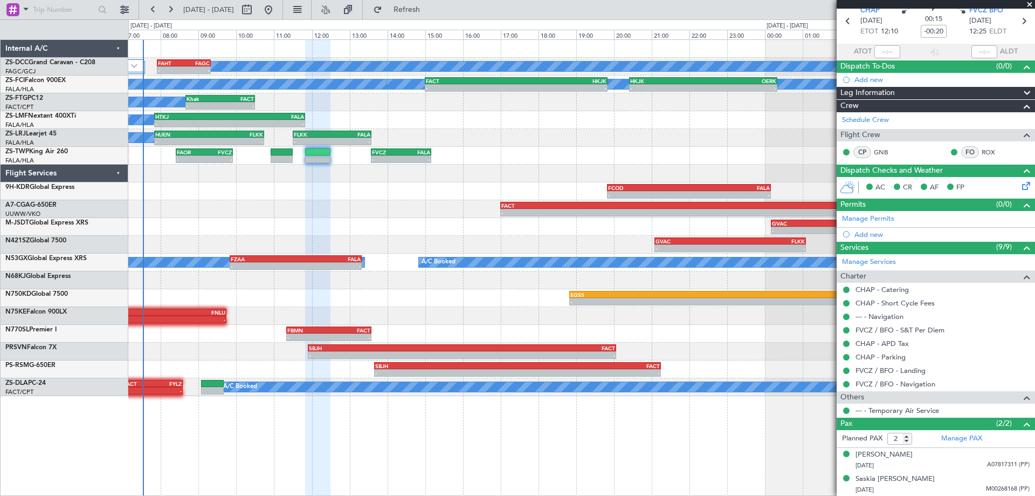
click at [225, 164] on div "2 Flight Legs A/C Booked - - FAHT 07:55 Z FAGC 09:20 Z A/C Booked A/C Booked A/…" at bounding box center [581, 218] width 907 height 356
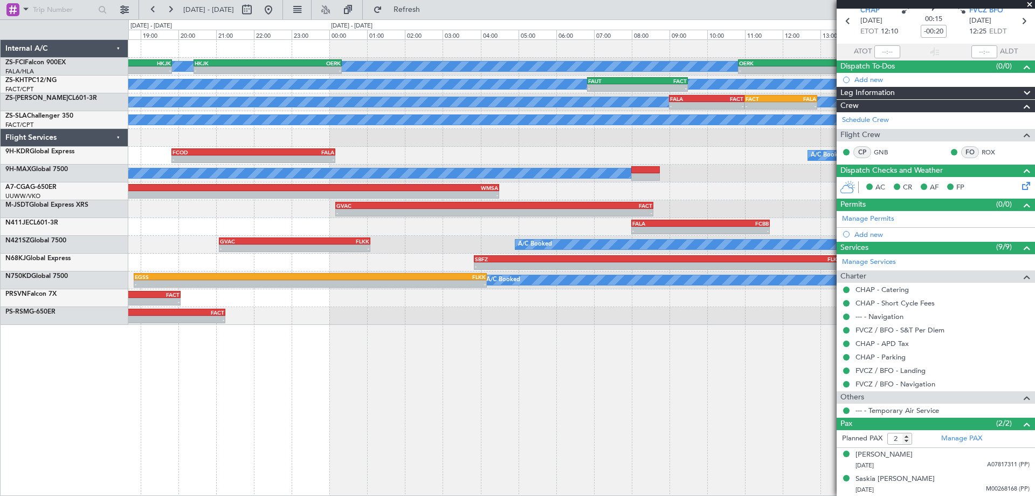
click at [488, 160] on div "A/C Booked A/C Booked - - FACT 15:00 Z HKJK 19:50 Z - - HKJK 20:25 Z OERK 00:20…" at bounding box center [581, 182] width 907 height 285
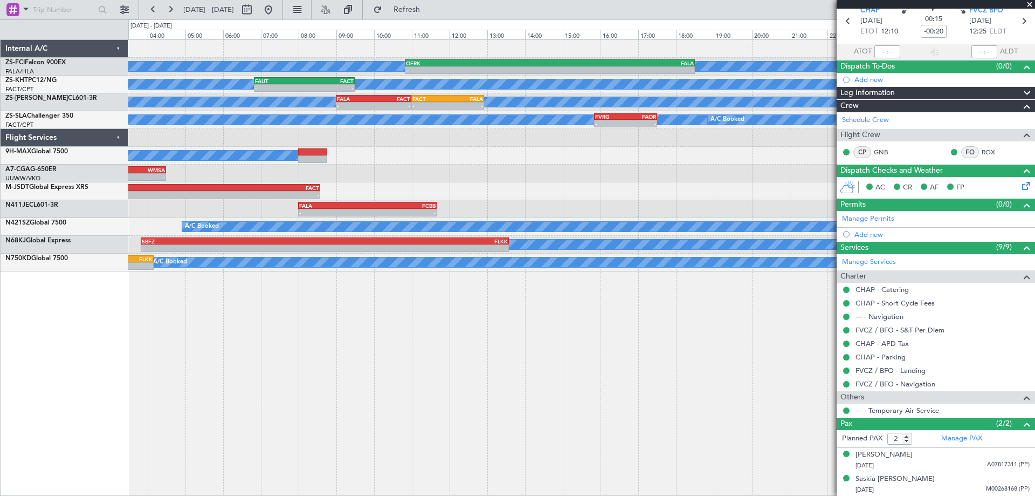
click at [568, 200] on div "- - GVAC 00:10 Z FACT 08:35 Z" at bounding box center [581, 191] width 907 height 18
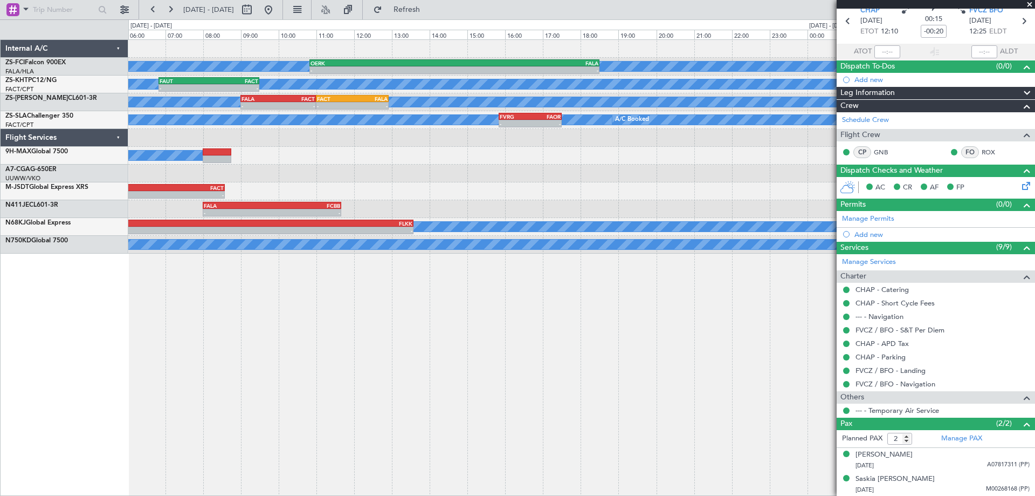
click at [657, 300] on div "A/C Booked A/C Booked - - OERK 10:50 Z FALA 18:30 Z HKJK 20:25 Z OERK 00:20 Z -…" at bounding box center [581, 267] width 907 height 456
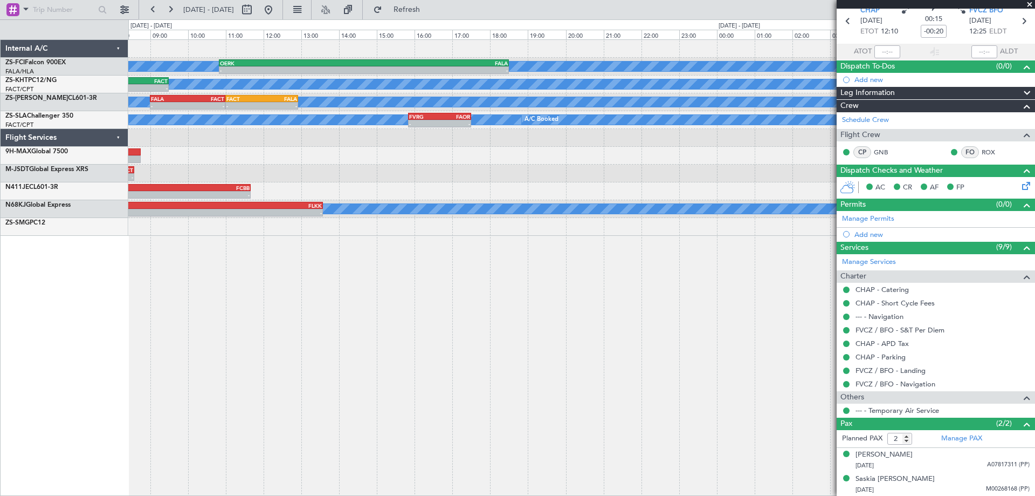
click at [679, 330] on div "A/C Booked A/C Booked - - OERK 10:50 Z FALA 18:30 Z A/C Unavailable - - FAUT 06…" at bounding box center [581, 267] width 907 height 456
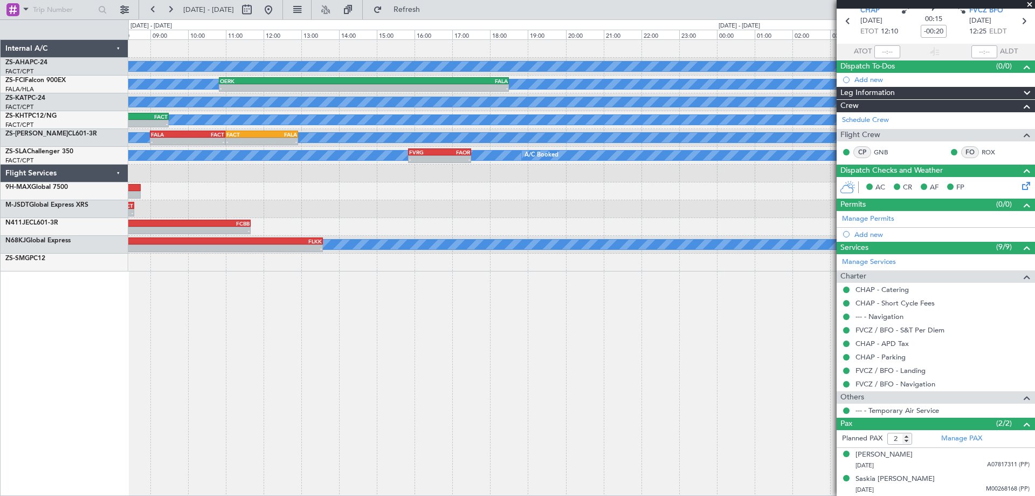
click at [398, 354] on div "A/C Booked - - FAGR 07:50 Z FACT 09:15 Z A/C Booked A/C Booked - - OERK 10:50 Z…" at bounding box center [581, 267] width 907 height 456
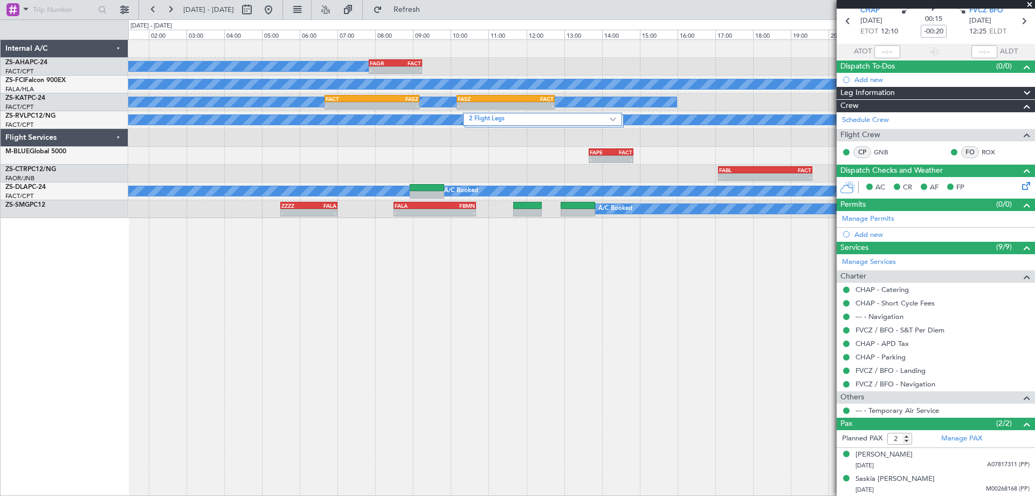
click at [512, 393] on div "A/C Booked - - FAGR 07:50 Z FACT 09:15 Z A/C Booked A/C Booked A/C Unavailable …" at bounding box center [581, 267] width 907 height 456
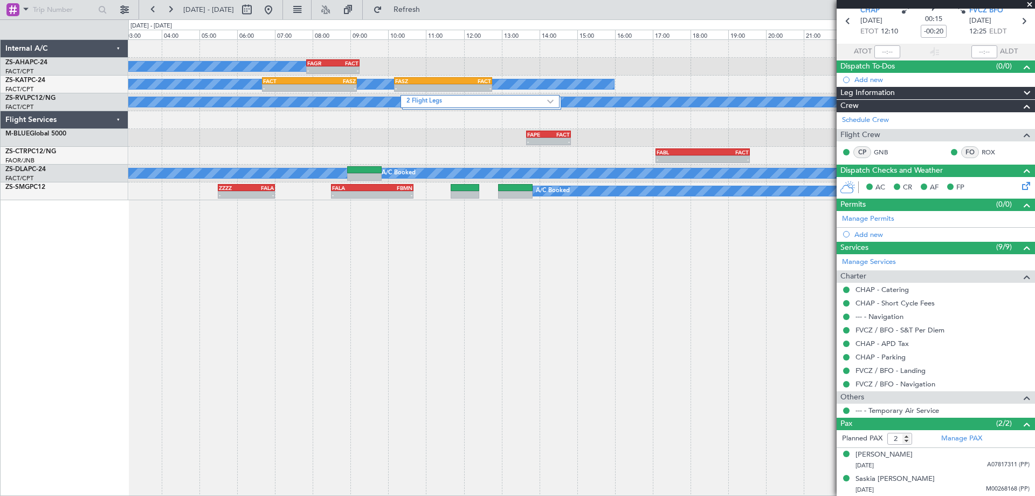
click at [447, 395] on div "A/C Booked - - FAGR 07:50 Z FACT 09:15 Z A/C Unavailable - - FACT 06:40 Z FASZ …" at bounding box center [581, 267] width 907 height 456
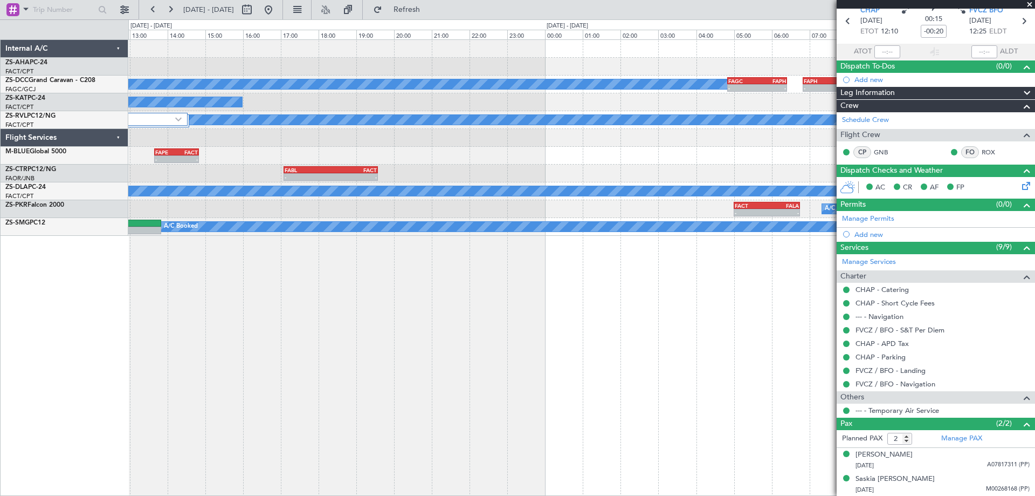
click at [356, 404] on div "- - FAGR 07:50 Z FACT 09:15 Z A/C Booked A/C Booked - - FAGC 04:50 Z FAPH 06:25…" at bounding box center [581, 267] width 907 height 456
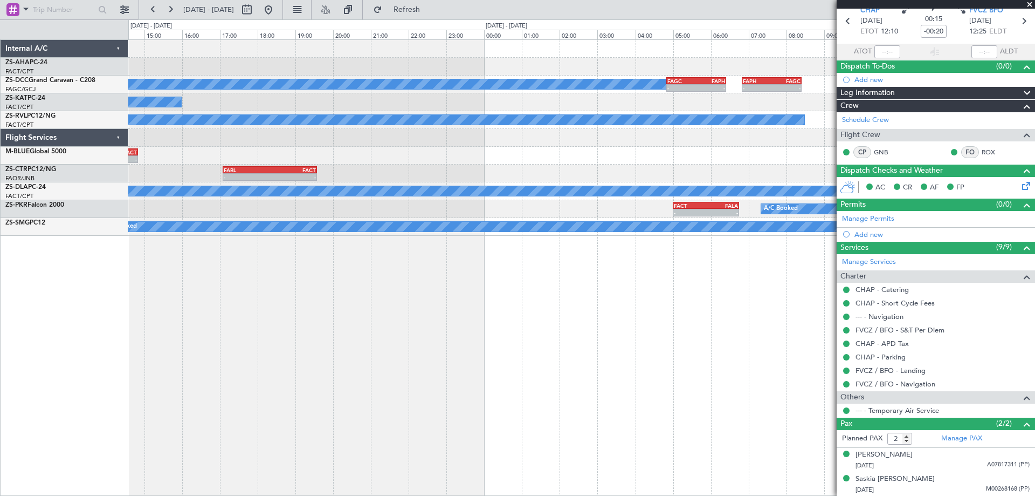
click at [395, 410] on div "- - FAGR 07:50 Z FACT 09:15 Z A/C Booked - - FAGC 04:50 Z FAPH 06:25 Z - - FAPH…" at bounding box center [581, 267] width 907 height 456
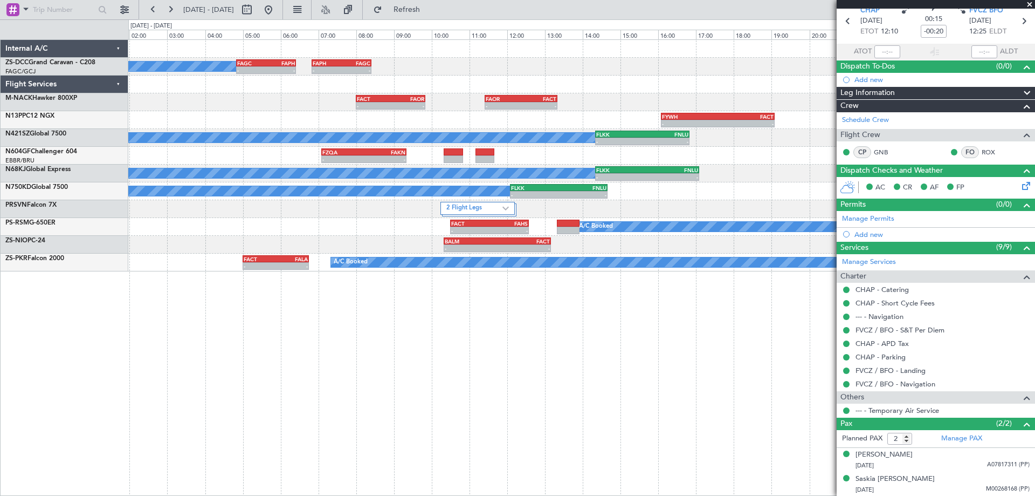
click at [467, 348] on div "A/C Booked - - FAGC 04:50 Z FAPH 06:25 Z - - FAPH 06:50 Z FAGC 08:25 Z - - FACT…" at bounding box center [581, 267] width 907 height 456
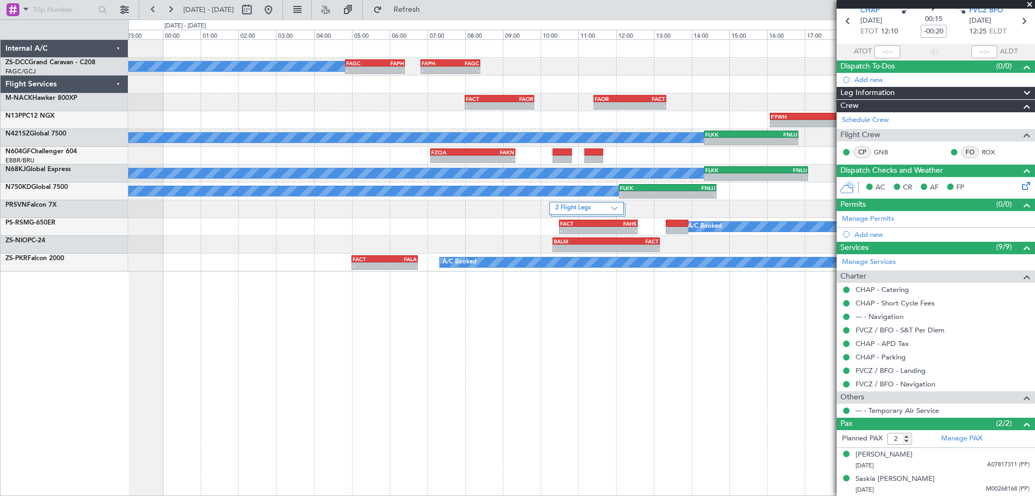
click at [544, 342] on div "A/C Booked - - FAGC 04:50 Z FAPH 06:25 Z - - FAPH 06:50 Z FAGC 08:25 Z - - FACT…" at bounding box center [581, 267] width 907 height 456
click at [367, 373] on div "A/C Booked - - FAGC 04:50 Z FAPH 06:25 Z - - FAPH 06:50 Z FAGC 08:25 Z - - FACT…" at bounding box center [581, 267] width 907 height 456
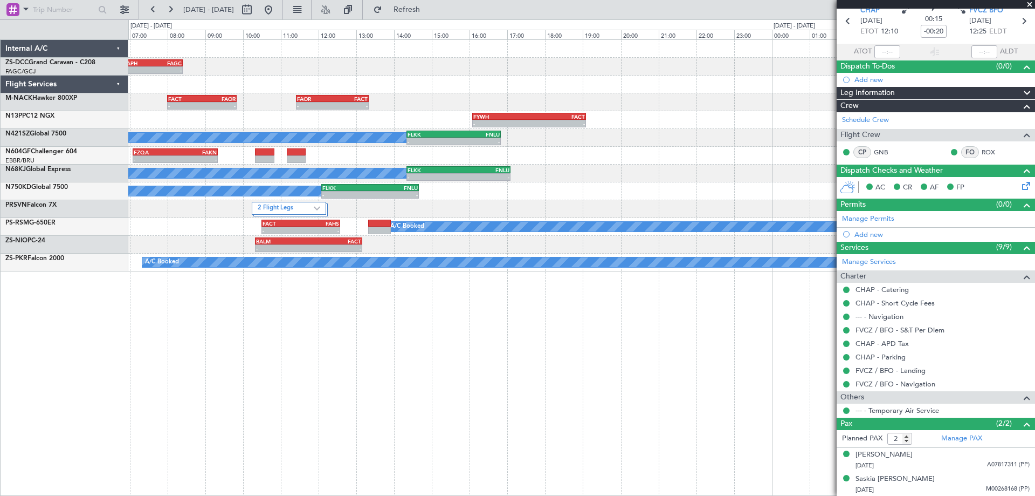
click at [114, 377] on div "- - FAPH 06:50 Z FAGC 08:25 Z - - FAGC 04:50 Z FAPH 06:25 Z A/C Booked - - FACT…" at bounding box center [517, 257] width 1035 height 476
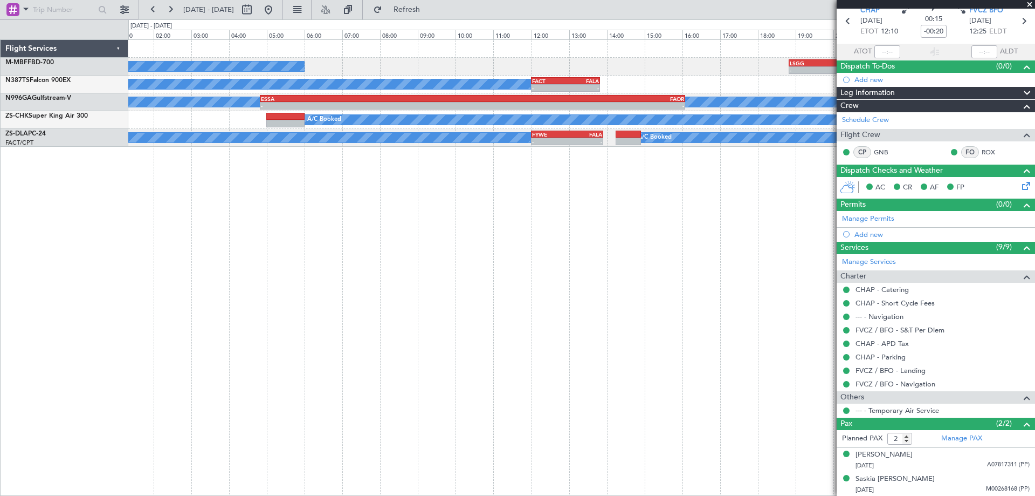
click at [482, 365] on div "A/C Booked - - LSGG 18:50 Z FALA 05:00 Z A/C Booked - - FACT 12:00 Z FALA 13:50…" at bounding box center [581, 267] width 907 height 456
click at [236, 390] on div "A/C Booked - - LSGG 18:50 Z FALA 05:00 Z A/C Booked - - FACT 12:00 Z FALA 13:50…" at bounding box center [581, 267] width 907 height 456
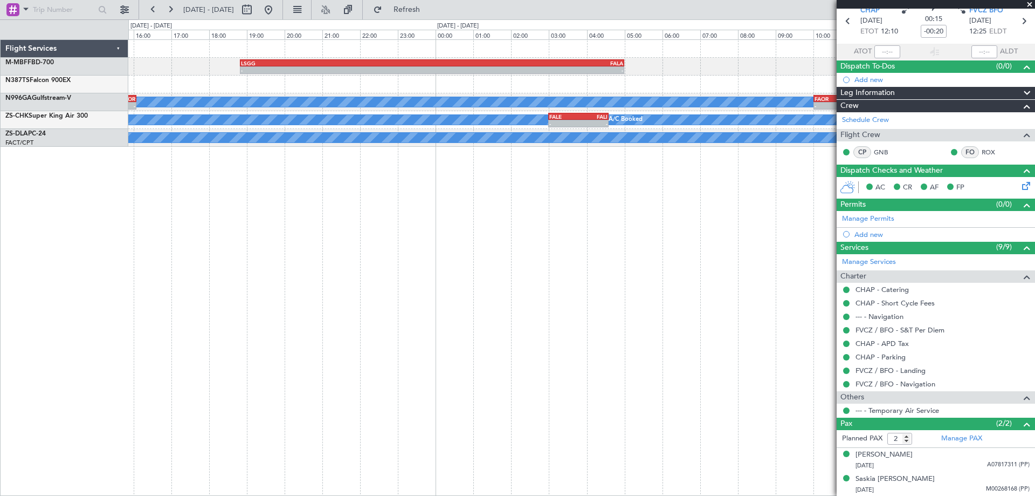
click at [535, 382] on div "- - LSGG 18:50 Z FALA 05:00 Z - - FACT 12:00 Z FALA 13:50 Z A/C Booked A/C Book…" at bounding box center [581, 267] width 907 height 456
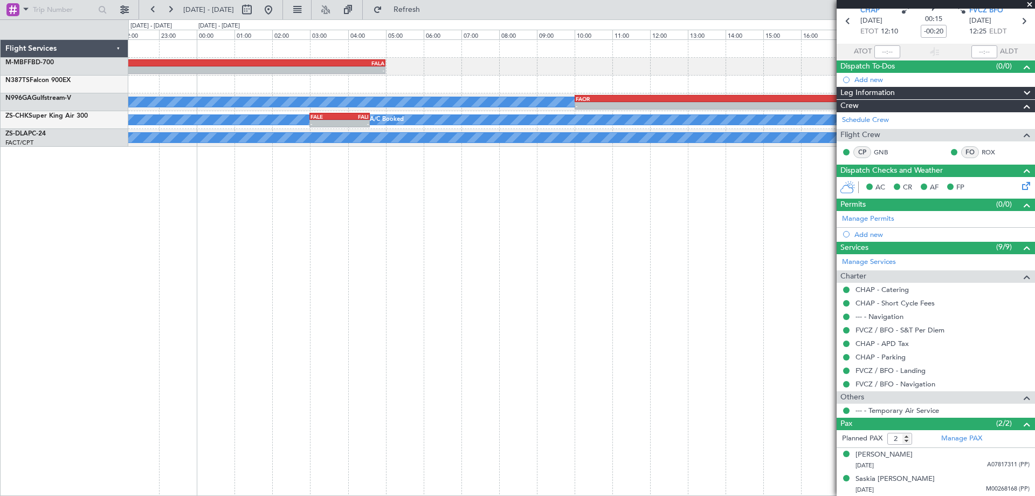
click at [423, 399] on div "- - LSGG 18:50 Z FALA 05:00 Z A/C Booked - - FAOR 10:01 Z GOBD 18:01 Z A/C Book…" at bounding box center [581, 267] width 907 height 456
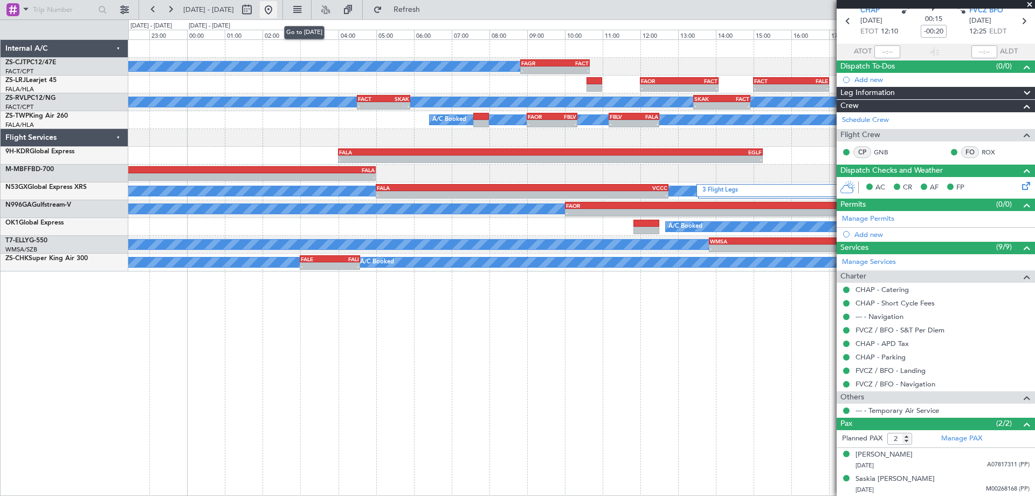
click at [277, 10] on button at bounding box center [268, 9] width 17 height 17
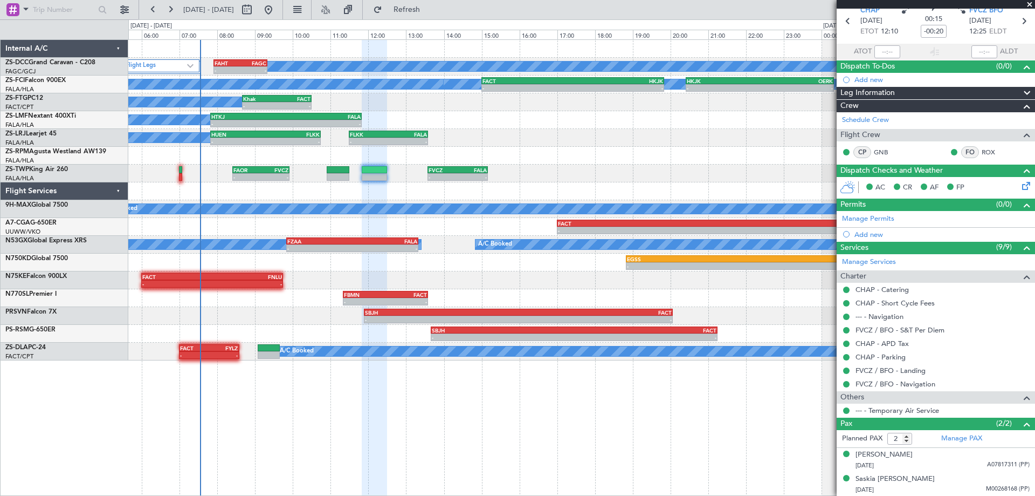
click at [289, 253] on div "A/C Booked 2 Flight Legs - - FAHT 07:55 Z FAGC 09:20 Z A/C Booked A/C Booked FA…" at bounding box center [581, 200] width 907 height 320
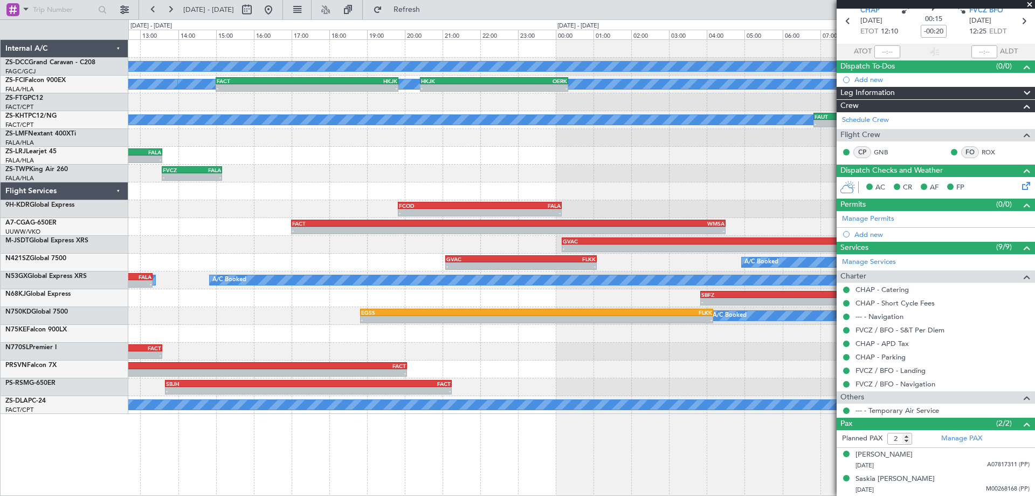
click at [564, 183] on div "A/C Booked FAHT 07:55 Z FAGC 09:20 Z - - 2 Flight Legs A/C Booked A/C Booked FA…" at bounding box center [581, 227] width 907 height 374
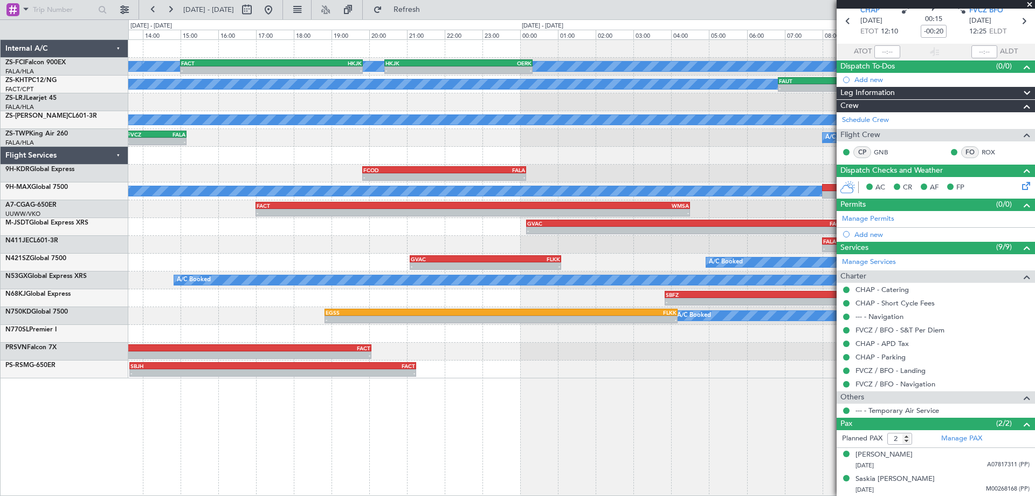
click at [472, 195] on div "A/C Booked A/C Booked FACT 15:00 Z HKJK 19:50 Z - - A/C Booked - - HKJK 20:25 Z…" at bounding box center [581, 209] width 907 height 338
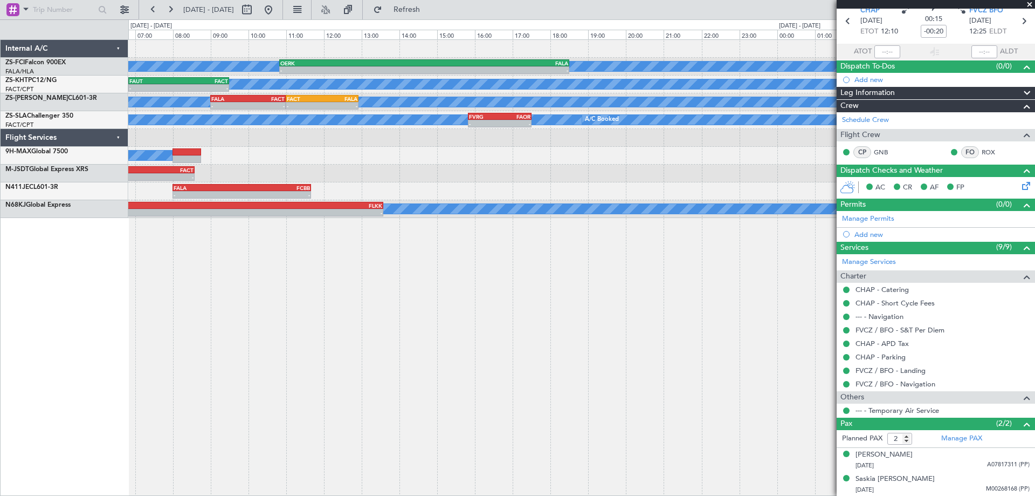
click at [158, 447] on div "A/C Booked A/C Booked - - OERK 10:50 Z FALA 18:30 Z A/C Unavailable A/C Booked …" at bounding box center [581, 267] width 907 height 456
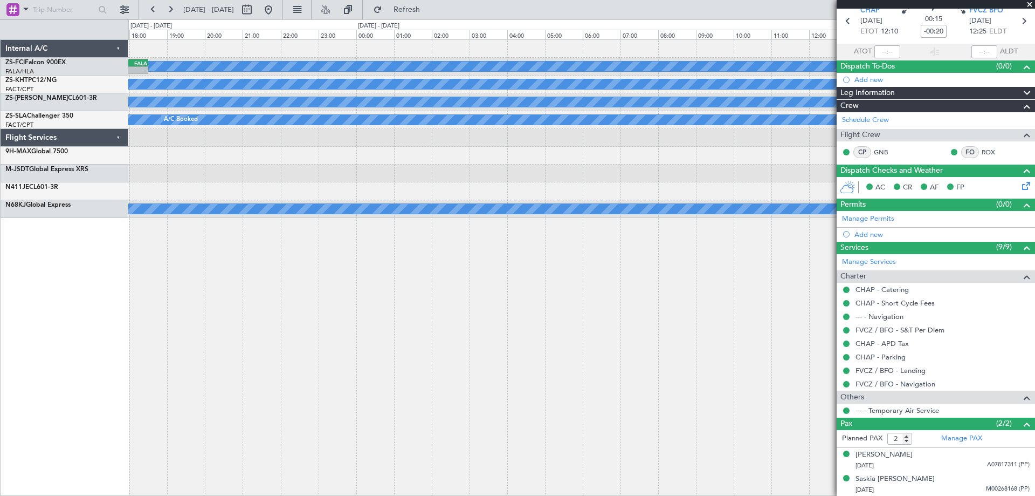
click at [286, 333] on div "A/C Booked A/C Booked - - OERK 10:50 Z FALA 18:30 Z A/C Unavailable A/C Booked …" at bounding box center [581, 267] width 907 height 456
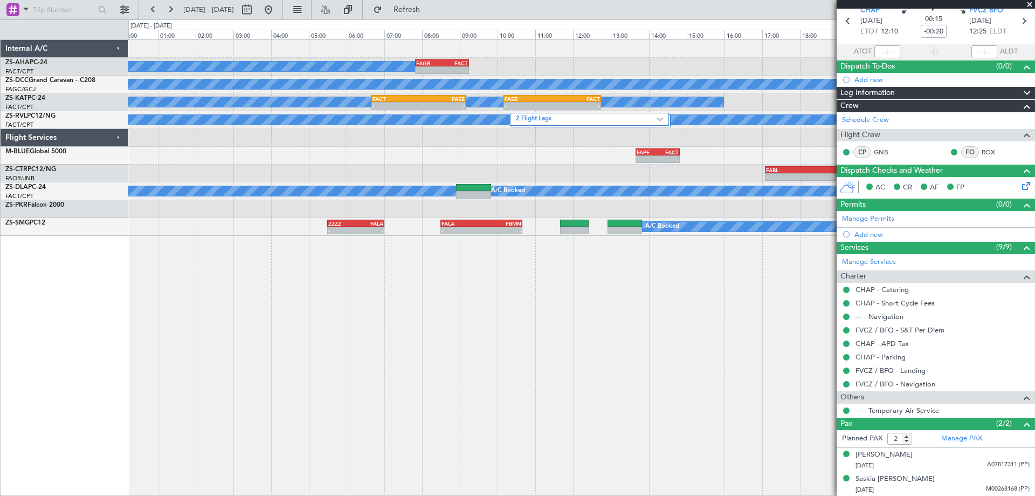
click at [605, 322] on div "A/C Booked - - FAGR 07:50 Z FACT 09:15 Z A/C Booked - - FAGC 04:50 Z FAPH 06:25…" at bounding box center [581, 267] width 907 height 456
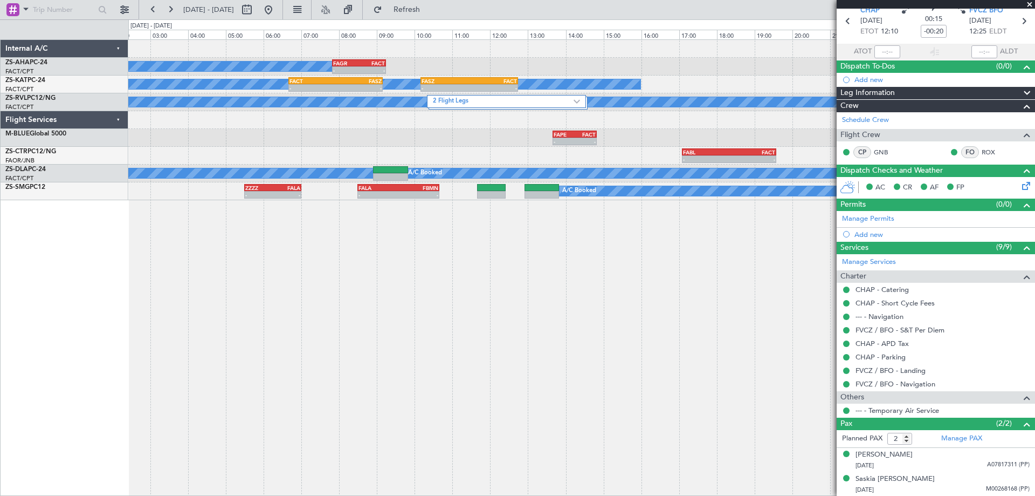
click at [174, 359] on div "A/C Booked - - FAGR 07:50 Z FACT 09:15 Z A/C Unavailable - - FACT 06:40 Z FASZ …" at bounding box center [581, 267] width 907 height 456
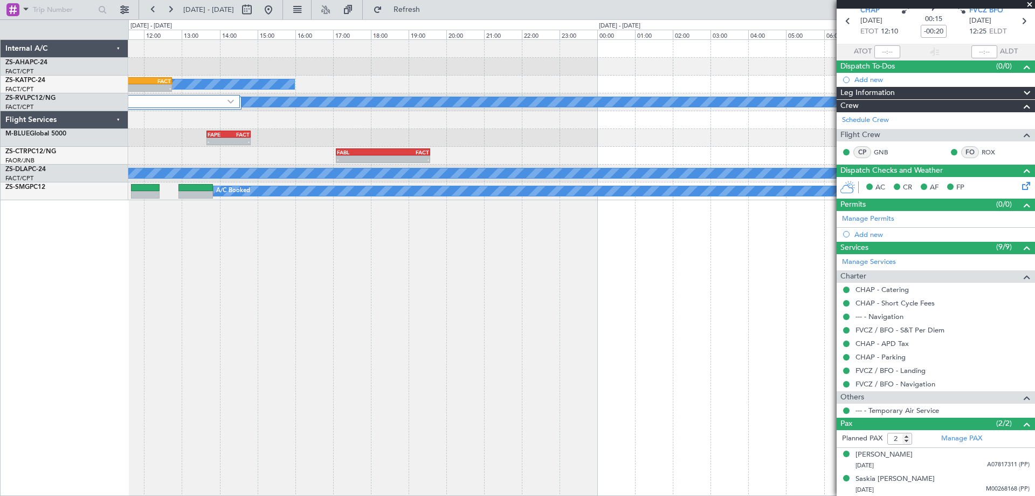
click at [283, 287] on div "- - FAGR 07:50 Z FACT 09:15 Z A/C Booked A/C Unavailable - - FASZ 10:10 Z FACT …" at bounding box center [581, 267] width 907 height 456
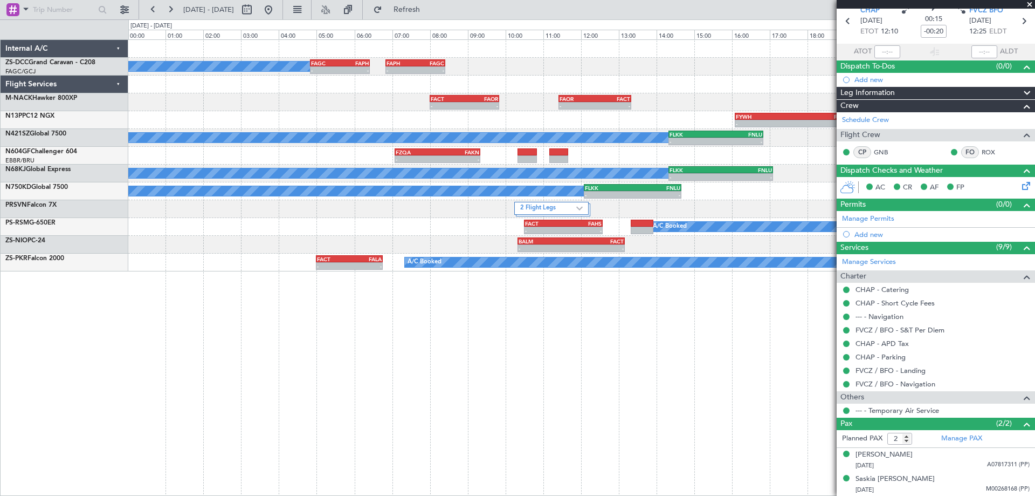
click at [687, 313] on div "A/C Booked - - FAGC 04:50 Z FAPH 06:25 Z - - FAPH 06:50 Z FAGC 08:25 Z - - FACT…" at bounding box center [581, 267] width 907 height 456
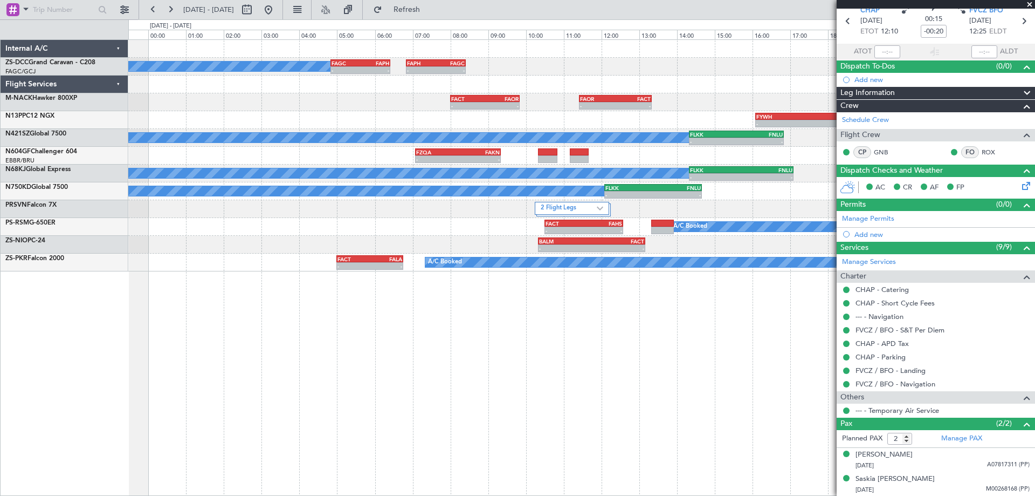
click at [659, 336] on div "A/C Booked - - FAGC 04:50 Z FAPH 06:25 Z - - FAPH 06:50 Z FAGC 08:25 Z - - FACT…" at bounding box center [581, 267] width 907 height 456
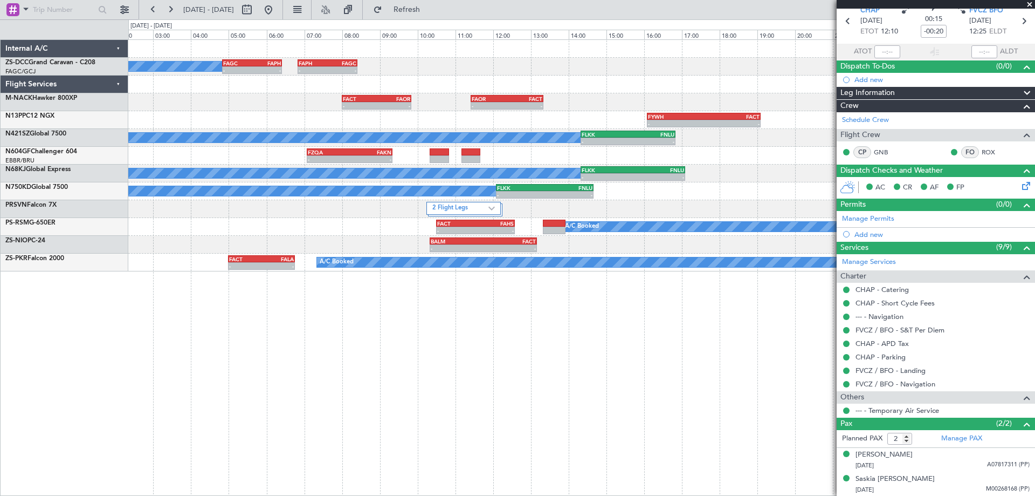
click at [446, 351] on div "A/C Booked - - FAGC 04:50 Z FAPH 06:25 Z - - FAPH 06:50 Z FAGC 08:25 Z - - FACT…" at bounding box center [581, 267] width 907 height 456
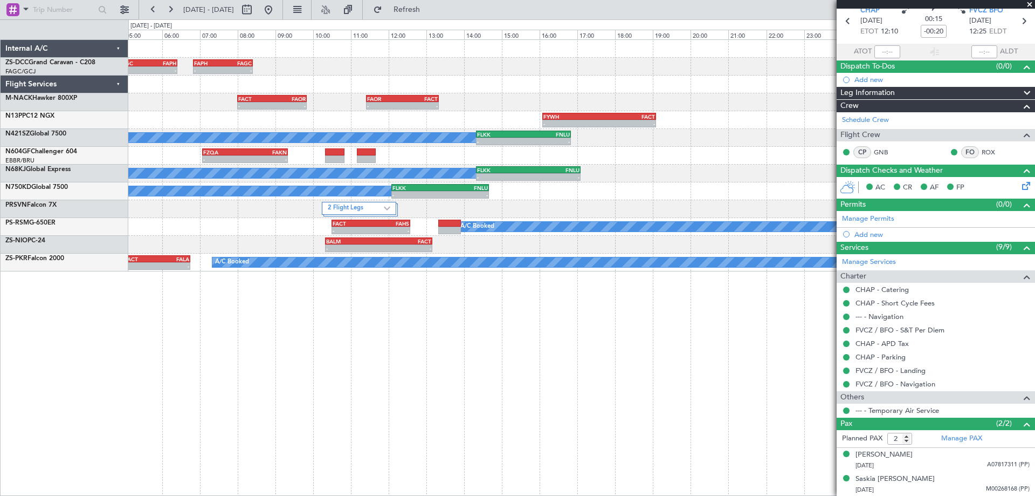
click at [307, 356] on div "- - FAGC 04:50 Z FAPH 06:25 Z - - FAPH 06:50 Z FAGC 08:25 Z A/C Booked - - FACT…" at bounding box center [581, 267] width 907 height 456
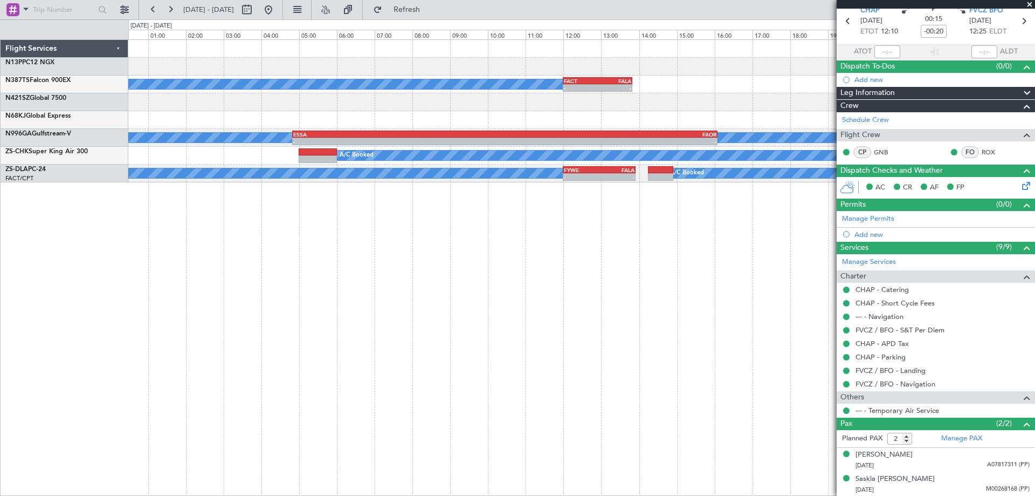
click at [236, 342] on div "- - FYWH 16:05 Z FACT 19:05 Z A/C Booked - - FACT 12:00 Z FALA 13:50 Z A/C Book…" at bounding box center [581, 267] width 907 height 456
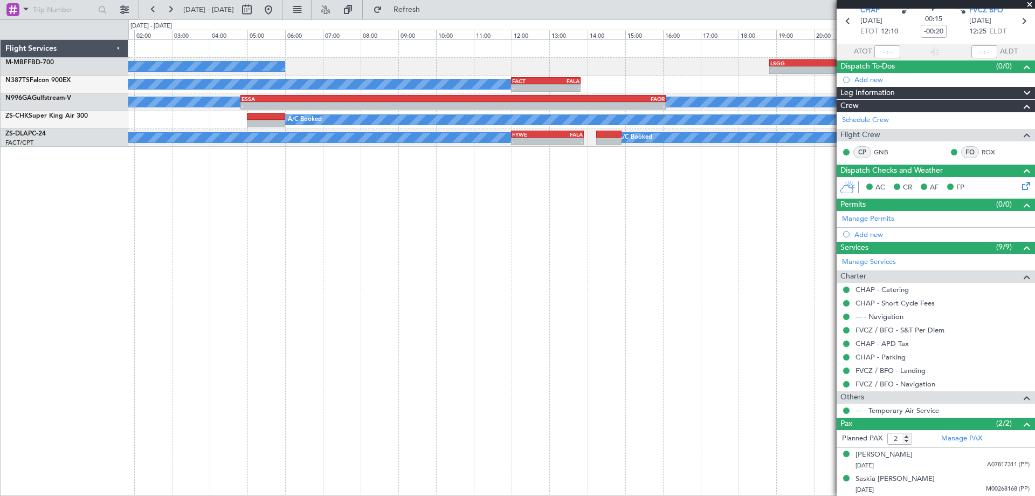
click at [278, 358] on div "A/C Booked - - LSGG 18:50 Z FALA 05:00 Z A/C Booked - - FACT 12:00 Z FALA 13:50…" at bounding box center [581, 267] width 907 height 456
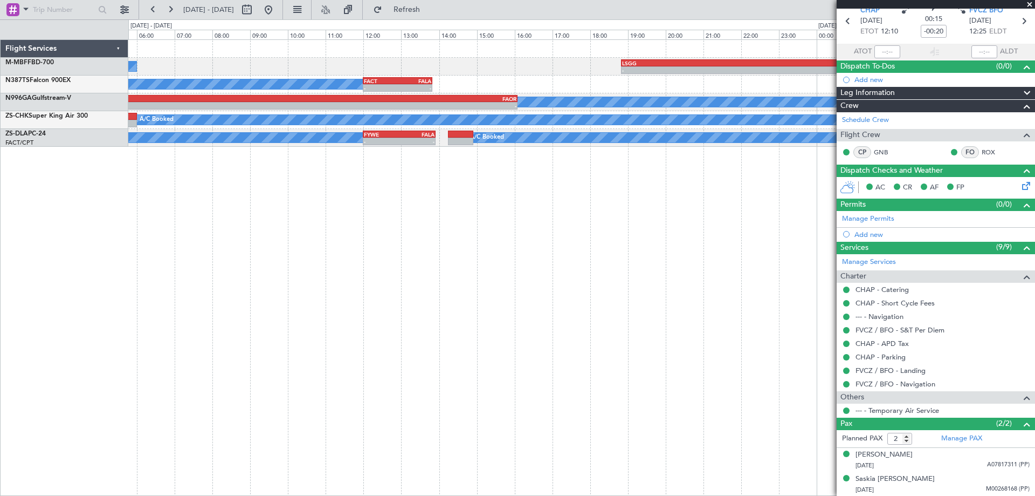
click at [359, 339] on div "A/C Booked - - LSGG 18:50 Z FALA 05:00 Z A/C Booked - - FACT 12:00 Z FALA 13:50…" at bounding box center [581, 267] width 907 height 456
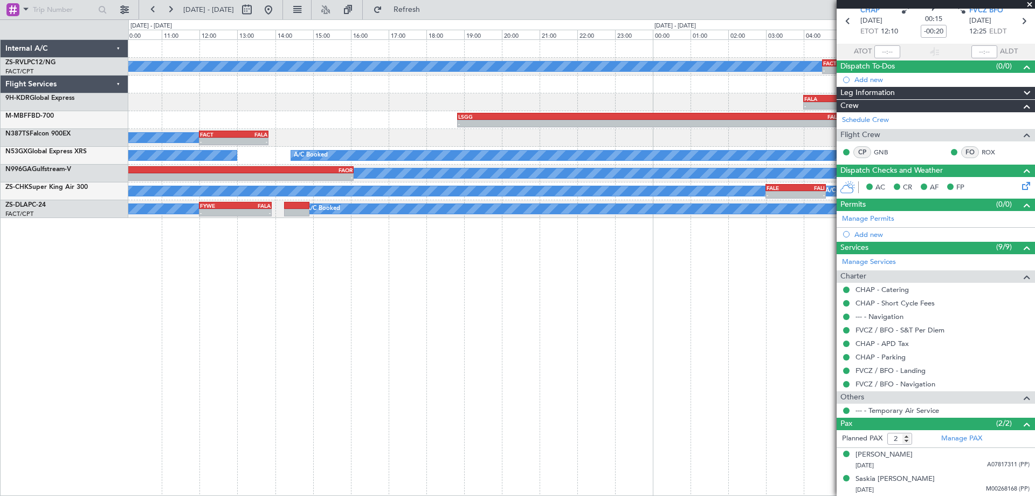
click at [482, 337] on div "A/C Booked - - FACT 04:30 Z SKAK 05:55 Z SKAK 13:25 Z FACT 14:55 Z - - - - FALA…" at bounding box center [581, 267] width 907 height 456
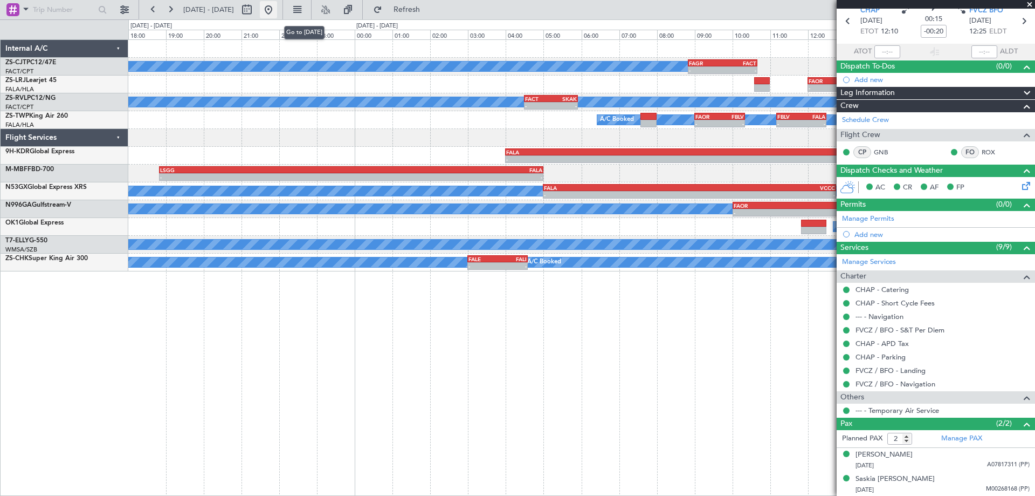
click at [277, 11] on button at bounding box center [268, 9] width 17 height 17
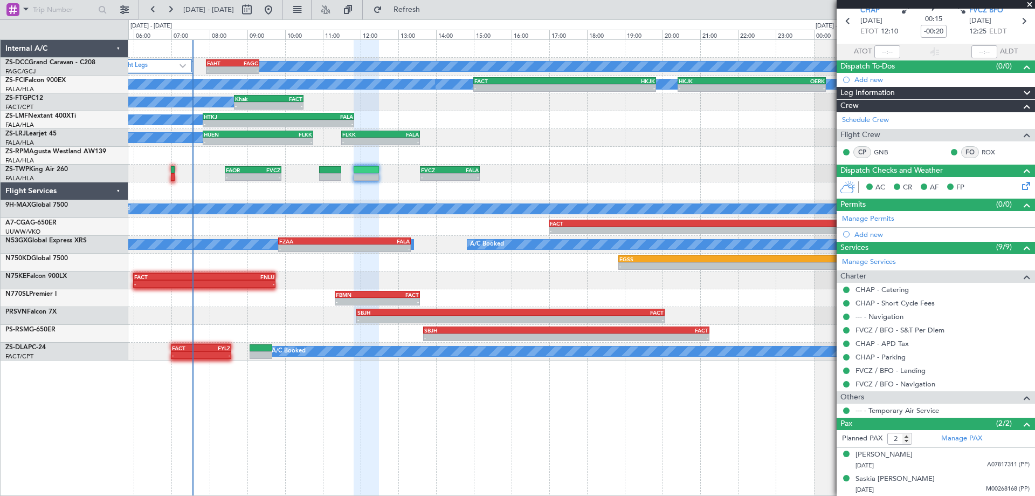
click at [298, 237] on div "A/C Booked 2 Flight Legs - - FAHT 07:55 Z FAGC 09:20 Z A/C Booked A/C Booked FA…" at bounding box center [581, 200] width 907 height 320
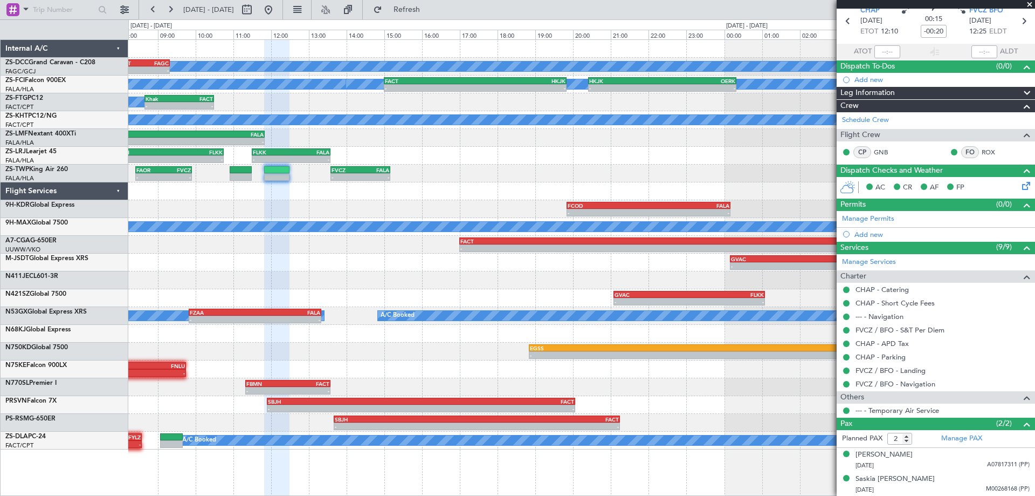
click at [183, 184] on div "A/C Booked - - FAHT 07:55 Z FAGC 09:20 Z 2 Flight Legs A/C Booked A/C Booked FA…" at bounding box center [581, 244] width 907 height 409
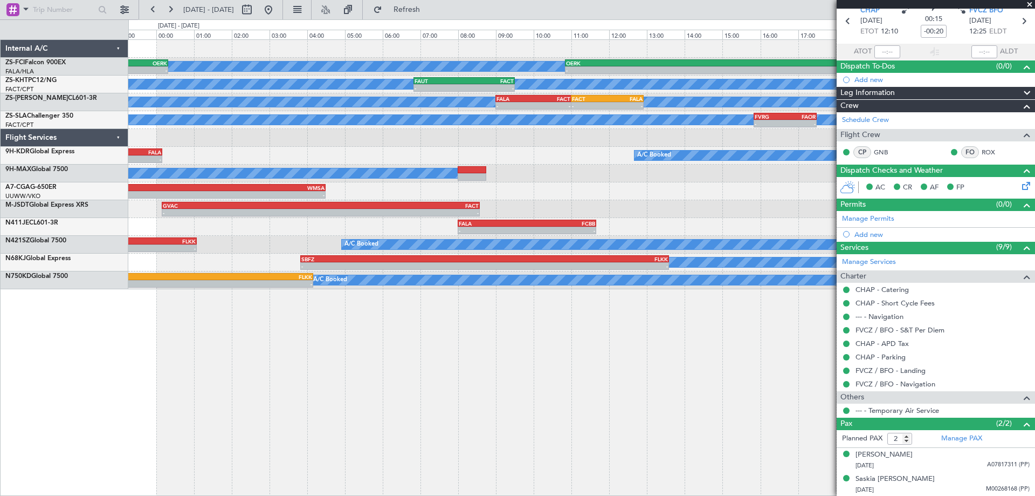
click at [681, 215] on div "- - GVAC 00:10 Z FACT 08:35 Z" at bounding box center [581, 209] width 907 height 18
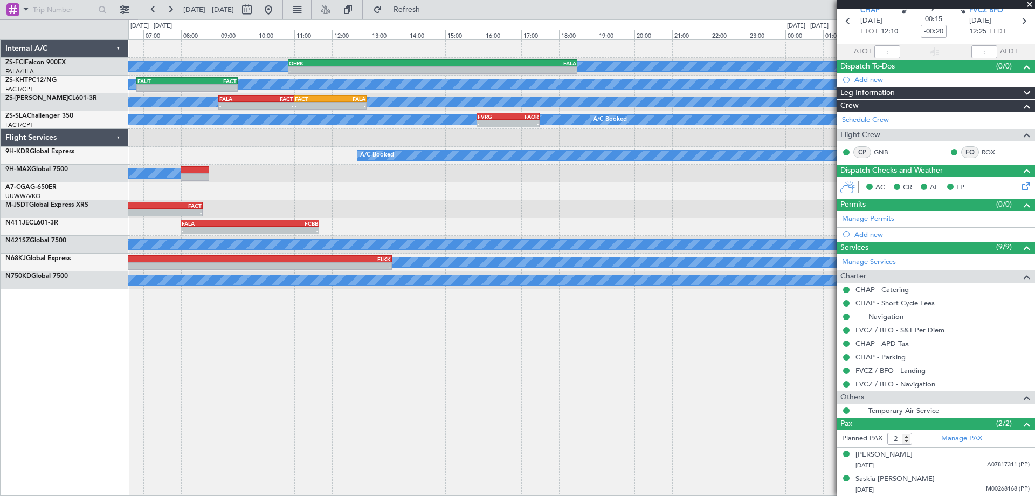
click at [304, 342] on div "A/C Booked A/C Booked - - OERK 10:50 Z FALA 18:30 Z A/C Unavailable A/C Booked …" at bounding box center [581, 267] width 907 height 456
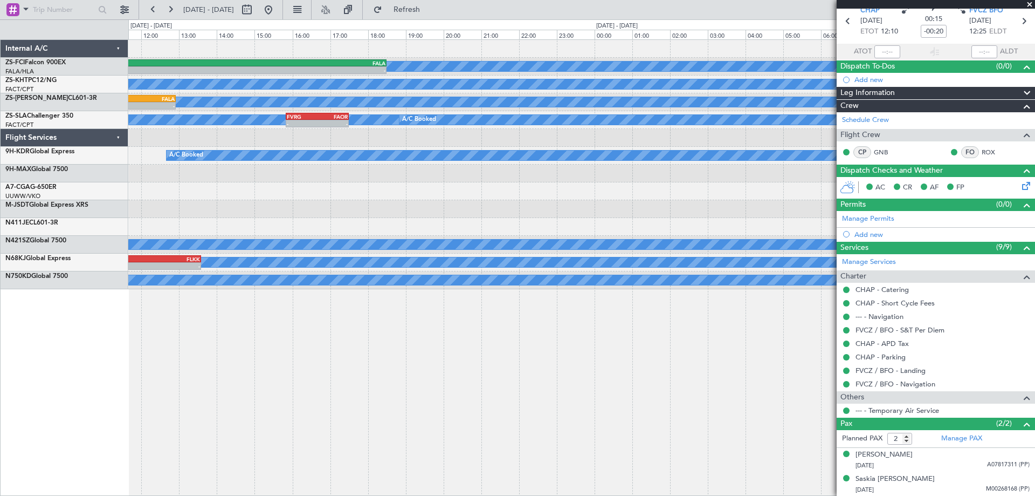
click at [368, 369] on div "A/C Booked A/C Booked - - OERK 10:50 Z FALA 18:30 Z A/C Unavailable - - FAUT 06…" at bounding box center [581, 267] width 907 height 456
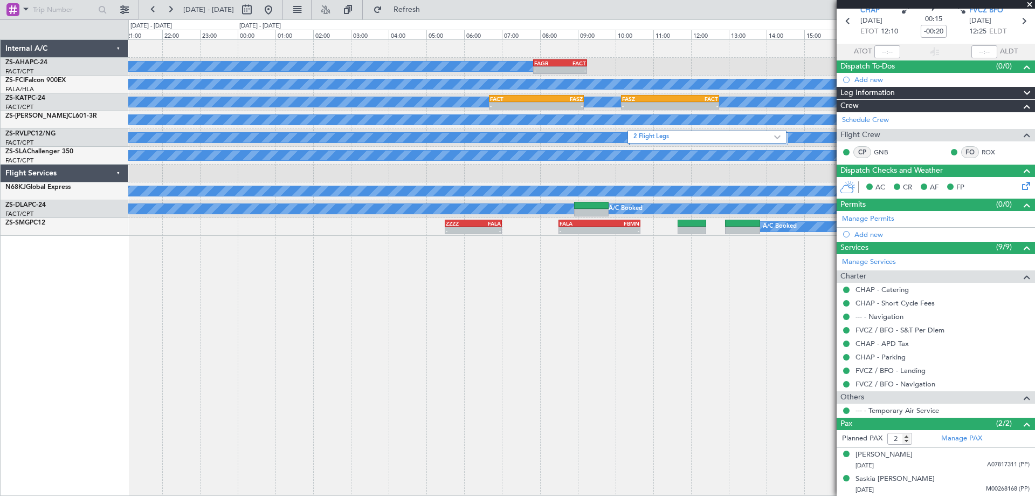
click at [348, 410] on div "A/C Booked - - FAGR 07:50 Z FACT 09:15 Z A/C Booked A/C Booked OERK 10:50 Z FAL…" at bounding box center [581, 267] width 907 height 456
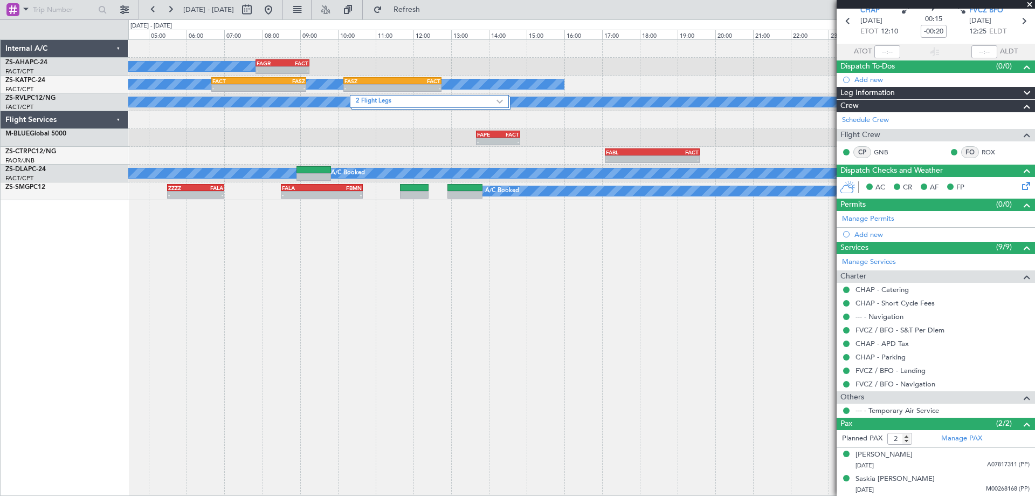
click at [491, 373] on div "A/C Booked - - FAGR 07:50 Z FACT 09:15 Z A/C Unavailable - - FACT 06:40 Z FASZ …" at bounding box center [581, 267] width 907 height 456
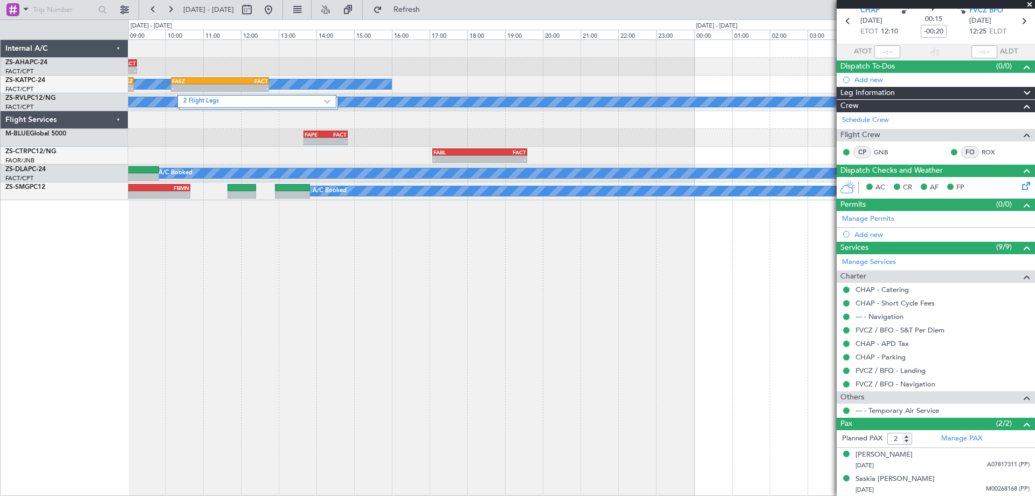
click at [301, 390] on div "- - FAGR 07:50 Z FACT 09:15 Z A/C Booked A/C Unavailable - - FACT 06:40 Z FASZ …" at bounding box center [581, 267] width 907 height 456
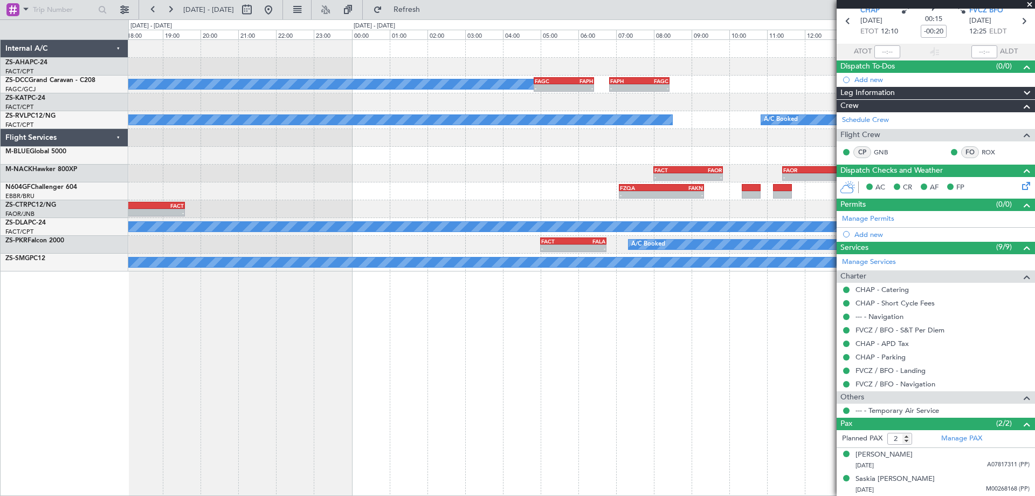
click at [392, 361] on div "A/C Booked - - FAGC 04:50 Z FAPH 06:25 Z - - FAPH 06:50 Z FAGC 08:25 Z - - FASZ…" at bounding box center [581, 267] width 907 height 456
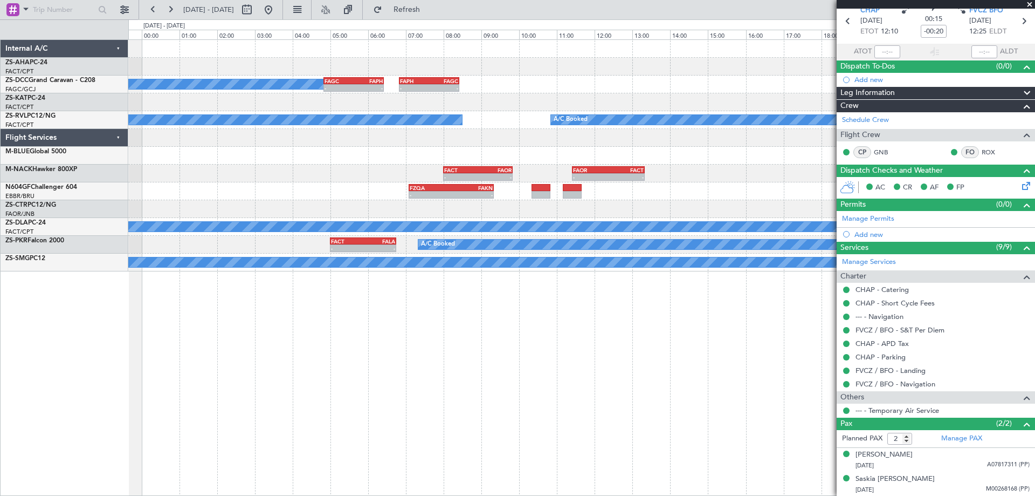
click at [354, 352] on div "A/C Booked - - FAGC 04:50 Z FAPH 06:25 Z - - FAPH 06:50 Z FAGC 08:25 Z A/C Book…" at bounding box center [581, 267] width 907 height 456
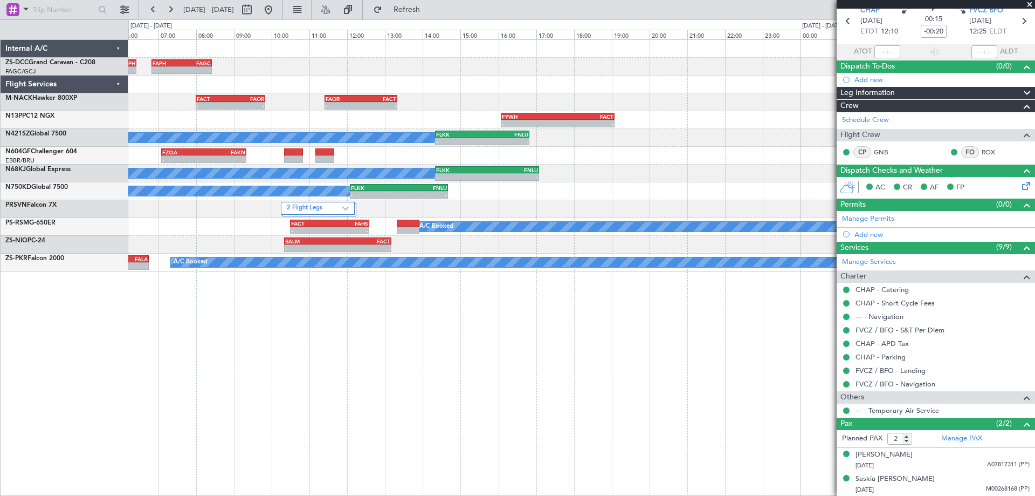
click at [419, 362] on div "- - FAGC 04:50 Z FAPH 06:25 Z - - FAPH 06:50 Z FAGC 08:25 Z A/C Booked - - FACT…" at bounding box center [581, 267] width 907 height 456
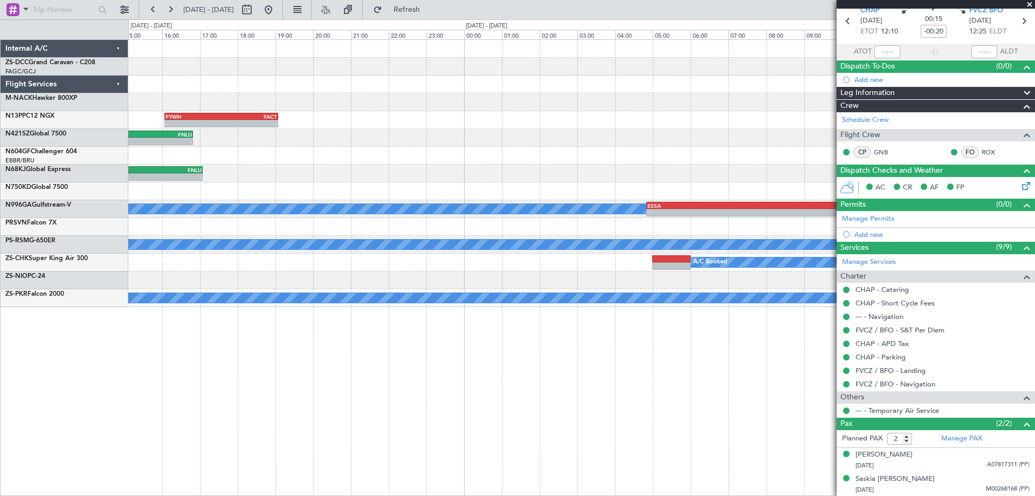
click at [353, 385] on div "- - FAOR 11:25 Z FACT 13:20 Z FACT 08:00 Z FAOR 09:50 Z - - - - FYWH 16:05 Z FA…" at bounding box center [581, 267] width 907 height 456
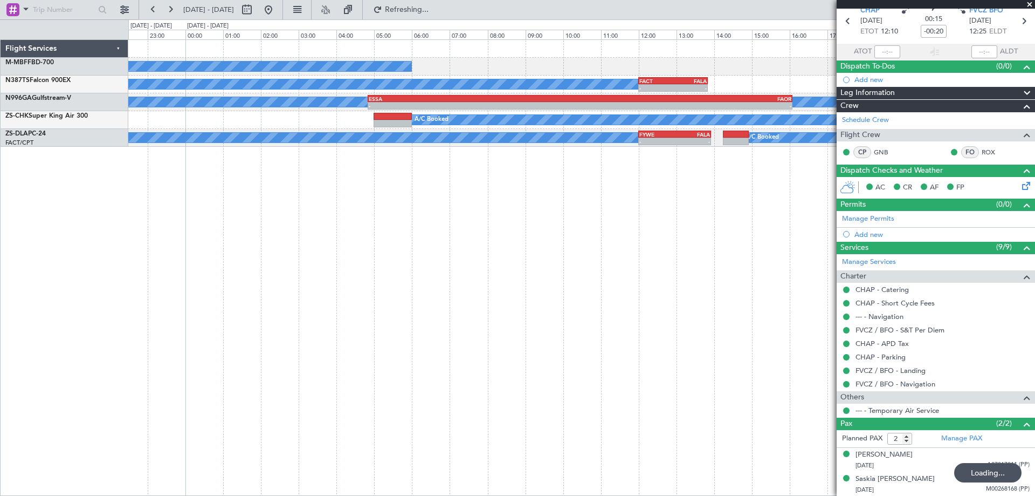
click at [428, 349] on div "A/C Booked - - LSGG 18:50 Z FALA 05:00 Z A/C Booked - - FACT 12:00 Z FALA 13:50…" at bounding box center [581, 267] width 907 height 456
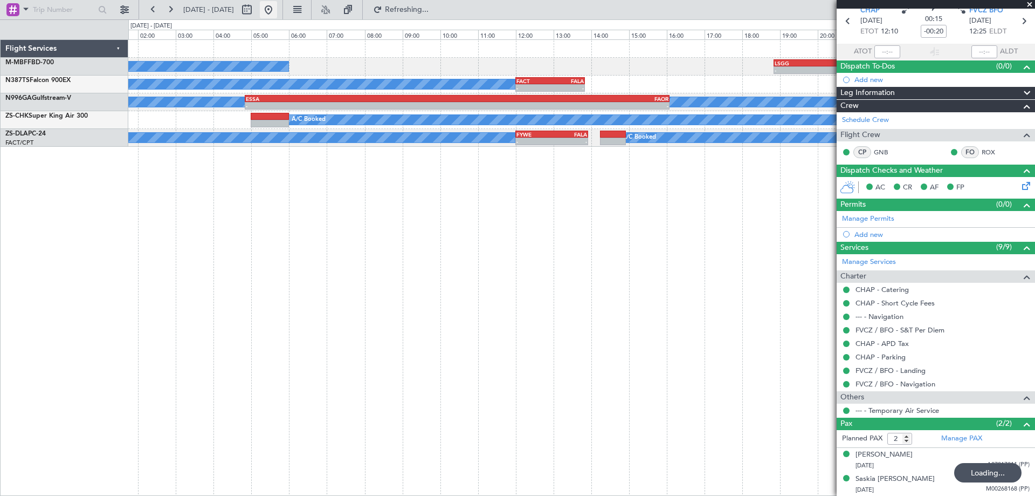
click at [277, 16] on button at bounding box center [268, 9] width 17 height 17
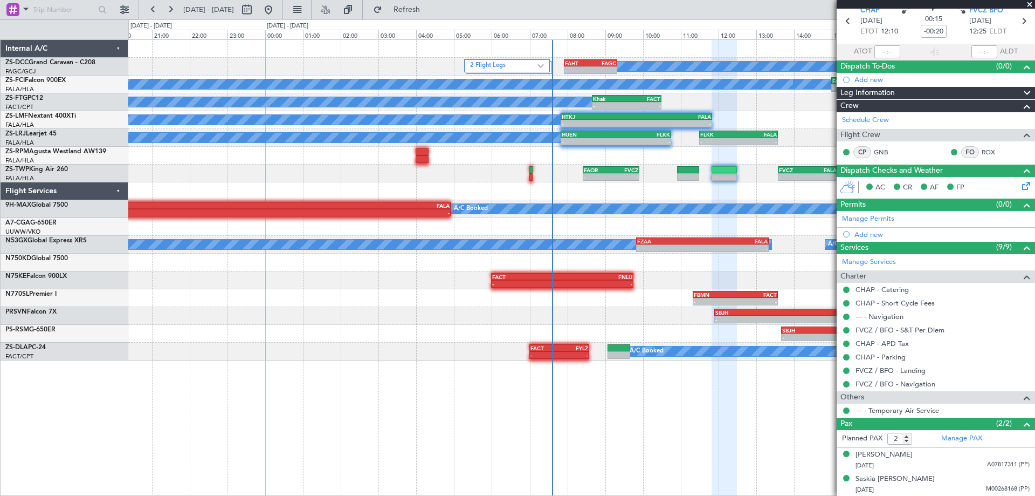
click at [639, 229] on div "- - FACT 17:00 Z WMSA 04:30 Z" at bounding box center [581, 227] width 907 height 18
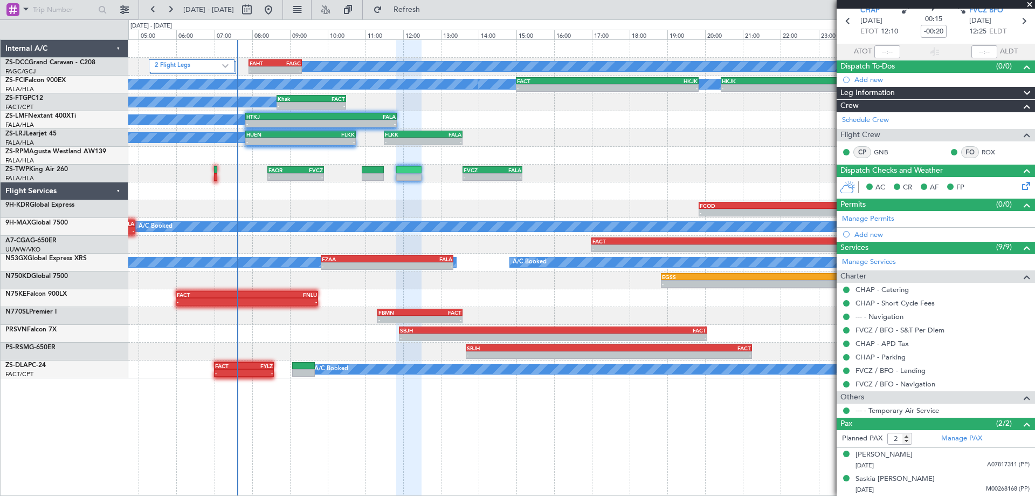
click at [355, 355] on div "2 Flight Legs A/C Booked - - FAHT 07:55 Z FAGC 09:20 Z A/C Booked A/C Booked A/…" at bounding box center [581, 209] width 907 height 338
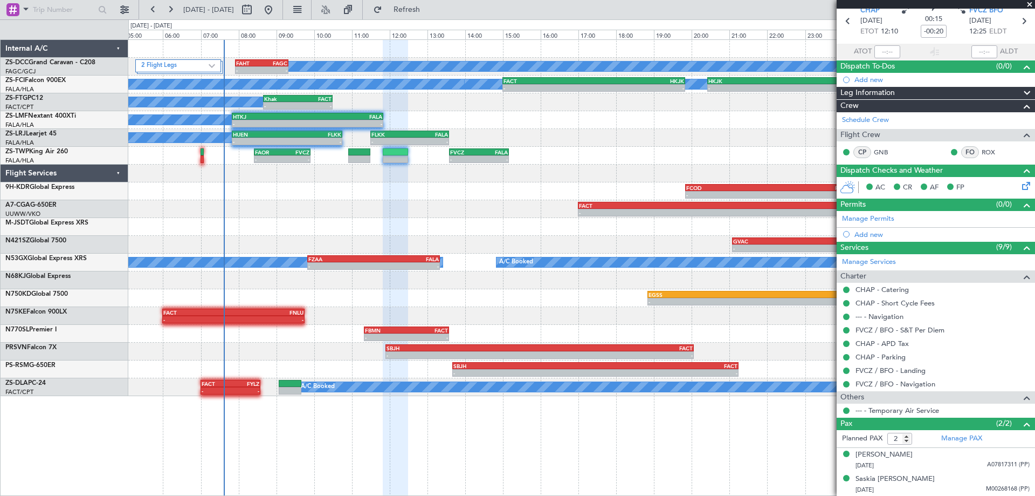
click at [319, 217] on div "2 Flight Legs A/C Booked - - FAHT 07:55 Z FAGC 09:20 Z A/C Booked A/C Booked A/…" at bounding box center [581, 218] width 907 height 356
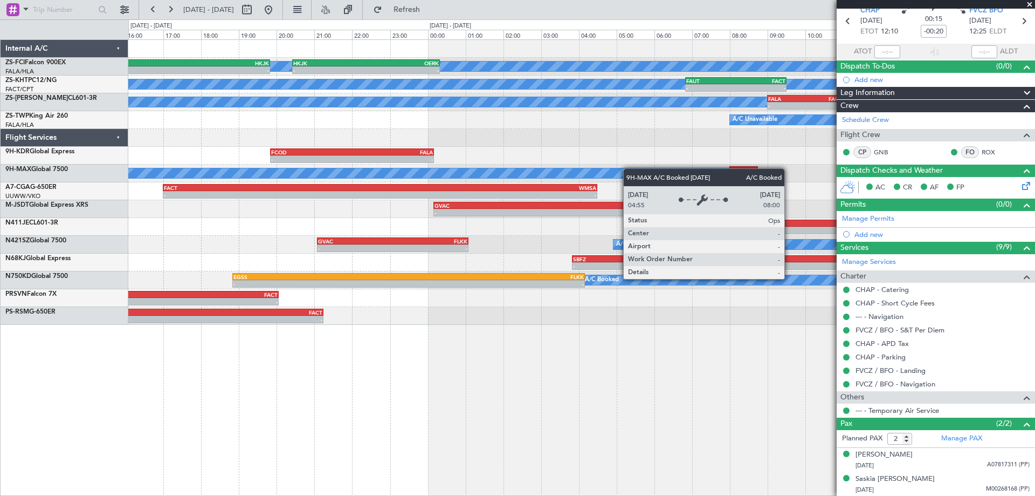
click at [305, 169] on div "A/C Booked A/C Booked - - FACT 15:00 Z HKJK 19:50 Z - - HKJK 20:25 Z OERK 00:20…" at bounding box center [581, 182] width 907 height 285
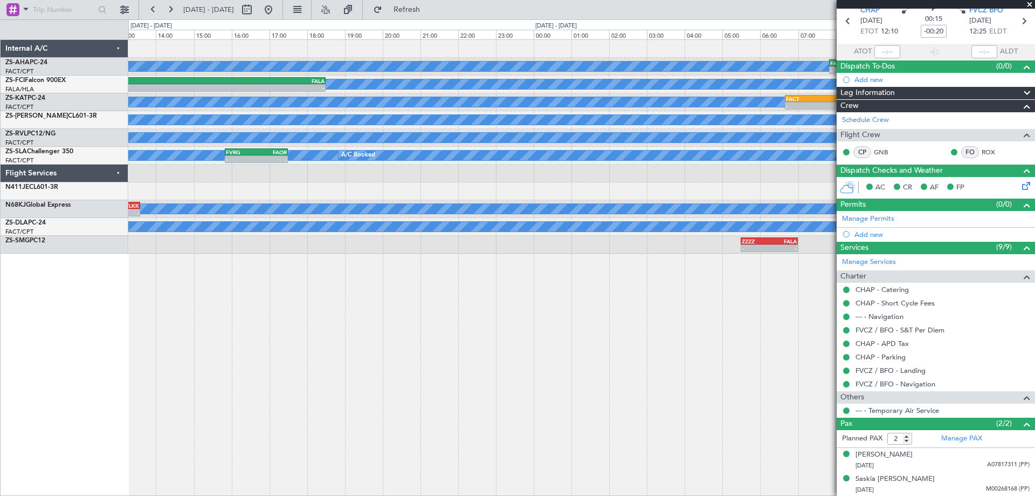
click at [363, 356] on div "A/C Booked - - FAGR 07:50 Z FACT 09:15 Z A/C Booked A/C Booked - - OERK 10:50 Z…" at bounding box center [581, 267] width 907 height 456
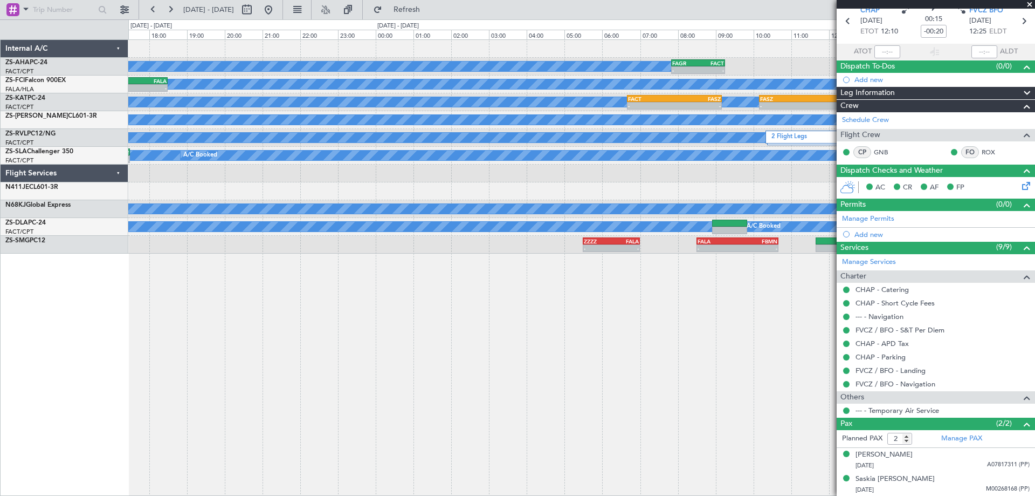
click at [447, 379] on div "A/C Booked - - FAGR 07:50 Z FACT 09:15 Z A/C Booked A/C Booked - - OERK 10:50 Z…" at bounding box center [581, 267] width 907 height 456
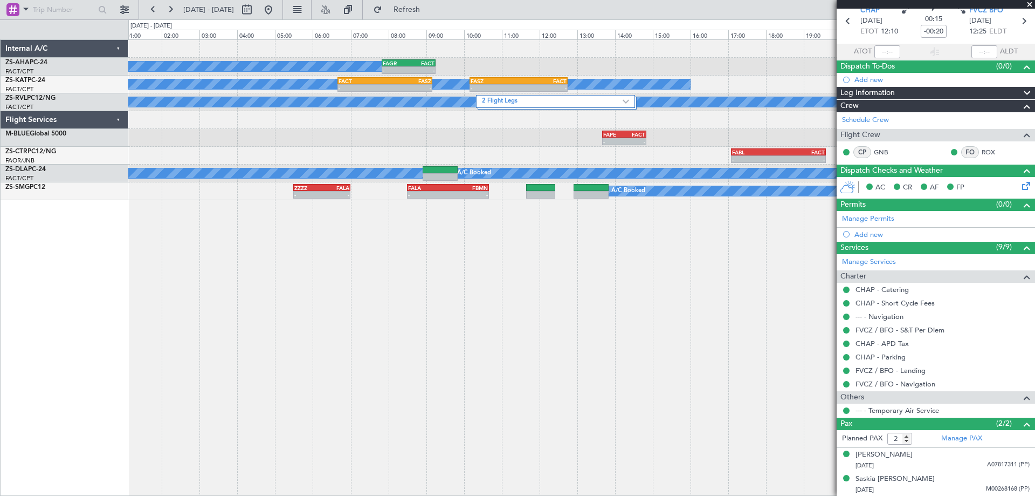
click at [255, 353] on div "A/C Booked - - FAGR 07:50 Z FACT 09:15 Z A/C Unavailable - - FACT 06:40 Z FASZ …" at bounding box center [581, 267] width 907 height 456
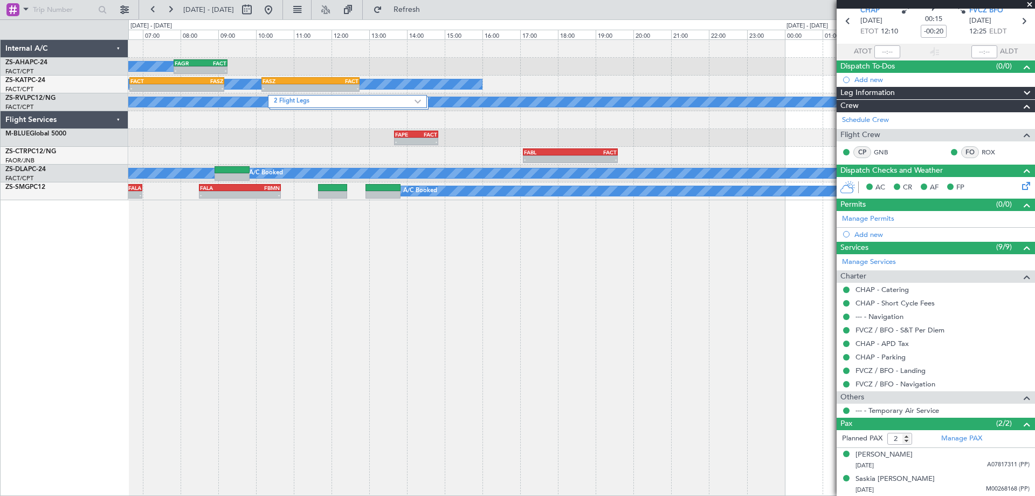
click at [334, 352] on div "A/C Booked - - FAGR 07:50 Z FACT 09:15 Z A/C Unavailable - - FACT 06:40 Z FASZ …" at bounding box center [581, 267] width 907 height 456
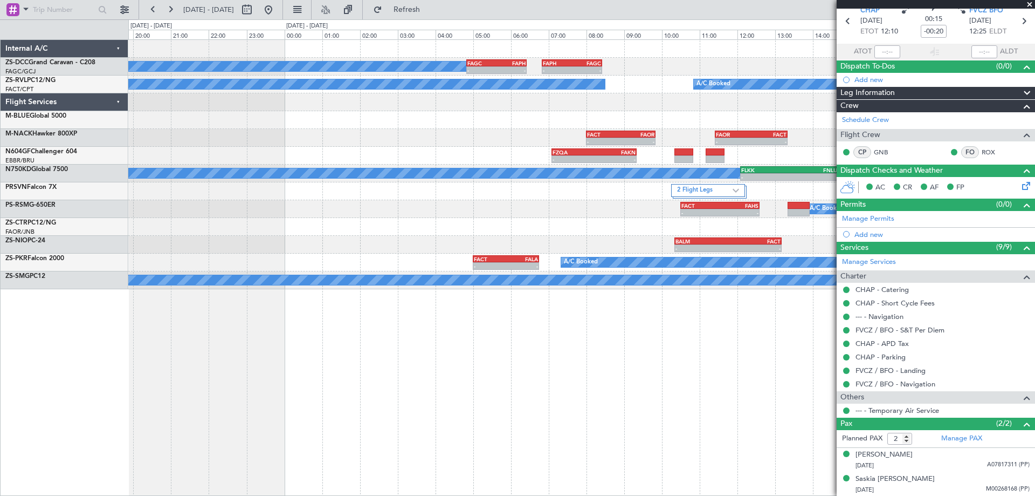
click at [418, 406] on div "A/C Booked - - FAGC 04:50 Z FAPH 06:25 Z - - FAPH 06:50 Z FAGC 08:25 Z A/C Book…" at bounding box center [581, 267] width 907 height 456
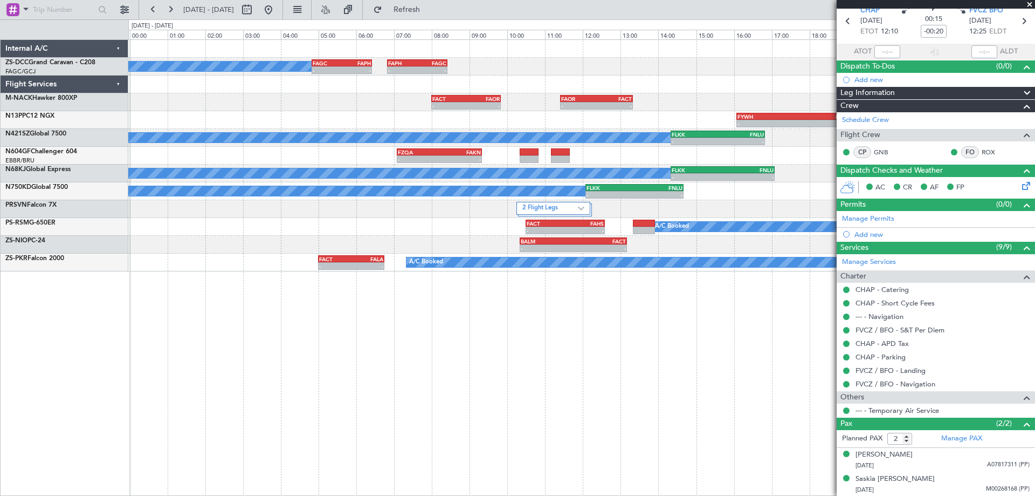
click at [368, 376] on div "A/C Booked - - FAGC 04:50 Z FAPH 06:25 Z - - FAPH 06:50 Z FAGC 08:25 Z - - FACT…" at bounding box center [581, 267] width 907 height 456
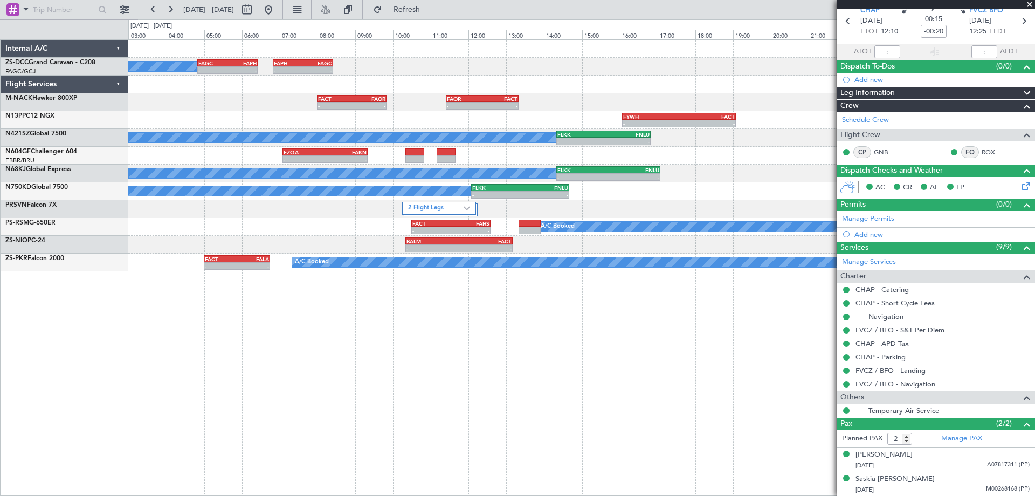
click at [586, 316] on div "A/C Booked - - FAGC 04:50 Z FAPH 06:25 Z - - FAPH 06:50 Z FAGC 08:25 Z - - FACT…" at bounding box center [581, 267] width 907 height 456
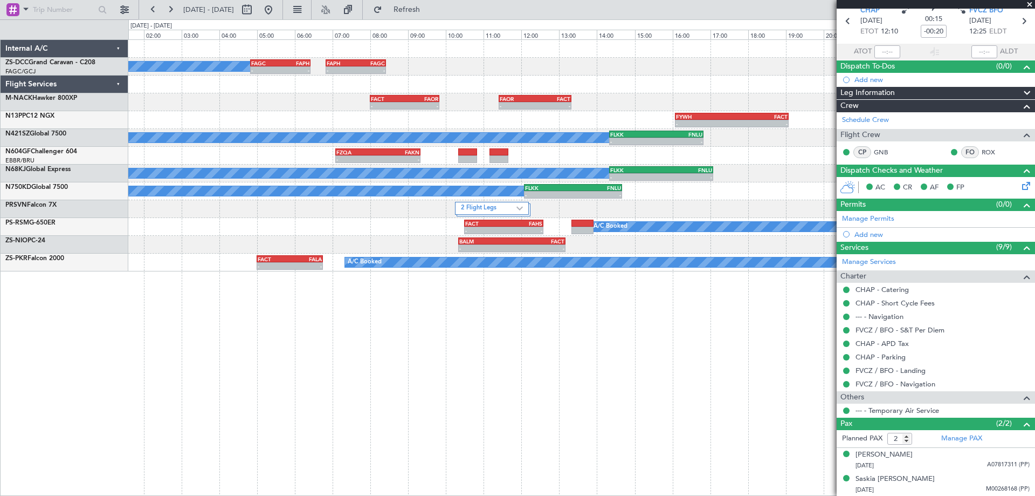
click at [669, 330] on div "A/C Booked - - FAGC 04:50 Z FAPH 06:25 Z - - FAPH 06:50 Z FAGC 08:25 Z - - FACT…" at bounding box center [581, 267] width 907 height 456
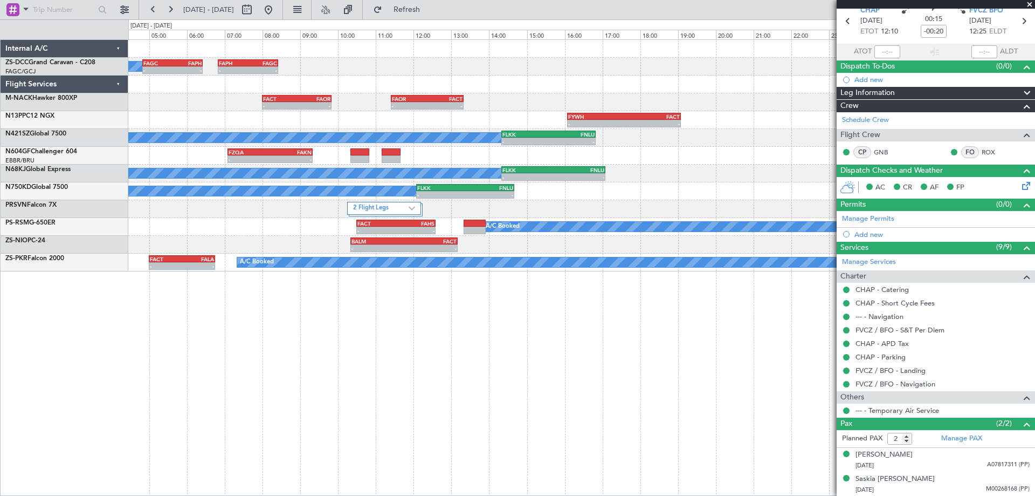
click at [560, 347] on div "A/C Booked - - FAGC 04:50 Z FAPH 06:25 Z - - FAPH 06:50 Z FAGC 08:25 Z - - FACT…" at bounding box center [581, 267] width 907 height 456
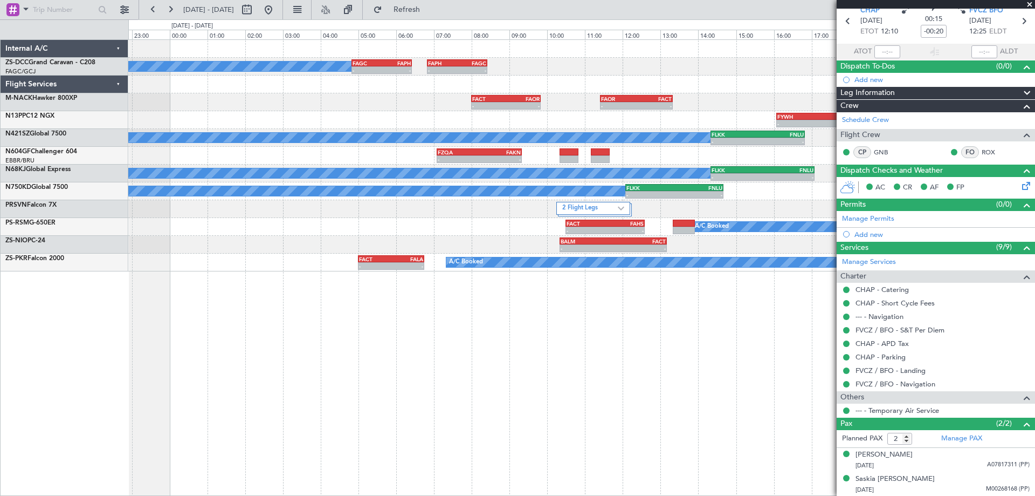
click at [649, 372] on div "A/C Booked - - FAGC 04:50 Z FAPH 06:25 Z - - FAPH 06:50 Z FAGC 08:25 Z - - FACT…" at bounding box center [581, 267] width 907 height 456
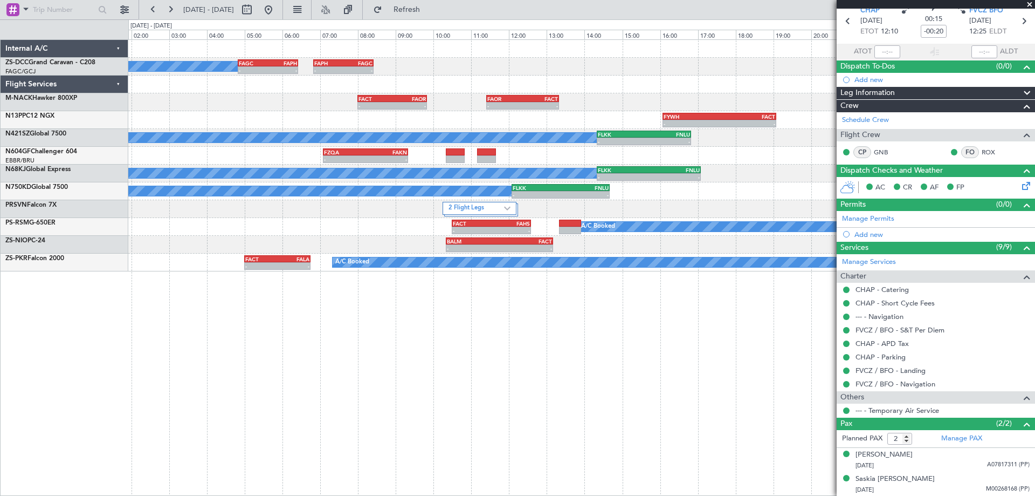
click at [546, 359] on div "A/C Booked - - FAGC 04:50 Z FAPH 06:25 Z - - FAPH 06:50 Z FAGC 08:25 Z - - FACT…" at bounding box center [581, 267] width 907 height 456
click at [328, 446] on div "A/C Booked - - FAGC 04:50 Z FAPH 06:25 Z - - FAPH 06:50 Z FAGC 08:25 Z - - FACT…" at bounding box center [581, 267] width 907 height 456
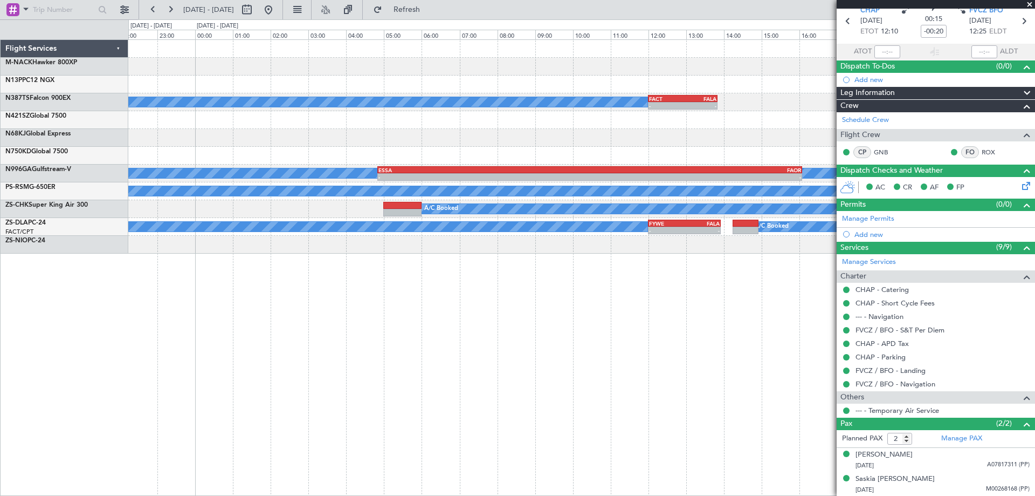
click at [243, 375] on div "- - FYWH 16:05 Z FACT 19:05 Z A/C Booked - - FACT 12:00 Z FALA 13:50 Z - - FLKK…" at bounding box center [581, 267] width 907 height 456
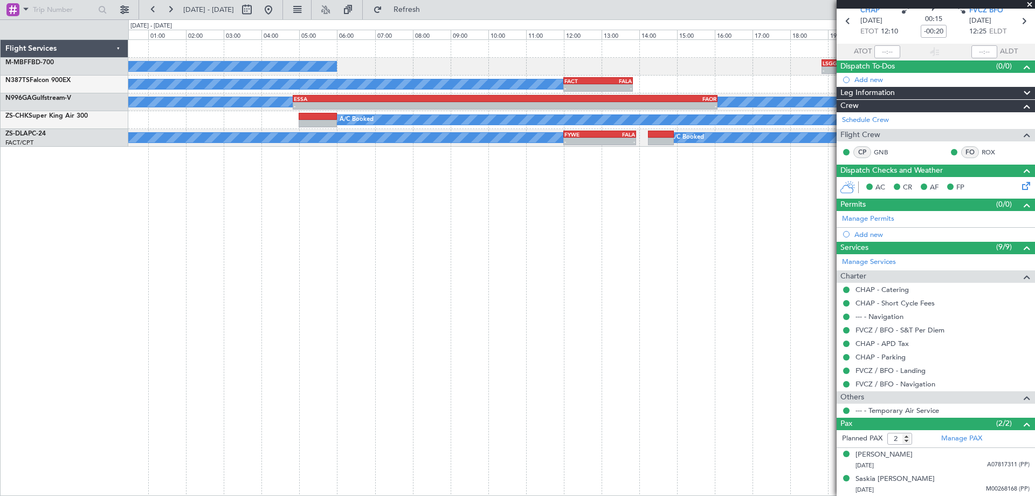
click at [516, 338] on div "A/C Booked - - LSGG 18:50 Z FALA 05:00 Z A/C Booked - - FACT 12:00 Z FALA 13:50…" at bounding box center [581, 267] width 907 height 456
